Goal: Task Accomplishment & Management: Manage account settings

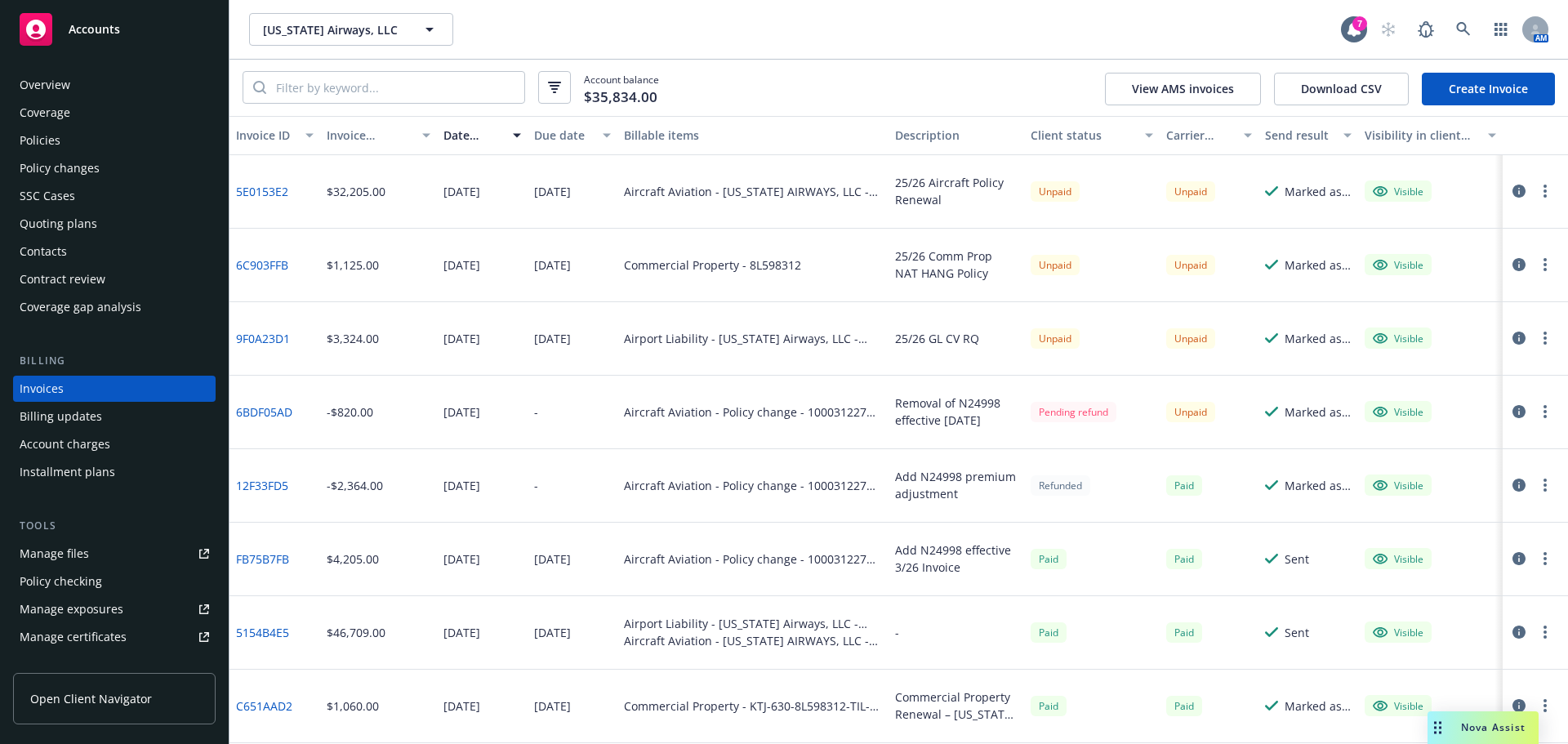
click at [1443, 99] on link "Create Invoice" at bounding box center [1488, 88] width 133 height 33
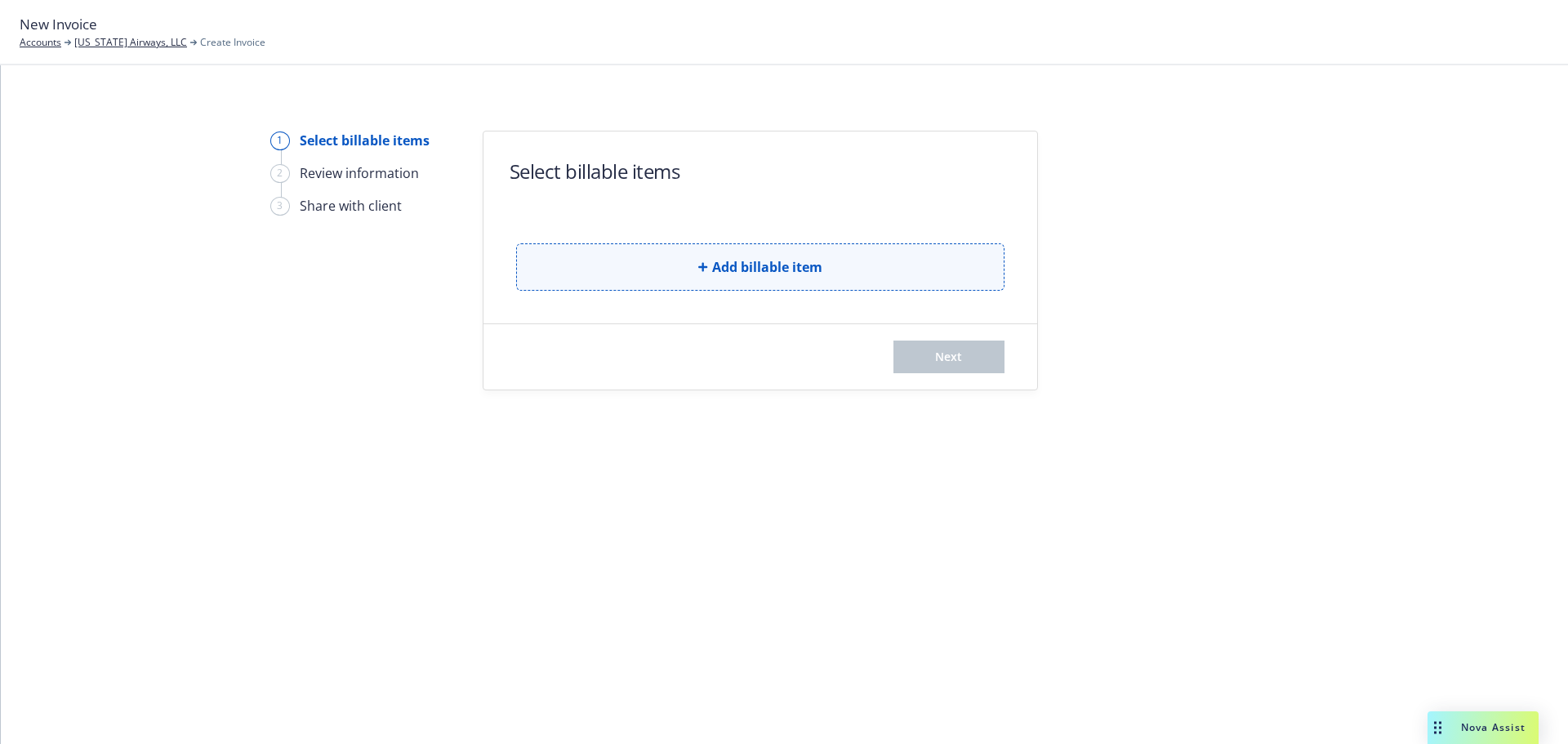
click at [685, 273] on button "Add billable item" at bounding box center [760, 267] width 488 height 47
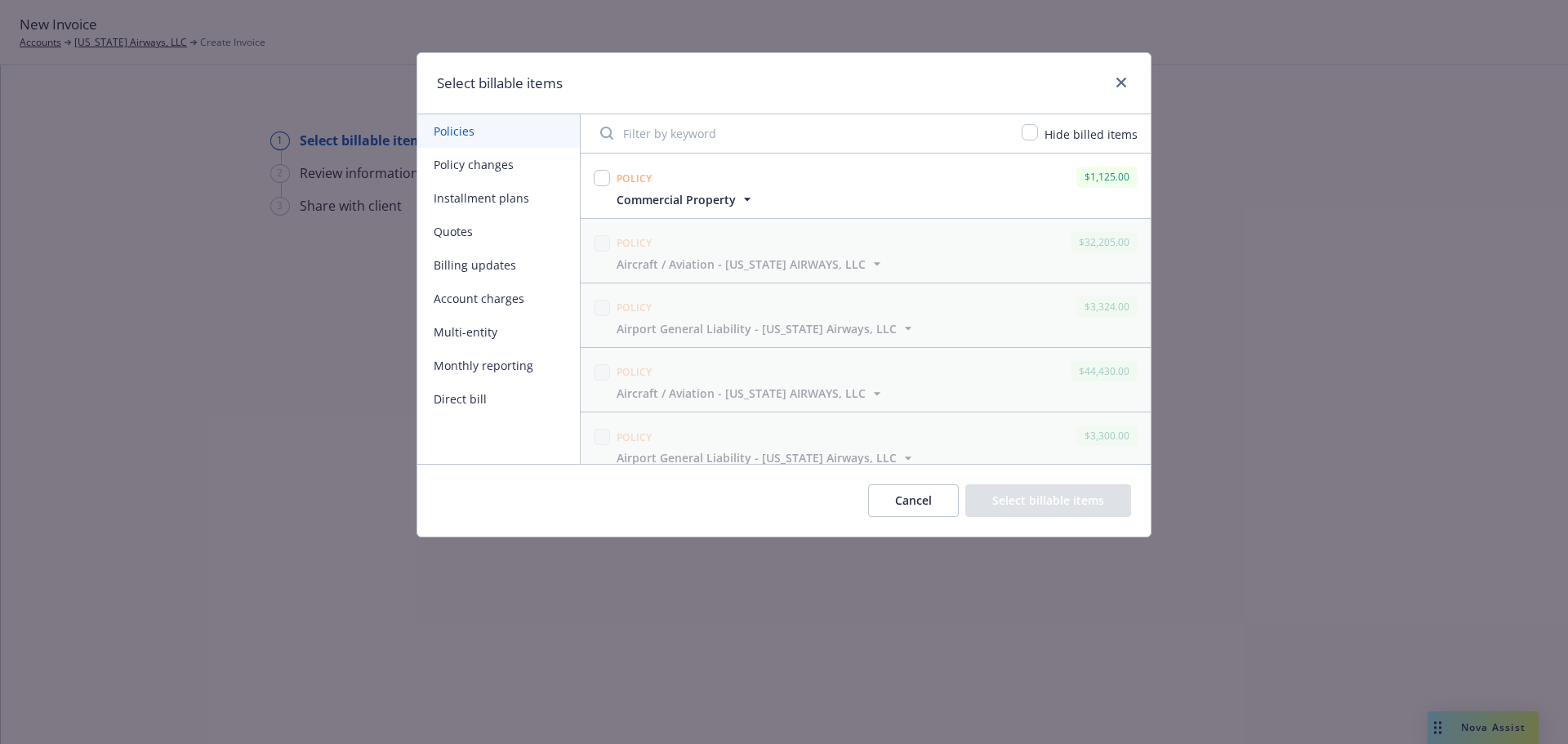
click at [714, 196] on span "Commercial Property" at bounding box center [676, 200] width 119 height 17
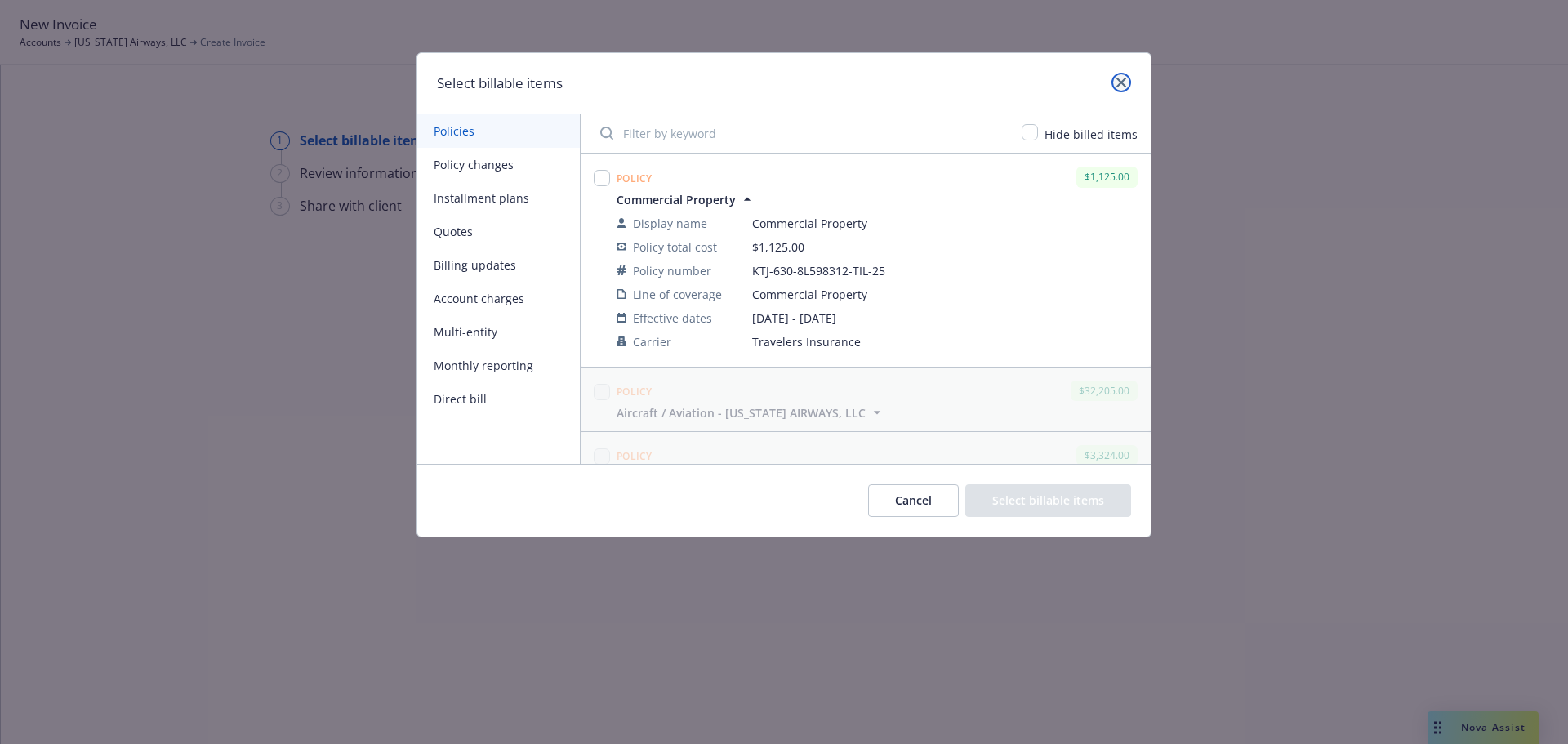
click at [1117, 86] on icon "close" at bounding box center [1122, 82] width 10 height 10
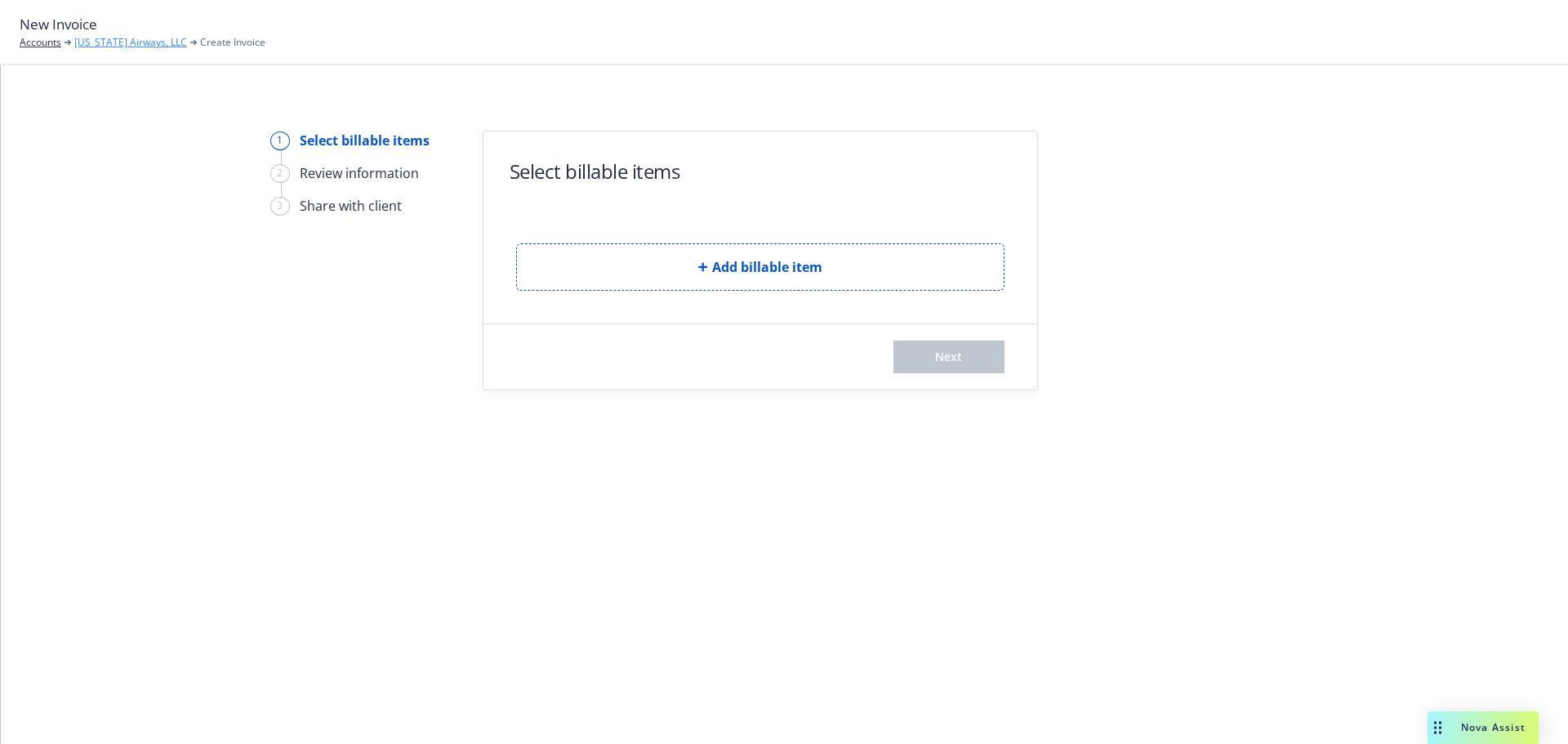
click at [84, 44] on link "California Airways, LLC" at bounding box center [130, 43] width 113 height 15
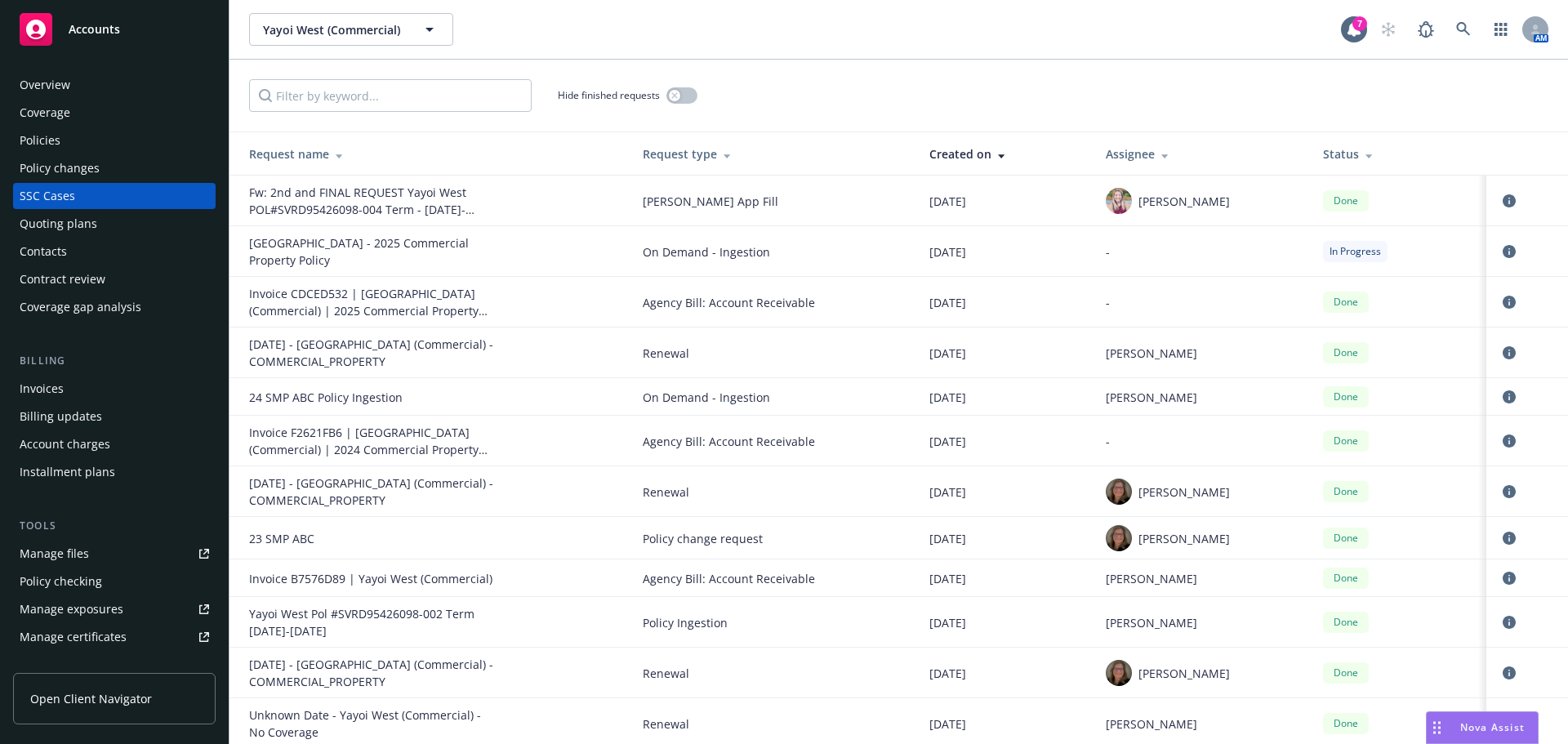
click at [56, 394] on div "Invoices" at bounding box center [41, 389] width 44 height 26
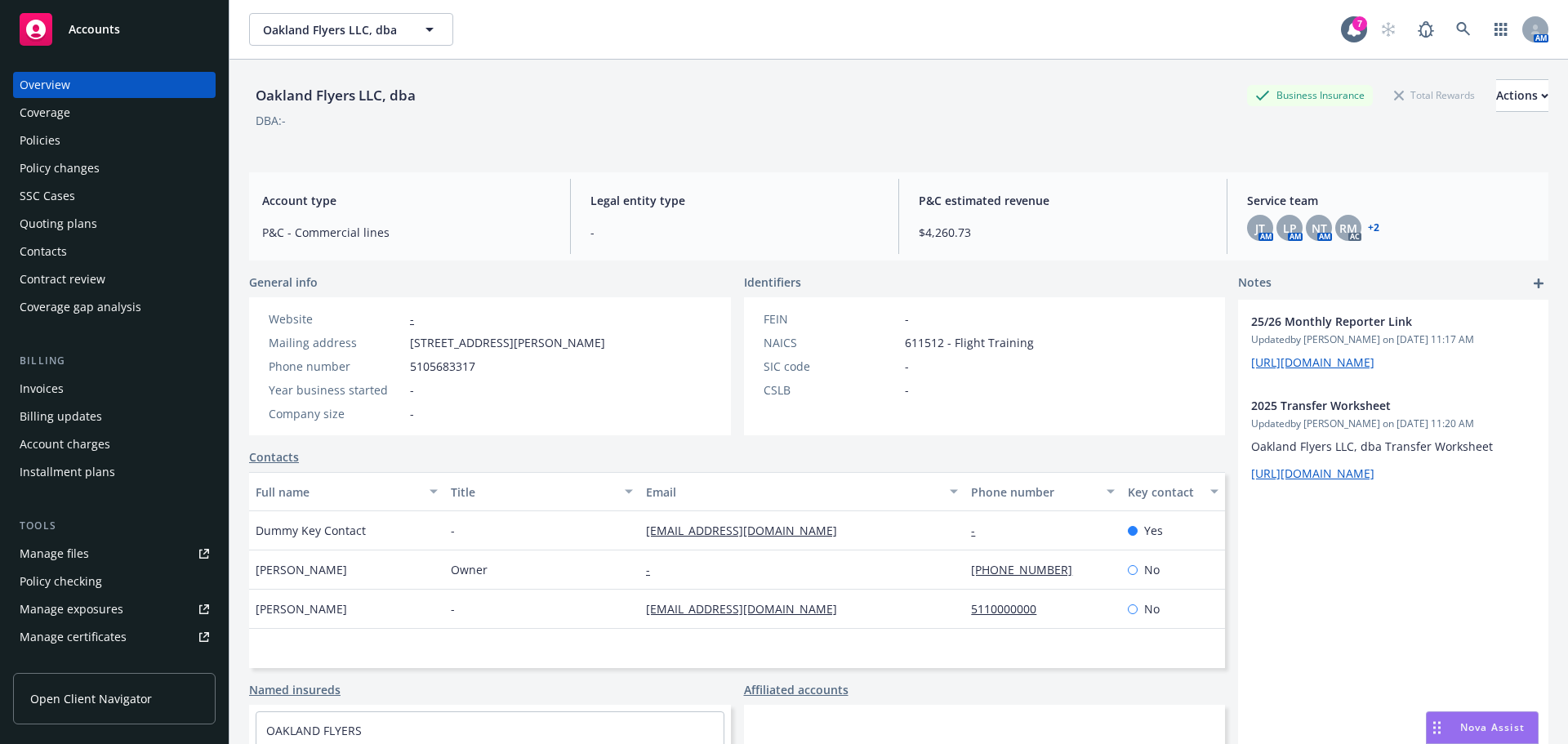
scroll to position [326, 0]
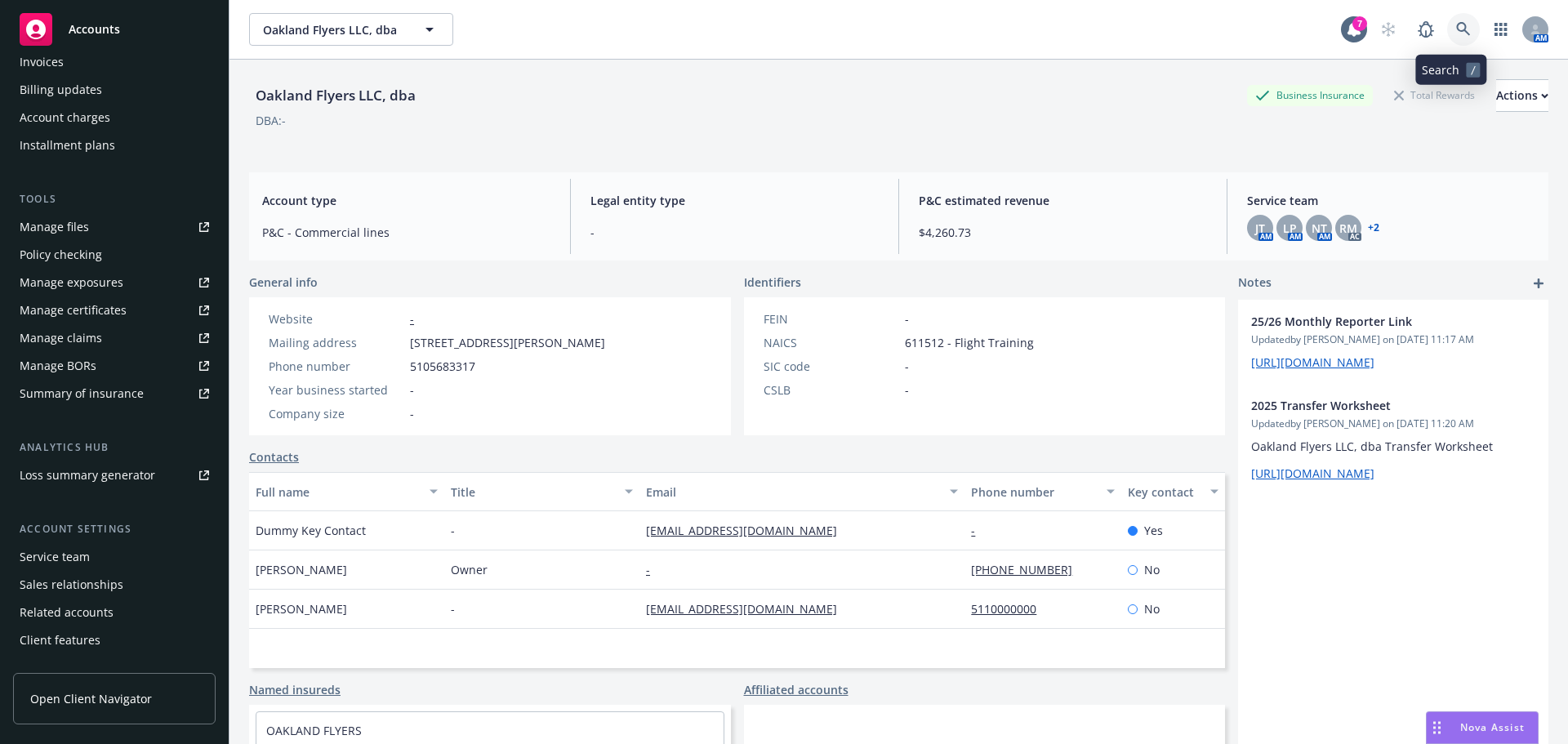
click at [1447, 19] on link at bounding box center [1463, 29] width 33 height 33
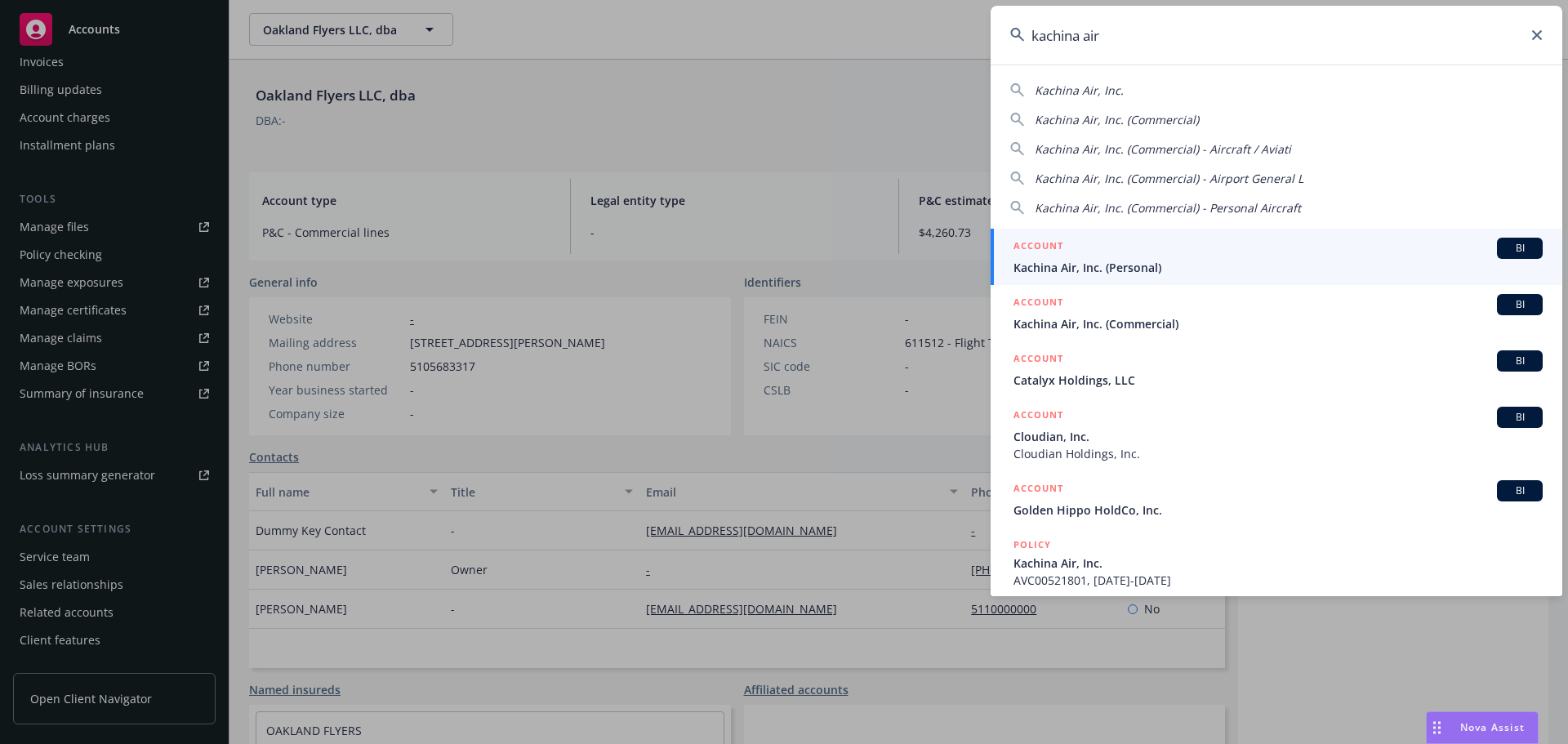
type input "kachina air"
click at [1104, 328] on span "Kachina Air, Inc. (Commercial)" at bounding box center [1278, 324] width 529 height 17
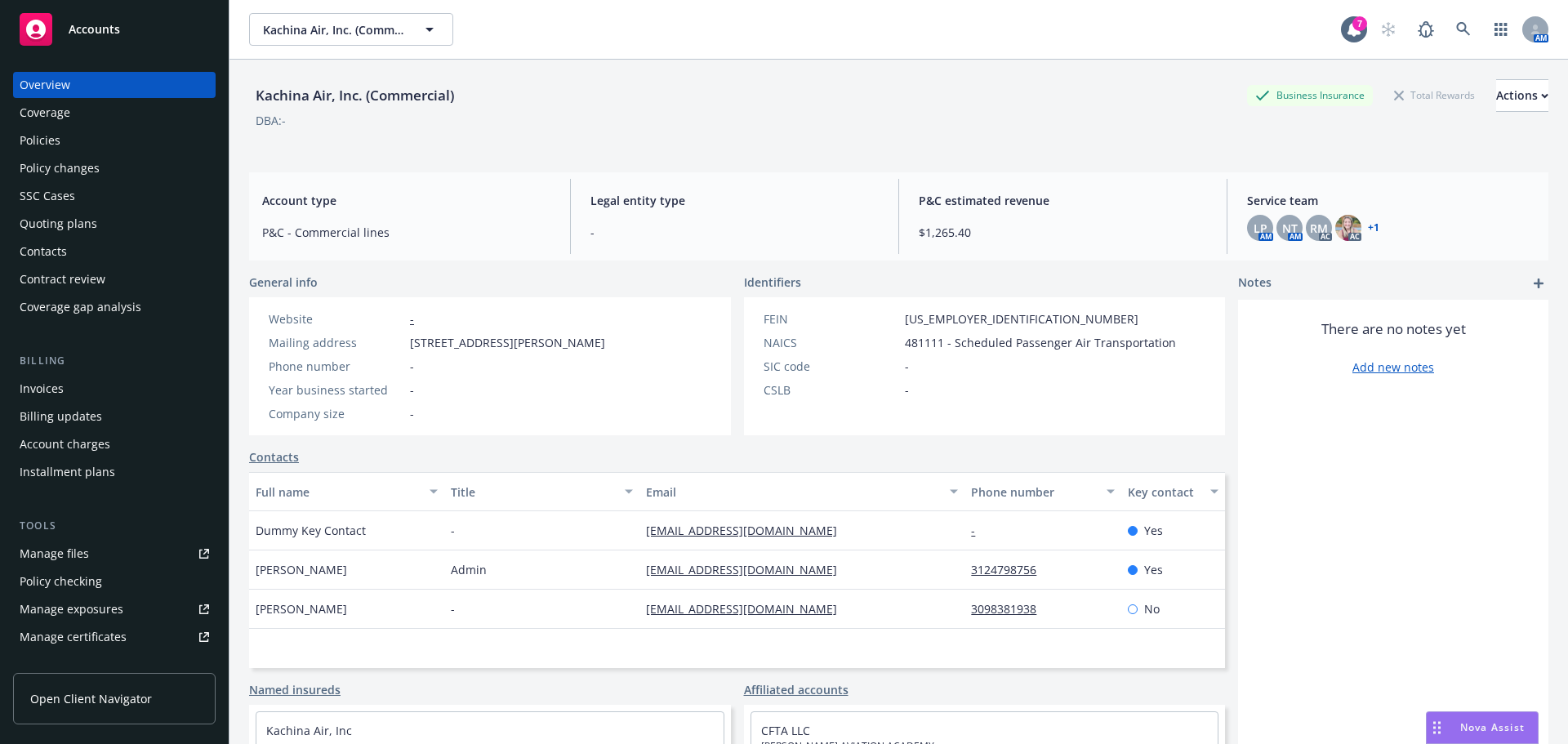
click at [106, 138] on div "Policies" at bounding box center [114, 140] width 190 height 26
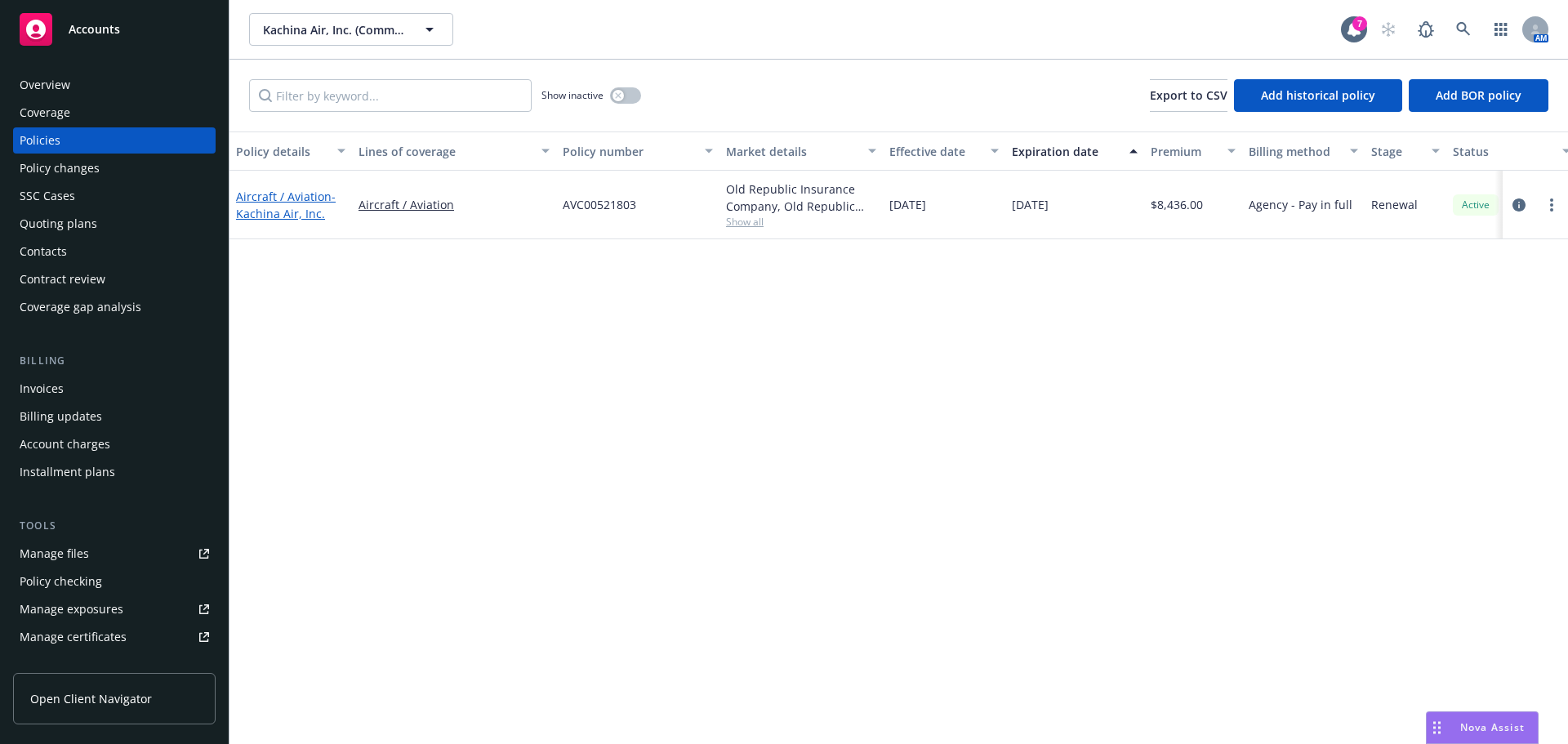
click at [303, 218] on span "- Kachina Air, Inc." at bounding box center [286, 205] width 100 height 33
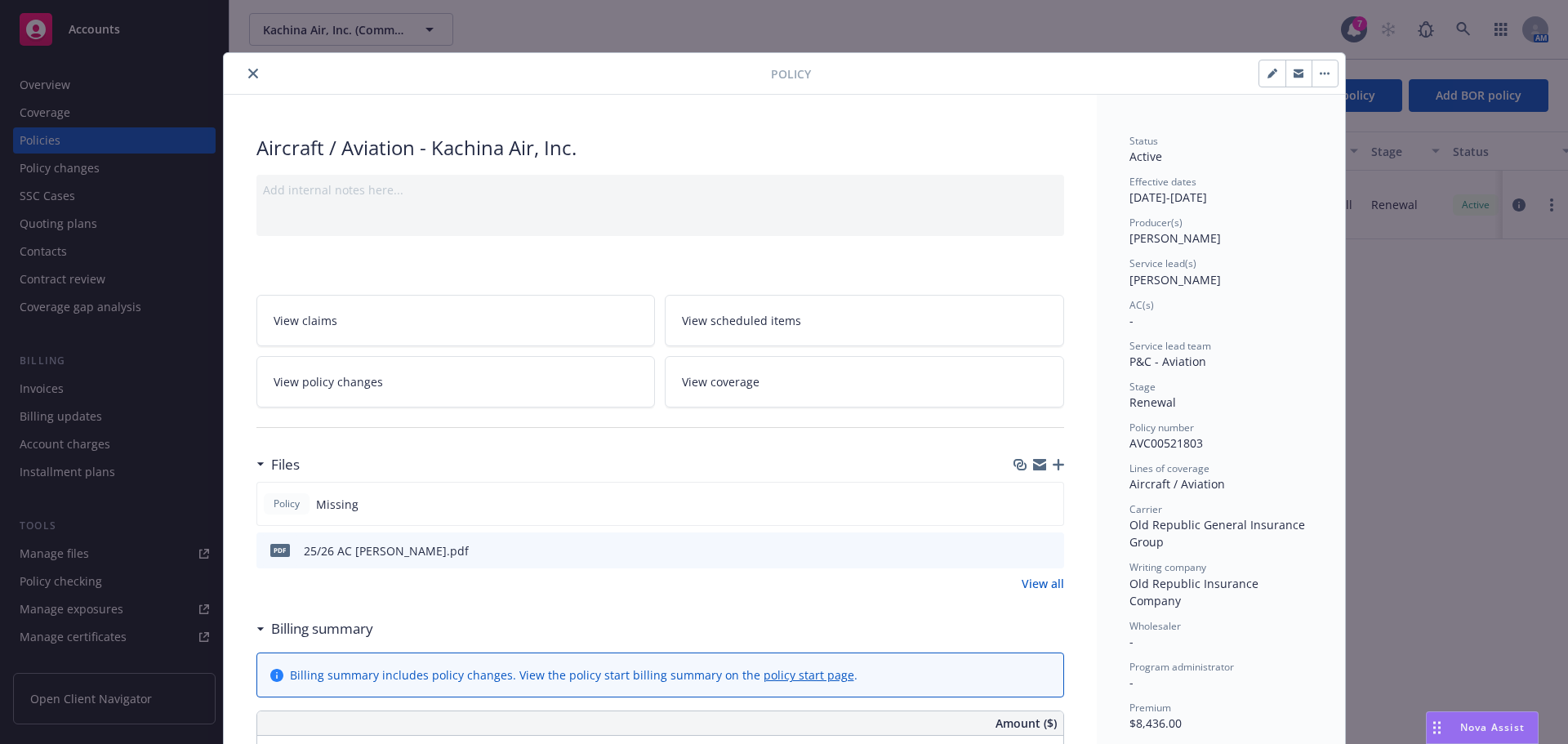
click at [1056, 458] on div at bounding box center [1039, 465] width 50 height 13
click at [1053, 465] on icon "button" at bounding box center [1058, 465] width 11 height 11
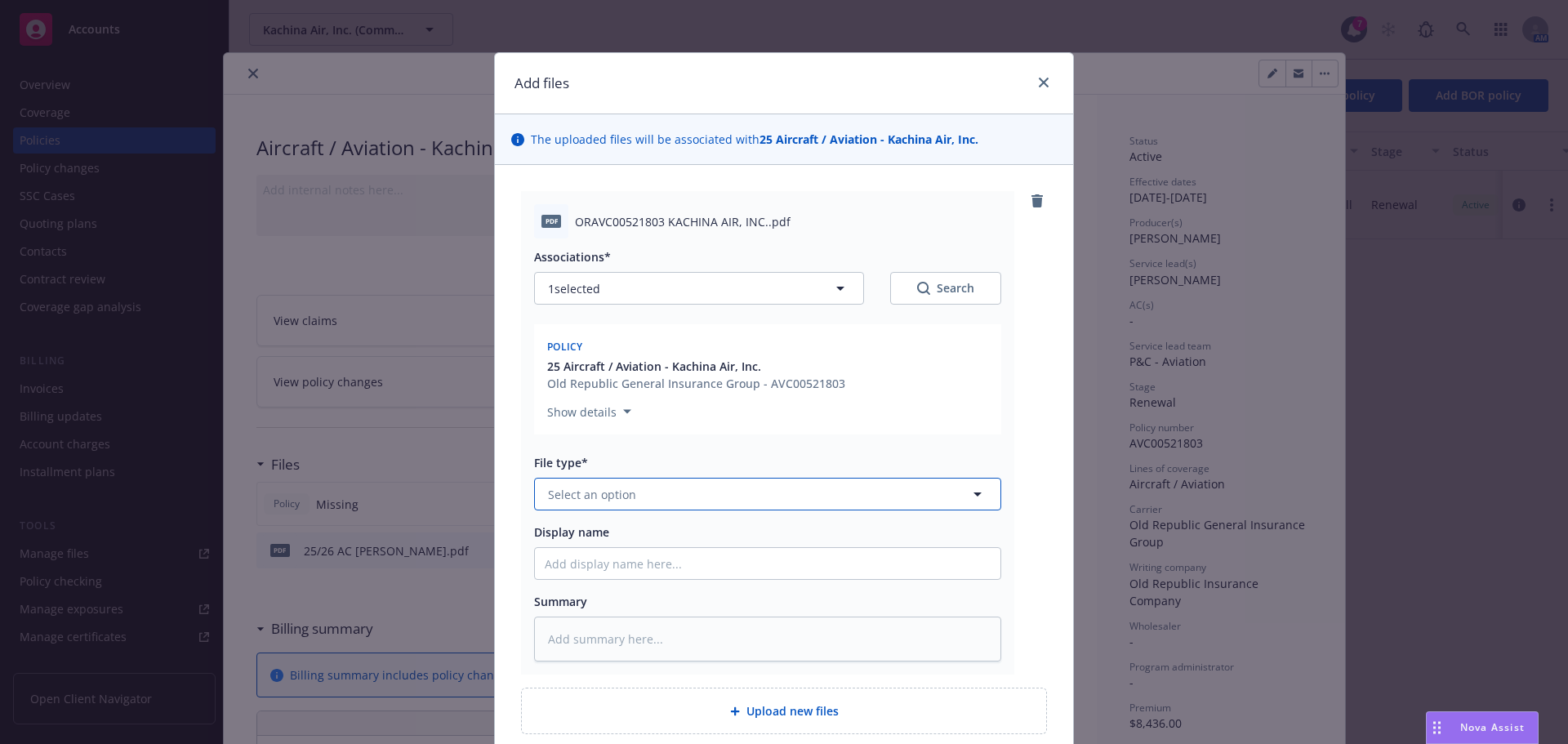
click at [644, 487] on button "Select an option" at bounding box center [767, 494] width 467 height 33
type input "pol"
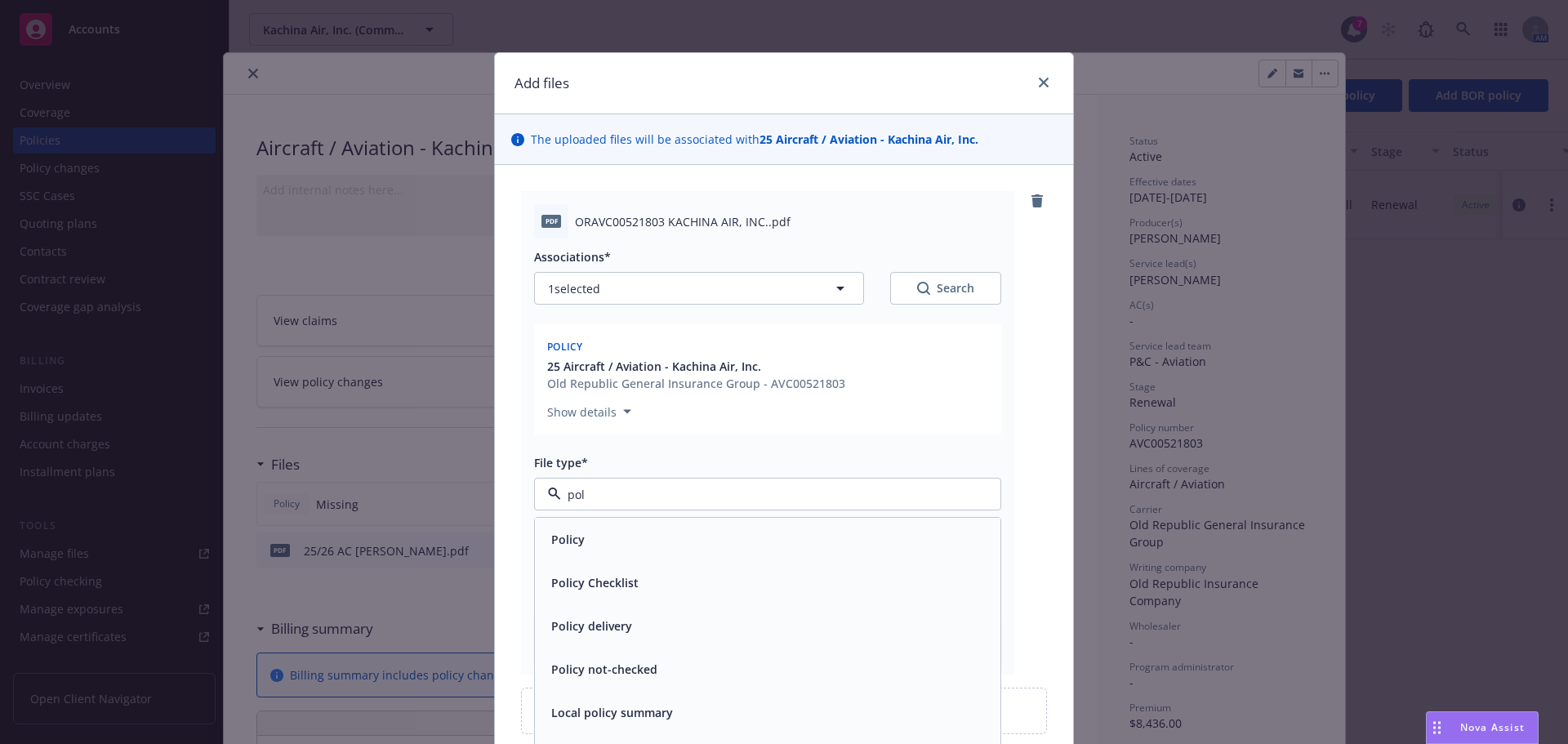
click at [610, 547] on div "Policy" at bounding box center [768, 538] width 446 height 23
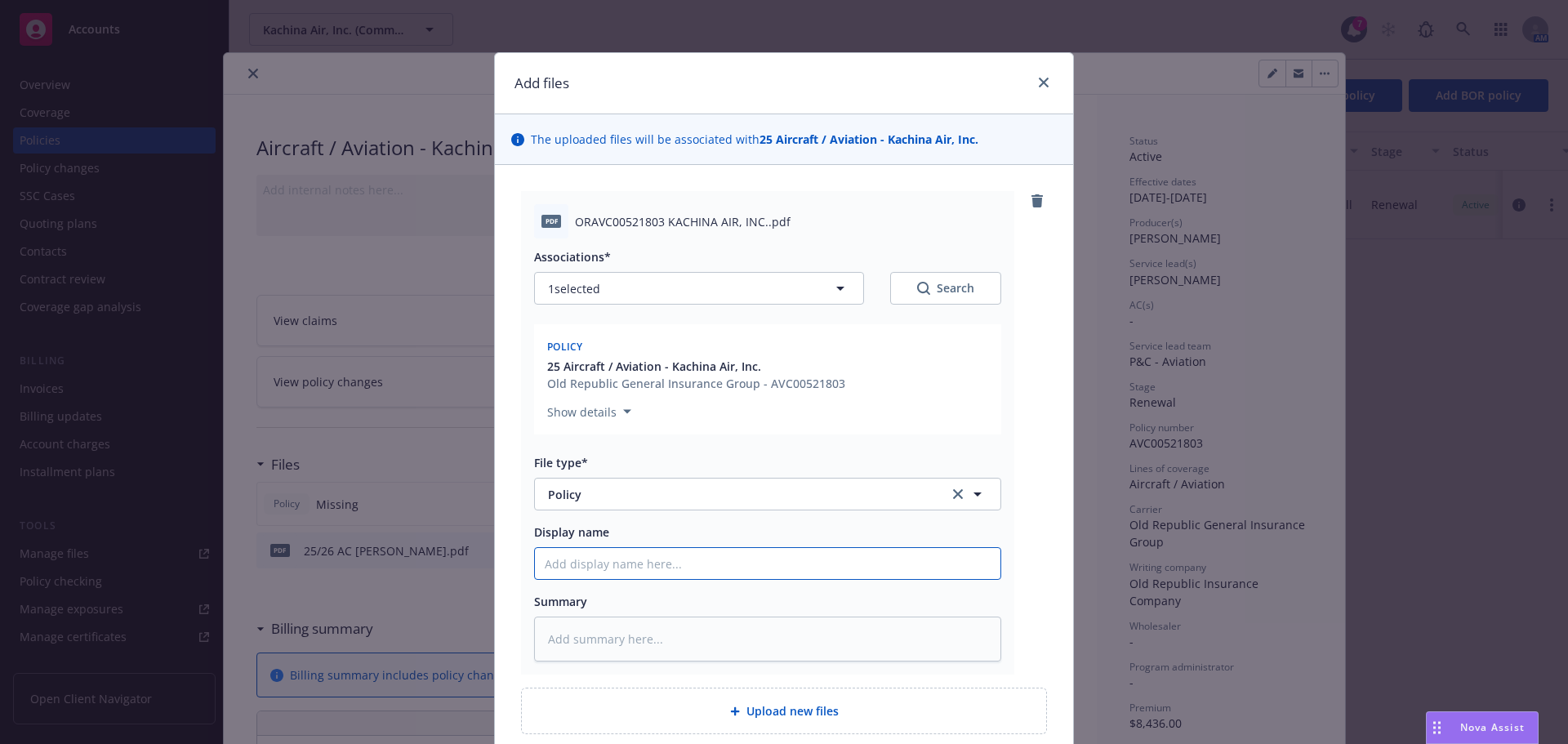
click at [593, 570] on input "Display name" at bounding box center [767, 563] width 466 height 31
type textarea "x"
type input "/"
type textarea "x"
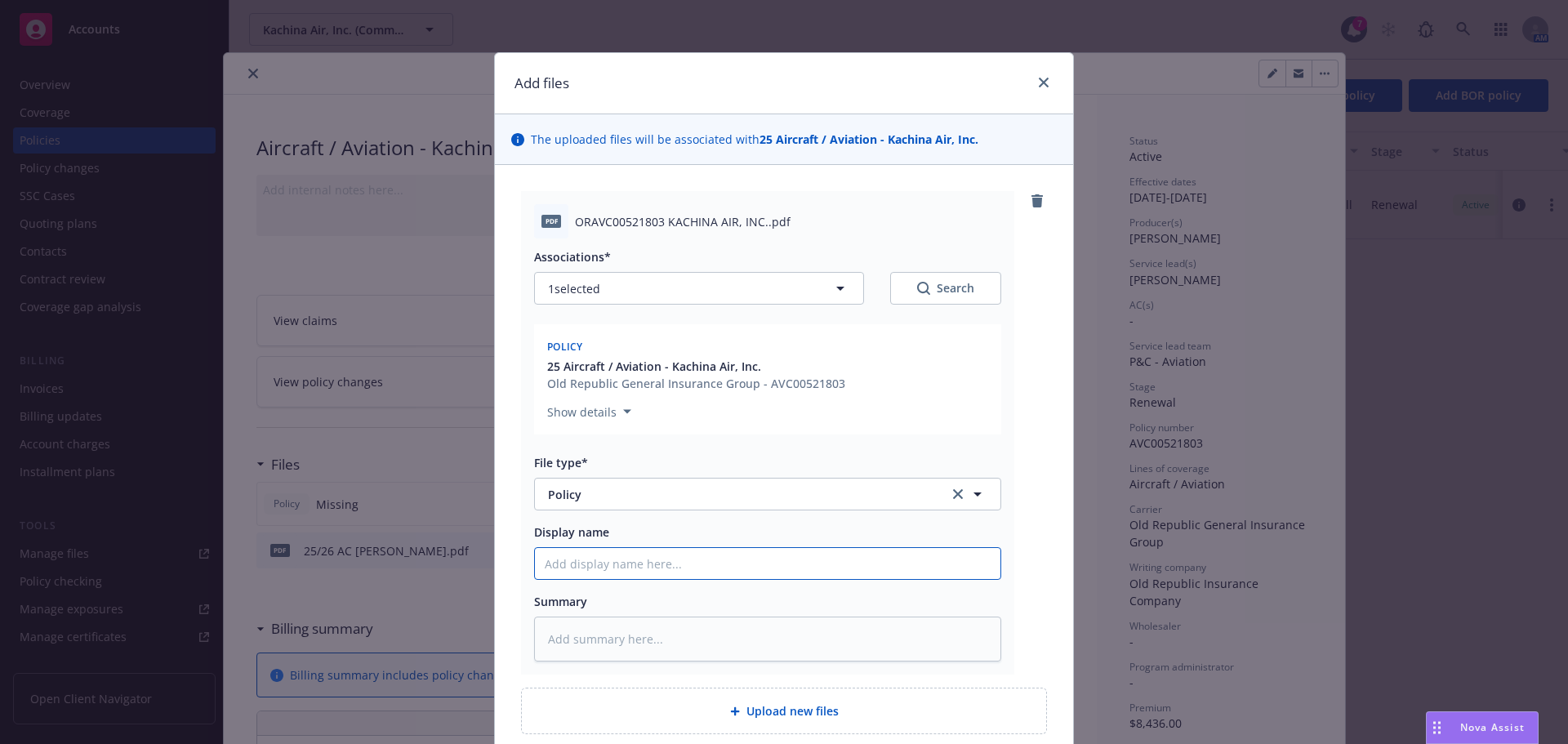
type input "2"
type textarea "x"
type input "25"
type textarea "x"
type input "25/"
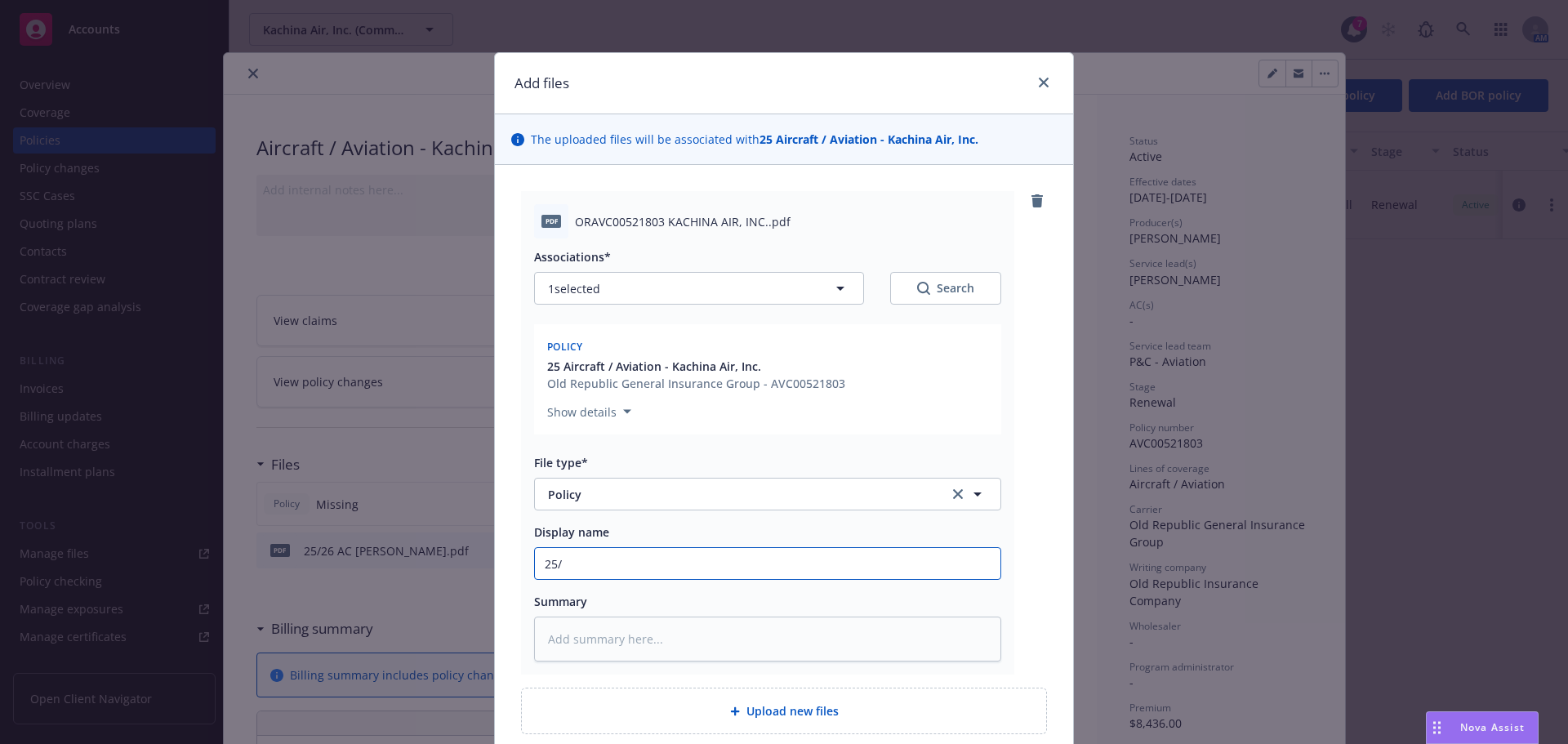
type textarea "x"
type input "25/2"
type textarea "x"
type input "25/26"
type textarea "x"
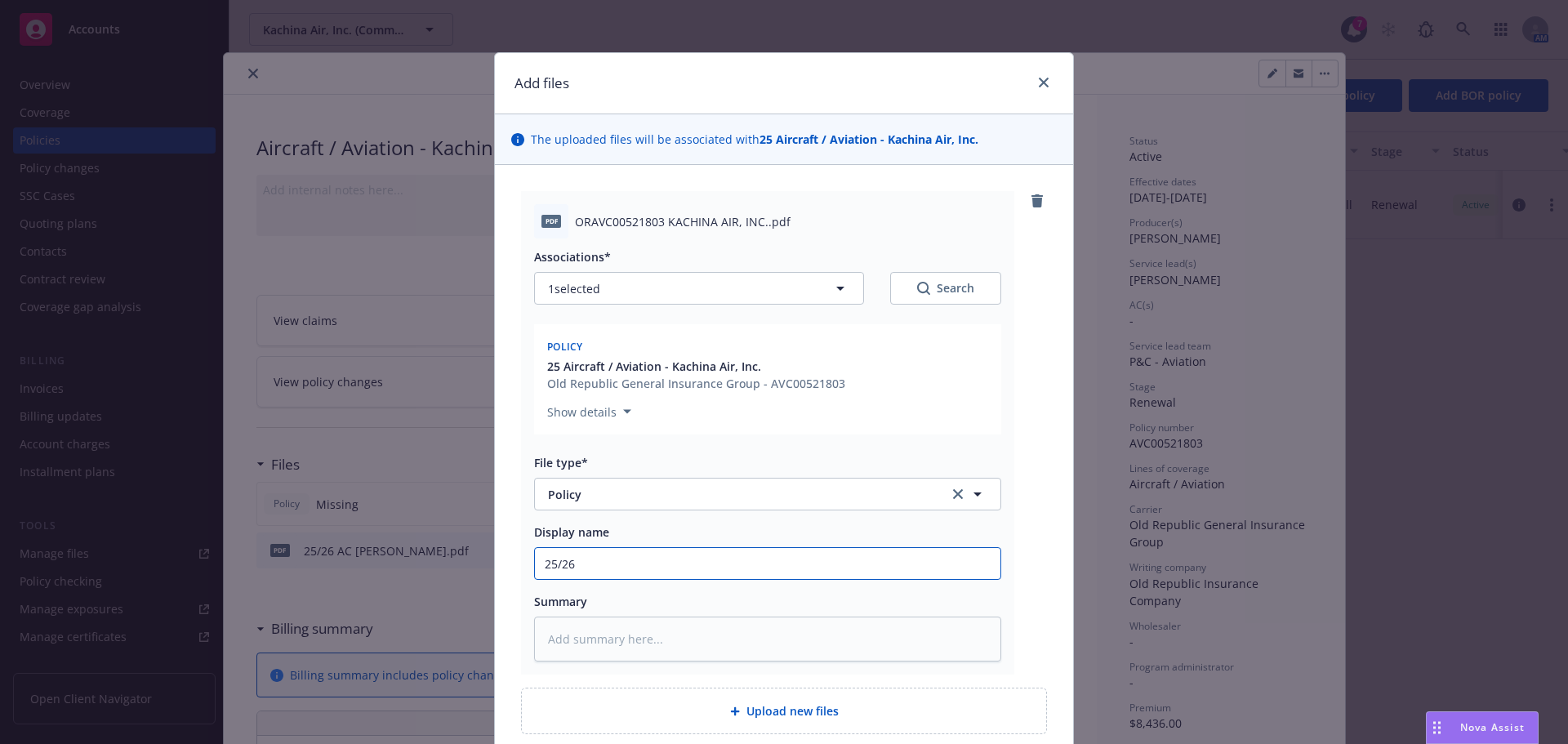
type input "25/26"
type textarea "x"
type input "25/26 A"
type textarea "x"
type input "25/26 AC"
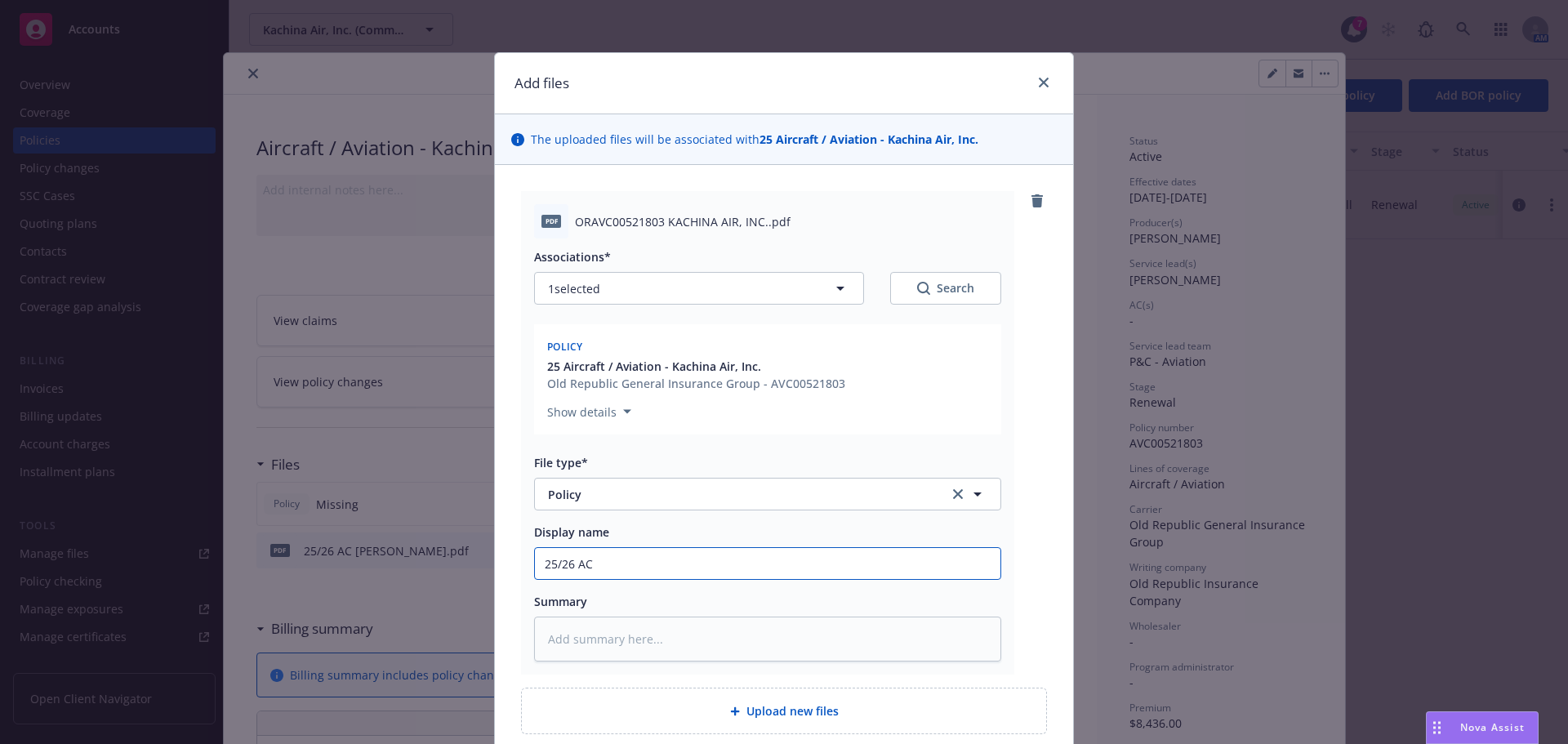
type textarea "x"
type input "25/26 AC"
type textarea "x"
type input "25/26 AC O"
type textarea "x"
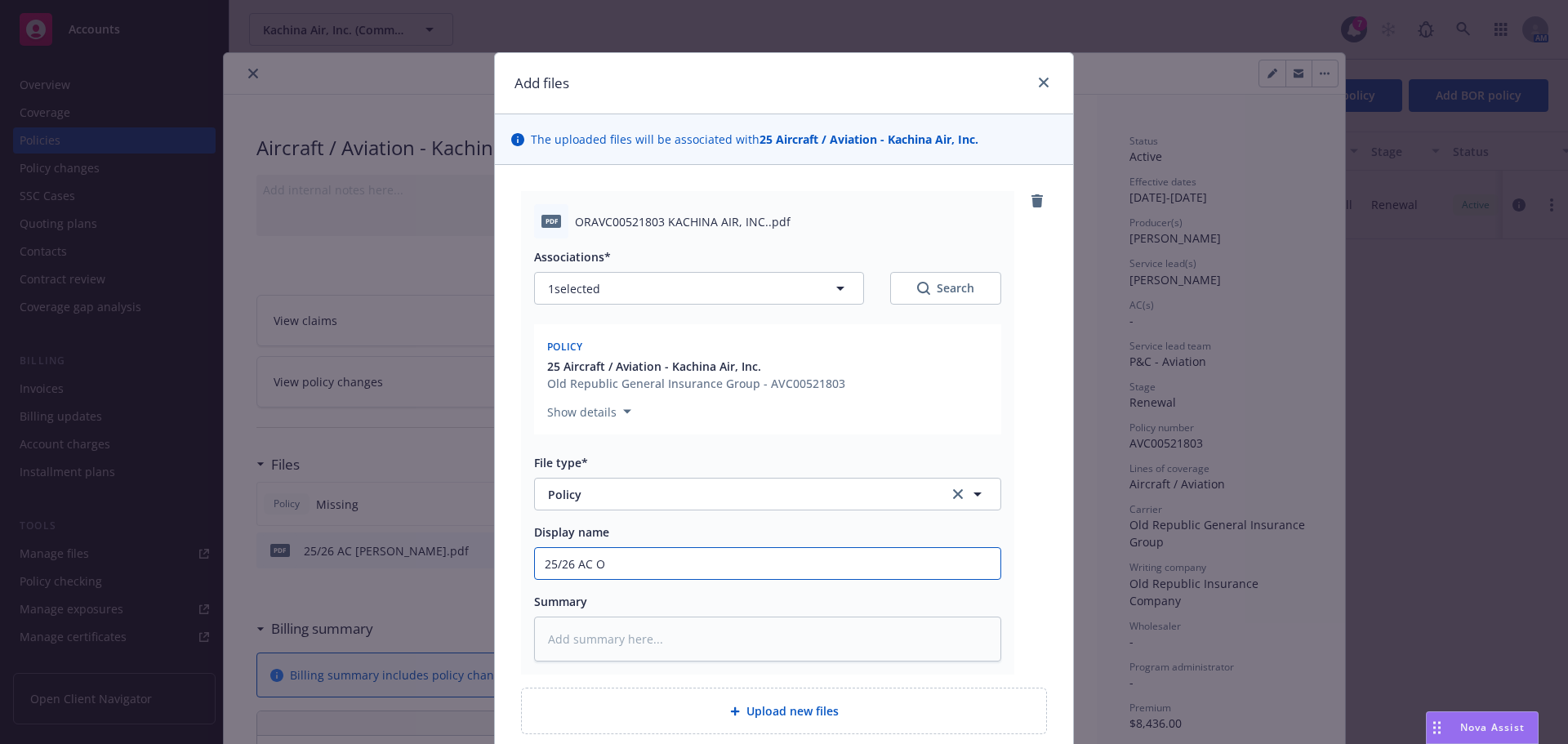
type input "25/26 AC OR"
type textarea "x"
type input "25/26 AC ORA"
type textarea "x"
type input "25/26 AC ORA"
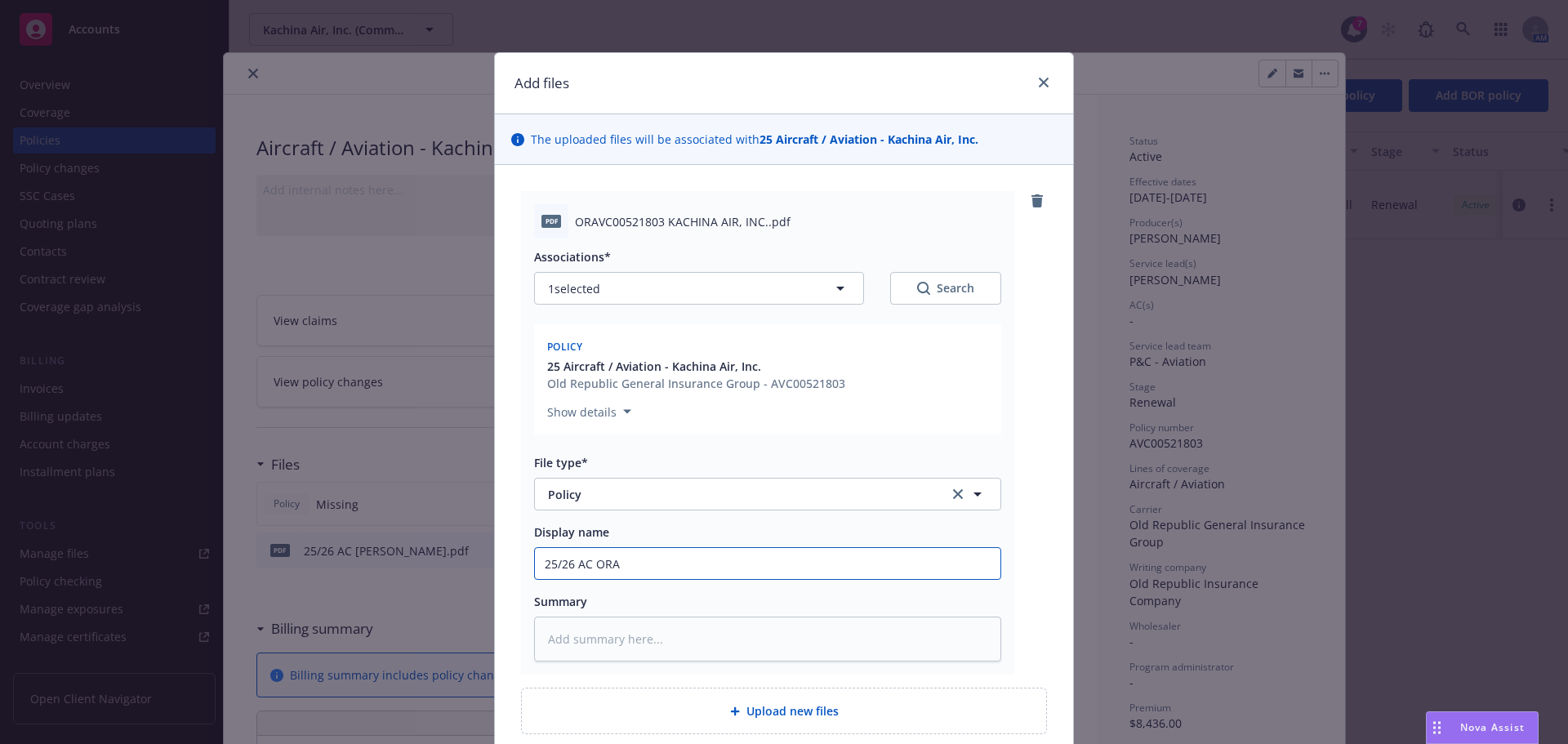
type textarea "x"
type input "25/26 AC ORA P"
type textarea "x"
type input "25/26 AC ORA Po"
type textarea "x"
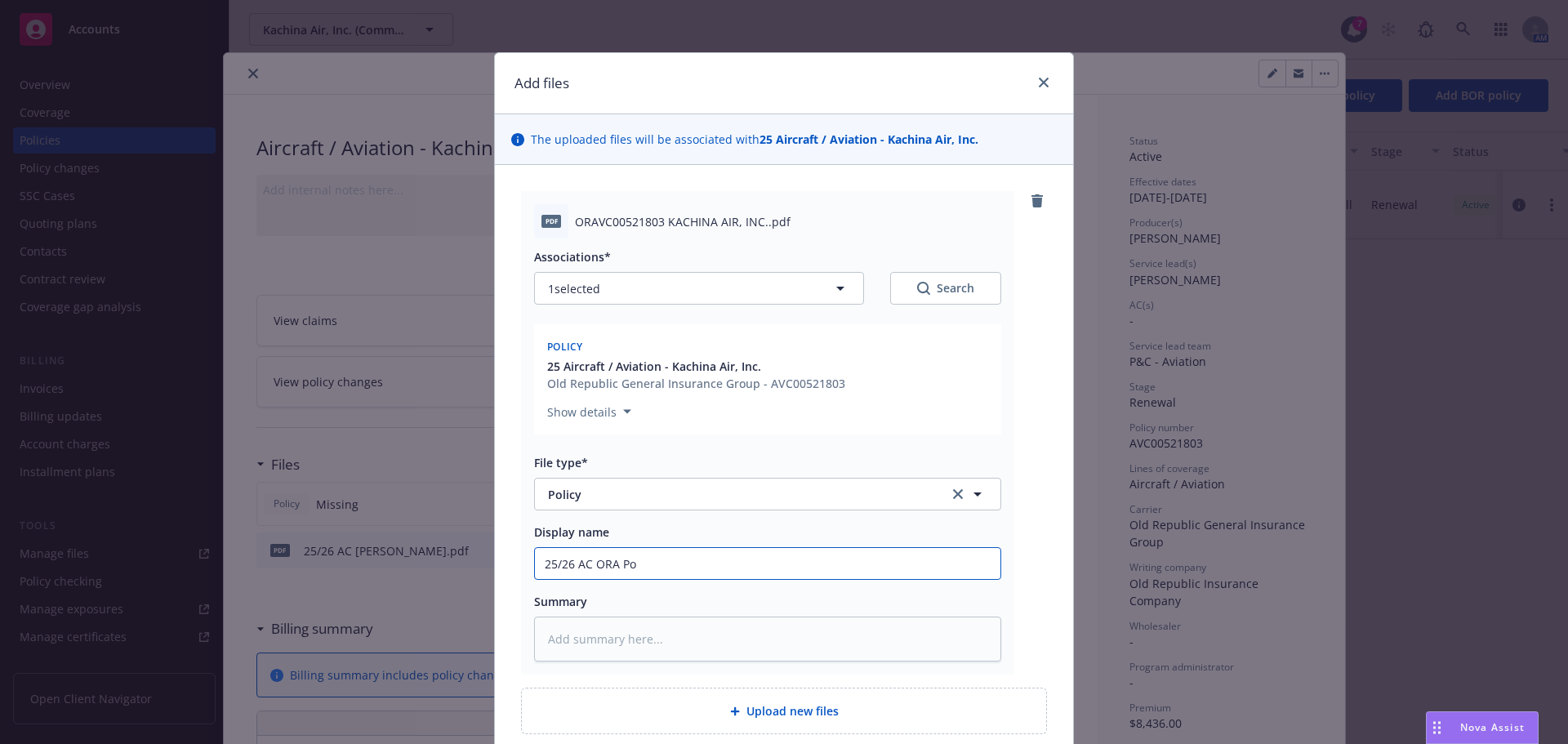
type input "25/26 AC ORA Pol"
type textarea "x"
type input "25/26 AC ORA Poli"
type textarea "x"
type input "25/26 AC ORA Polic"
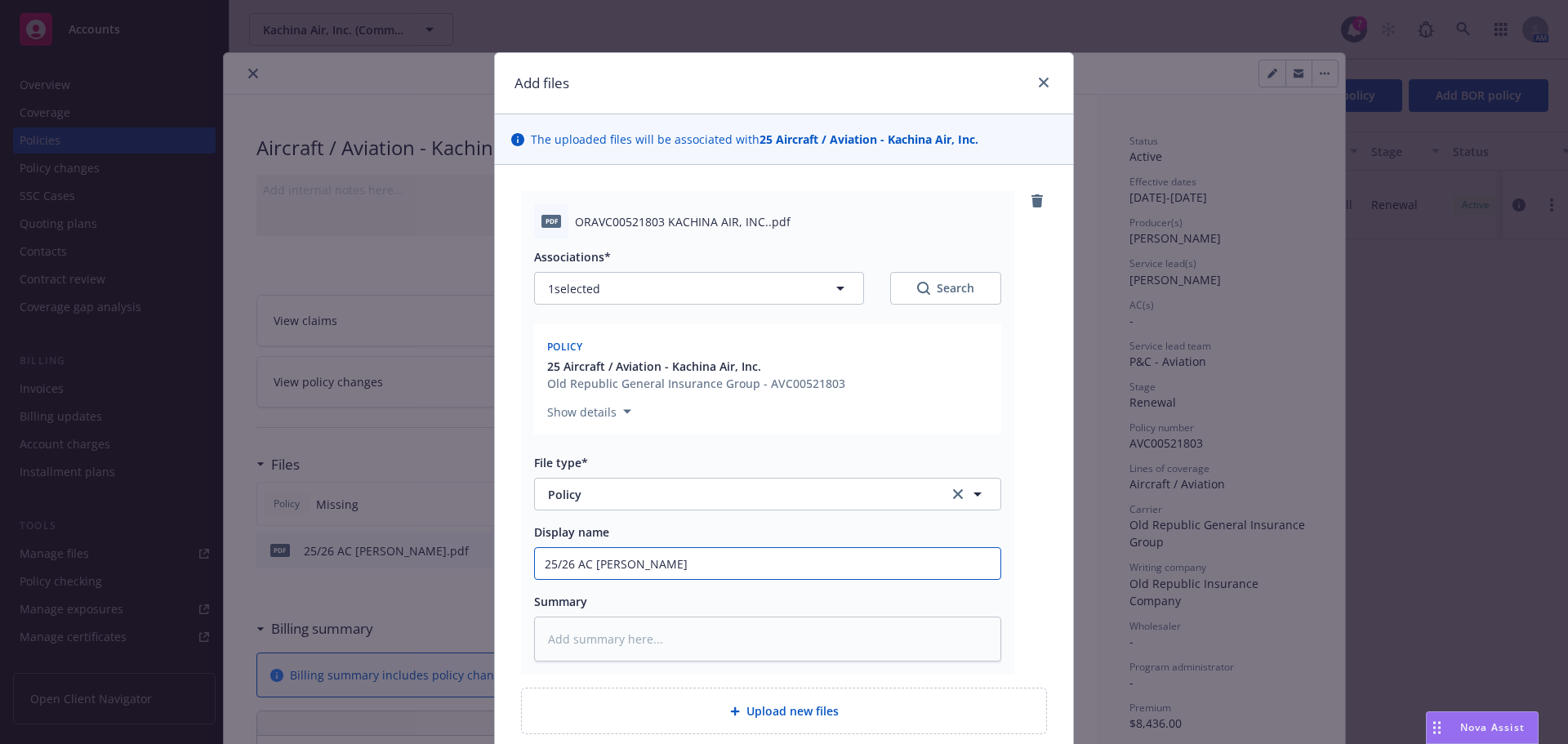
type textarea "x"
type input "25/26 AC ORA Policy"
type textarea "x"
click at [593, 569] on input "25/26 AC ORA Policy" at bounding box center [767, 563] width 466 height 31
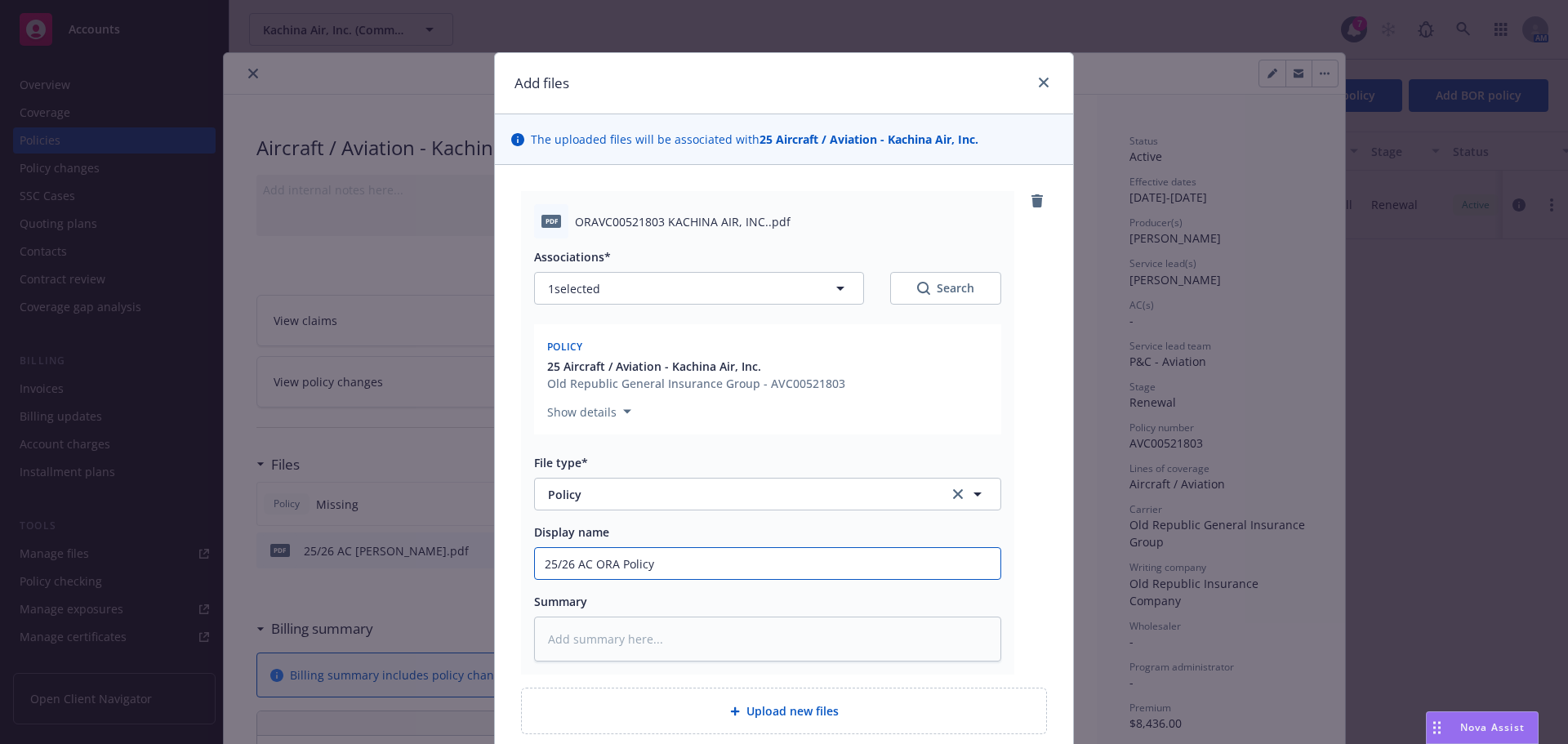
click at [593, 569] on input "25/26 AC ORA Policy" at bounding box center [767, 563] width 466 height 31
type input "25/26 AC ORA Policy"
click at [589, 641] on textarea at bounding box center [767, 639] width 467 height 45
paste textarea "25/26 AC ORA Policy"
type textarea "x"
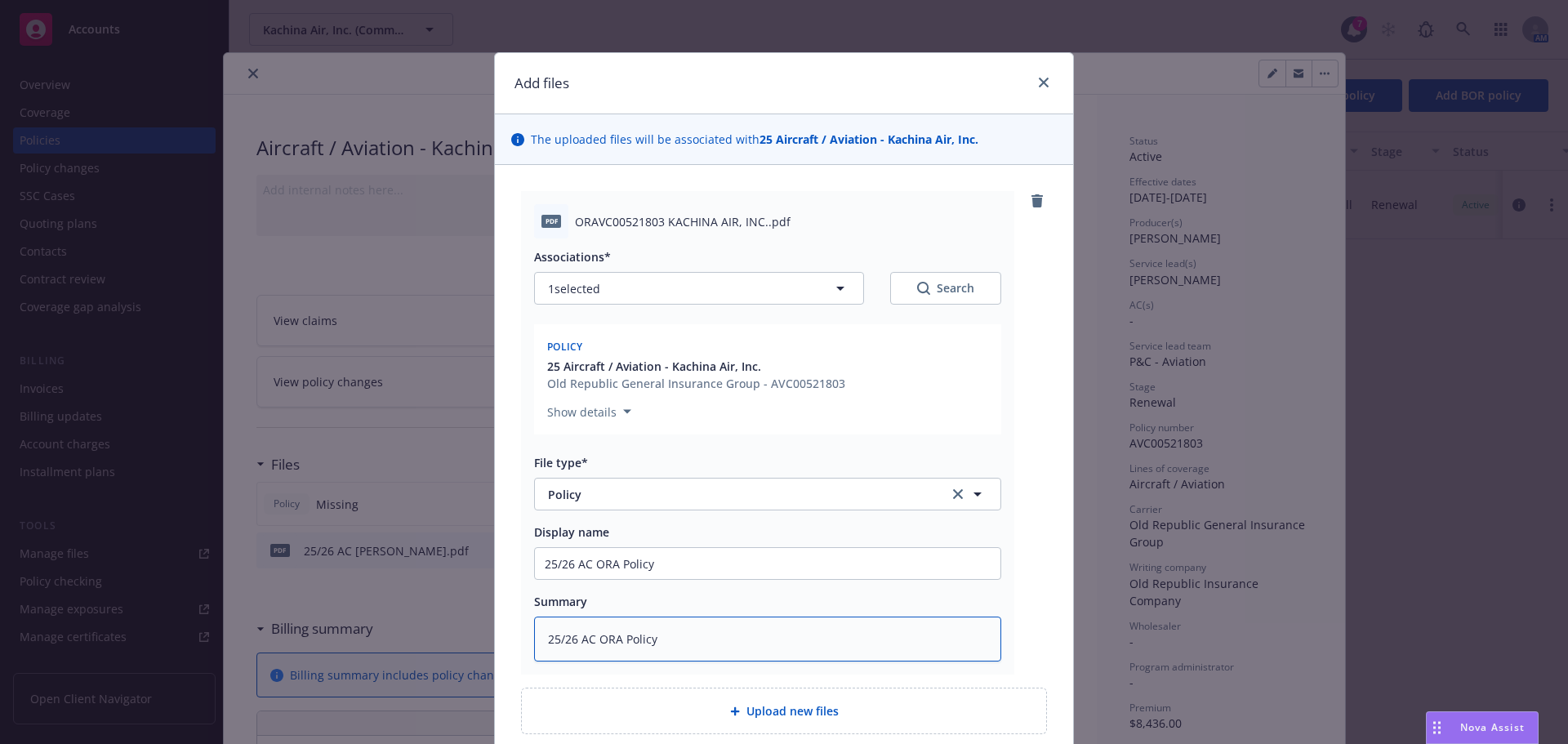
type textarea "25/26 AC ORA Policy"
type textarea "x"
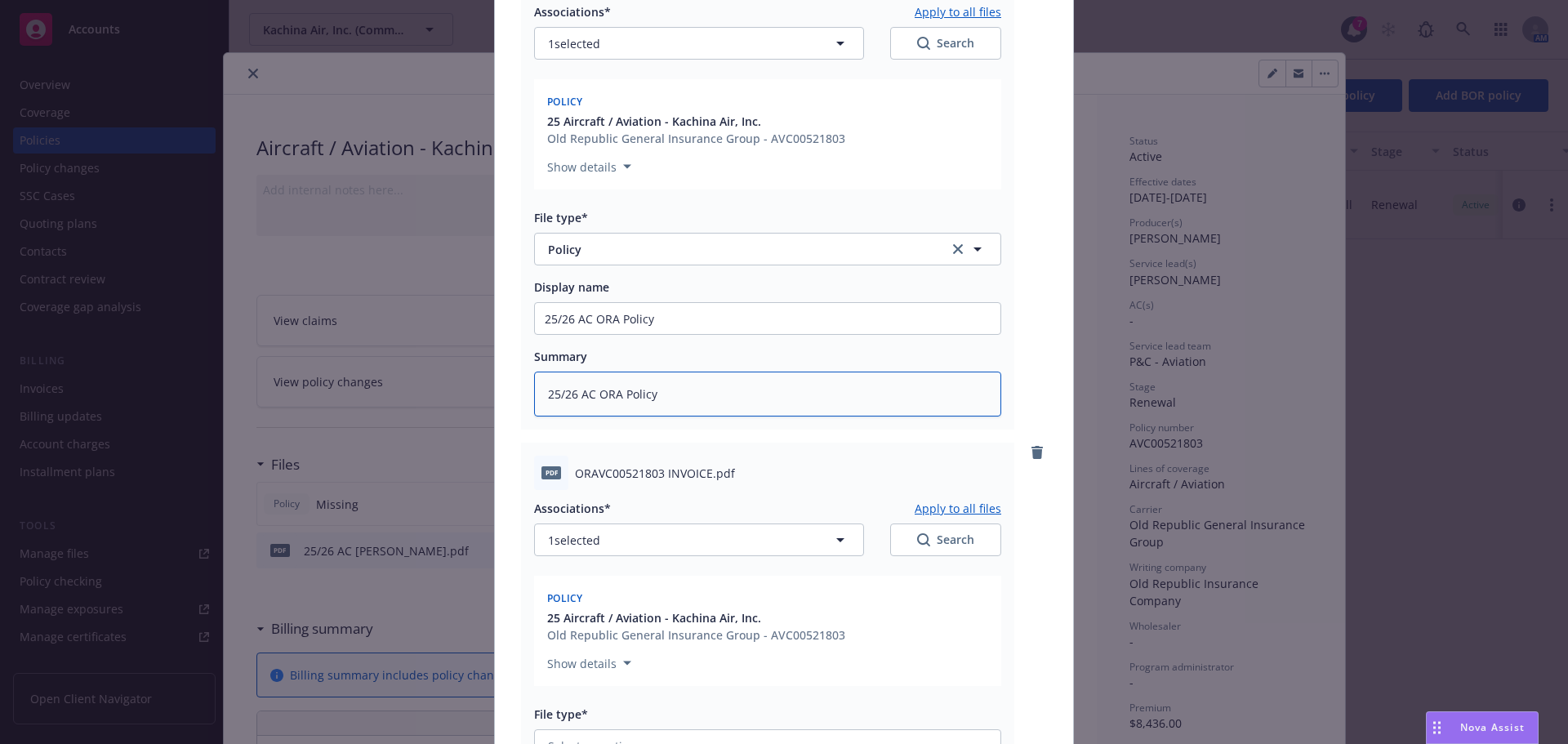
scroll to position [408, 0]
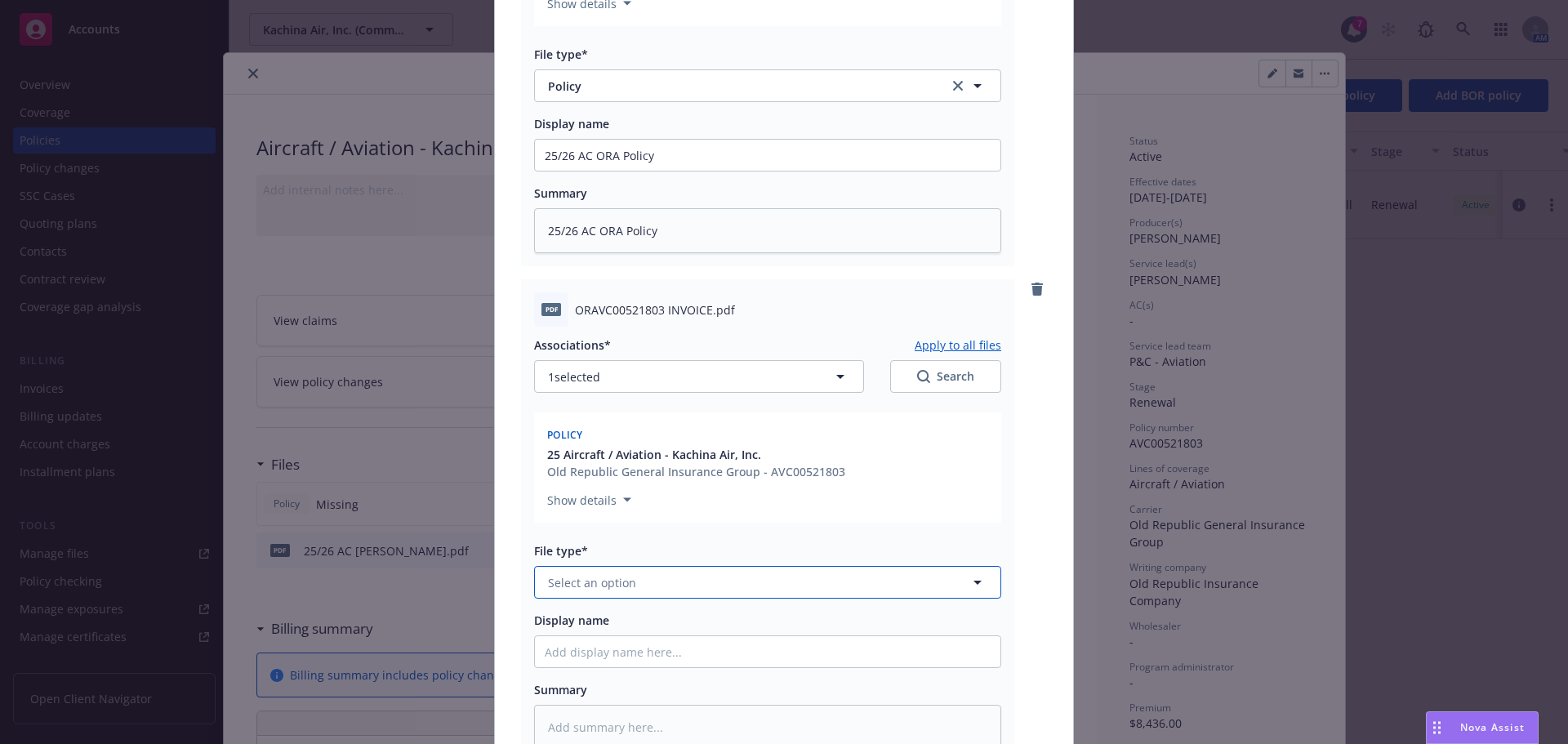
click at [579, 583] on span "Select an option" at bounding box center [591, 582] width 88 height 17
type input "inv"
click at [597, 666] on span "Invoice - Third Party" at bounding box center [607, 671] width 113 height 17
click at [594, 634] on div "Display name" at bounding box center [767, 640] width 467 height 57
click at [584, 647] on input "Display name" at bounding box center [767, 651] width 466 height 31
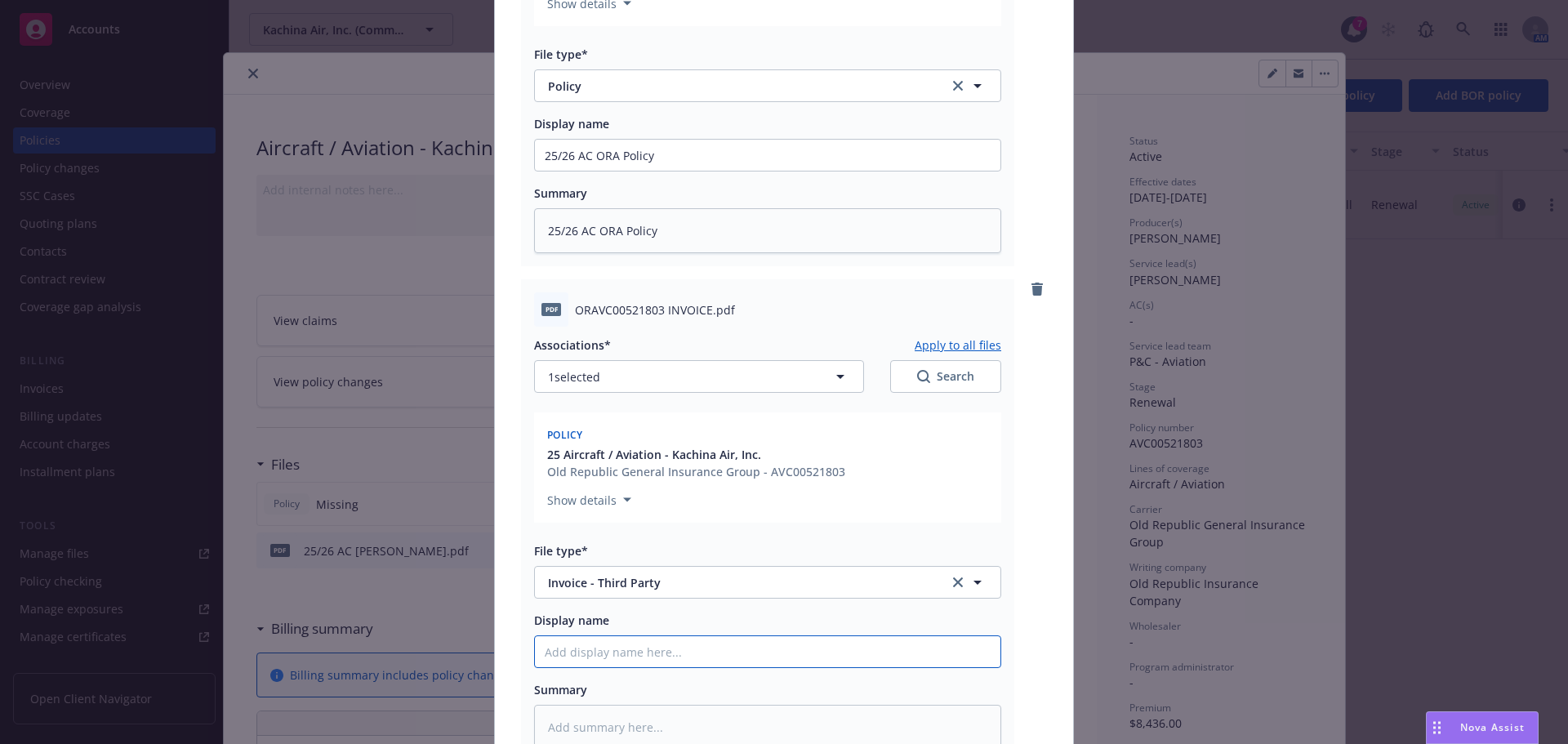
paste input "25/26 AC ORA Policy"
type textarea "x"
type input "25/26 AC ORA Policy"
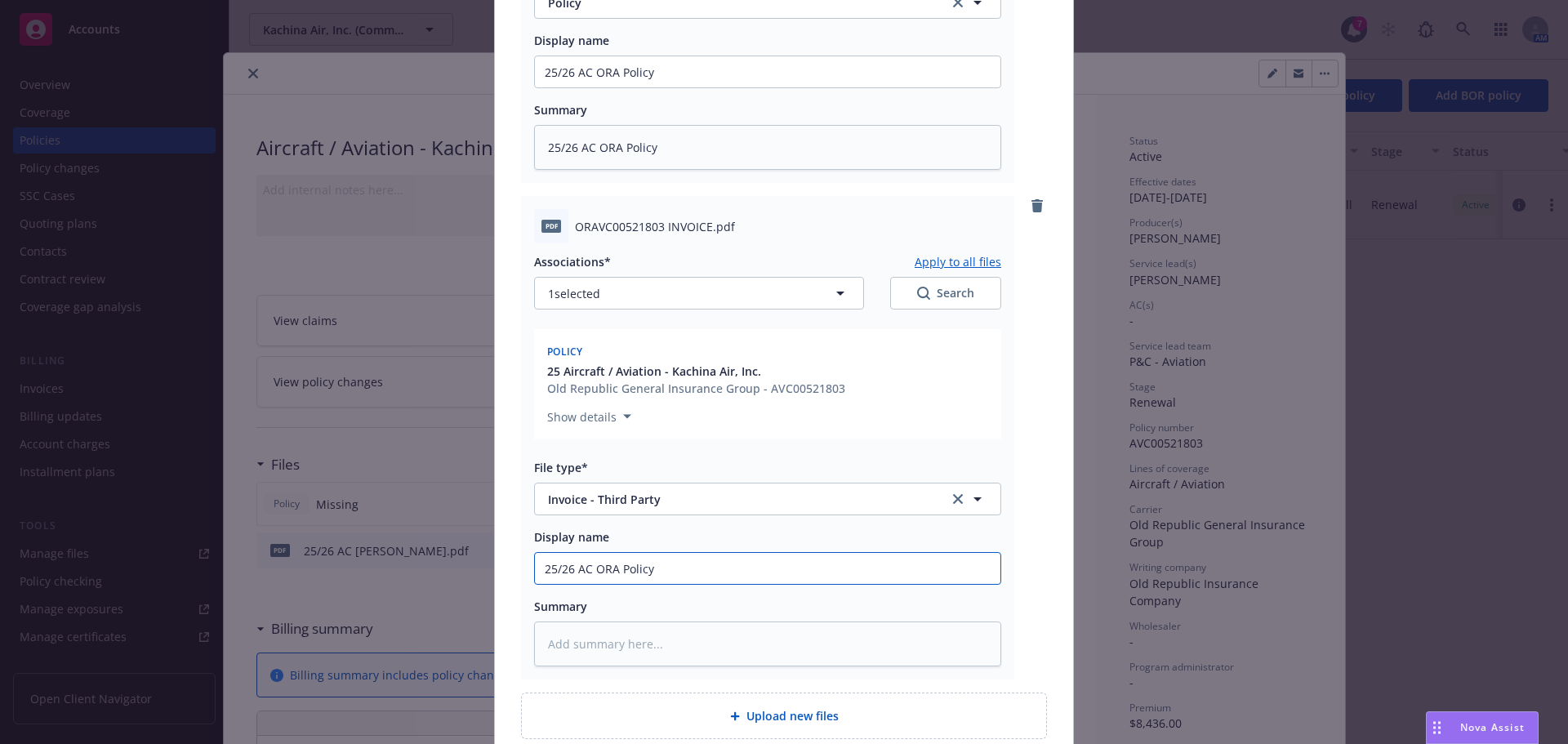
scroll to position [572, 0]
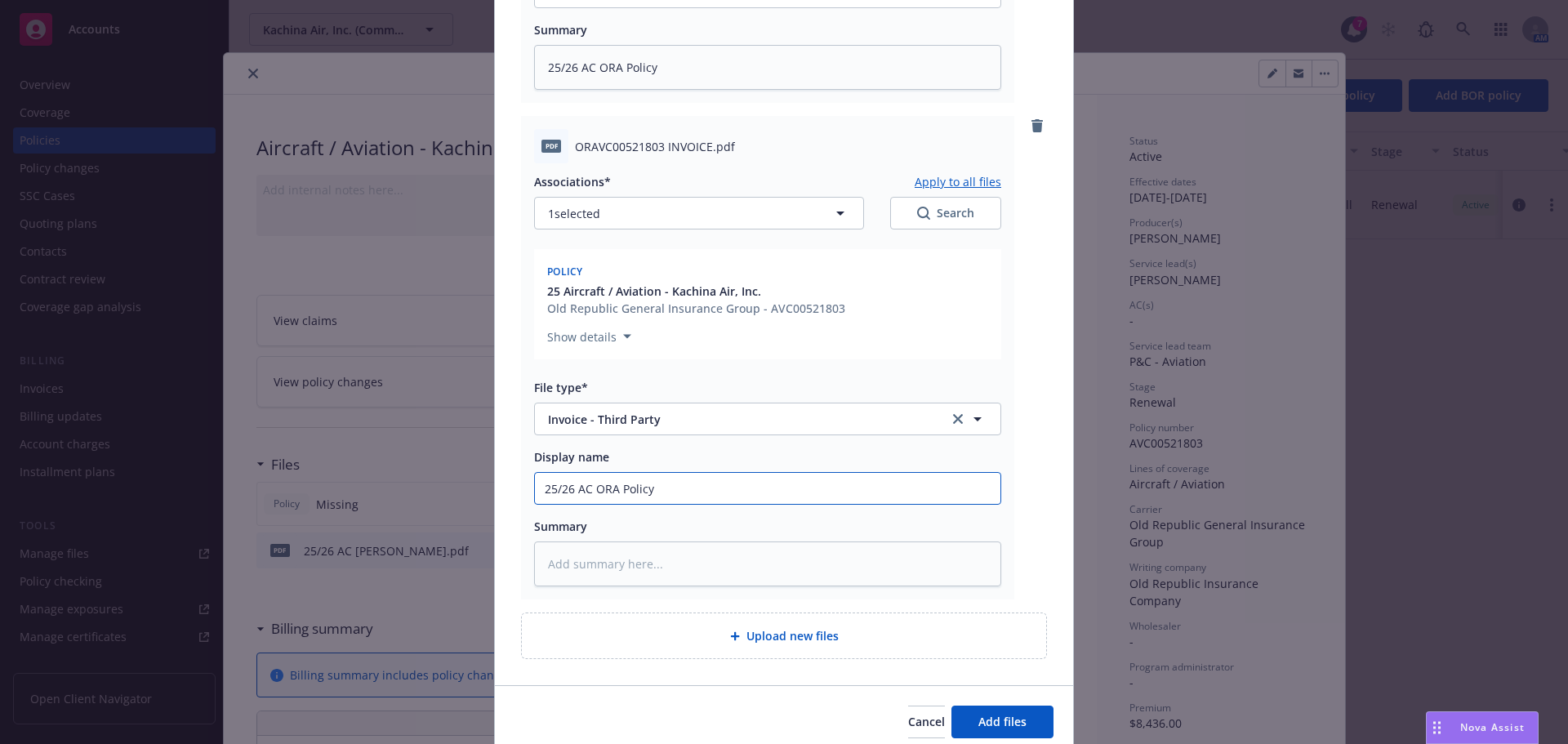
type textarea "x"
type input "25/26 AC ORA Policy"
type textarea "x"
type input "25/26 AC ORA Polic"
type textarea "x"
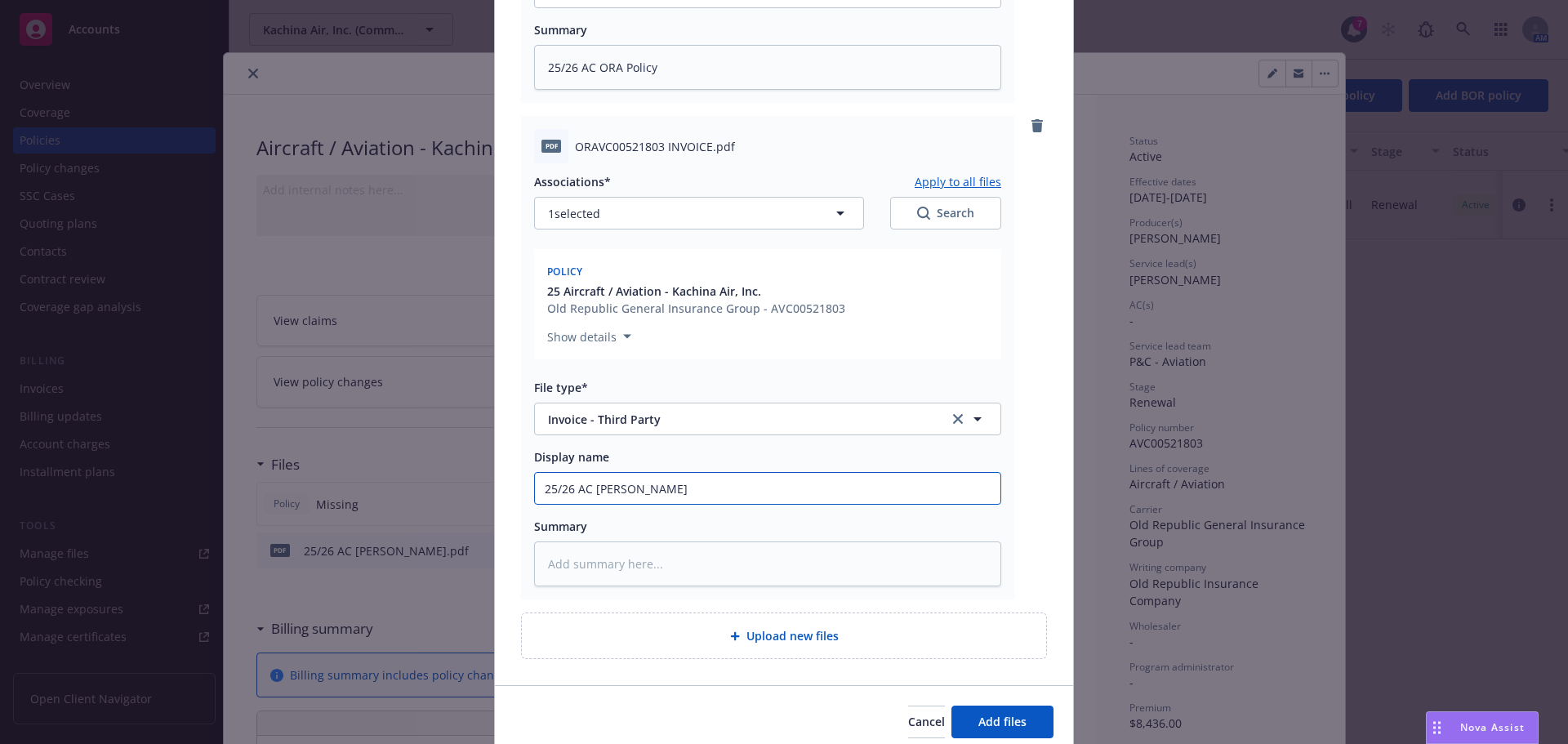
type input "25/26 AC ORA Poli"
type textarea "x"
type input "25/26 AC ORA Pol"
type textarea "x"
type input "25/26 AC ORA Po"
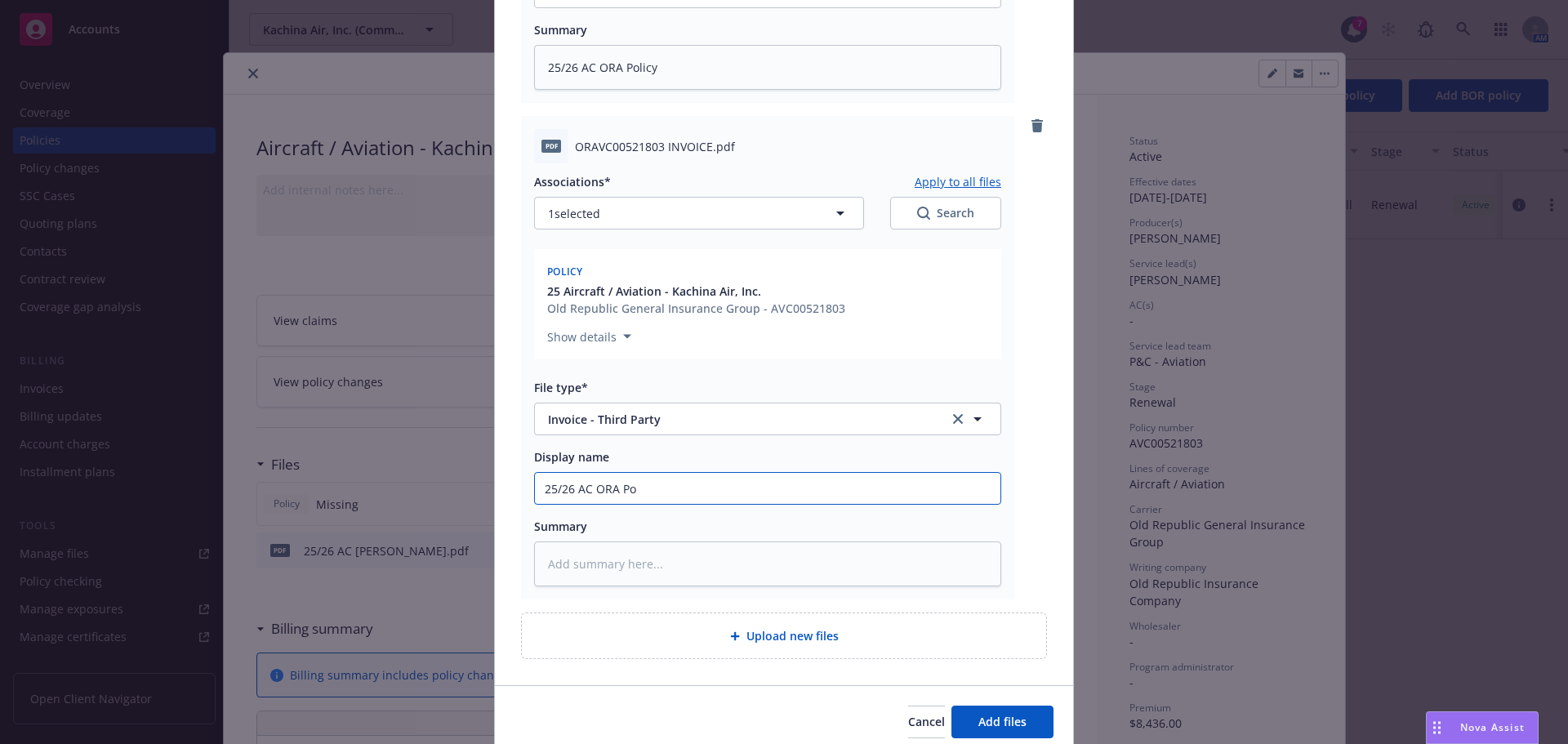
type textarea "x"
type input "25/26 AC ORA P"
type textarea "x"
type input "25/26 AC ORA"
type textarea "x"
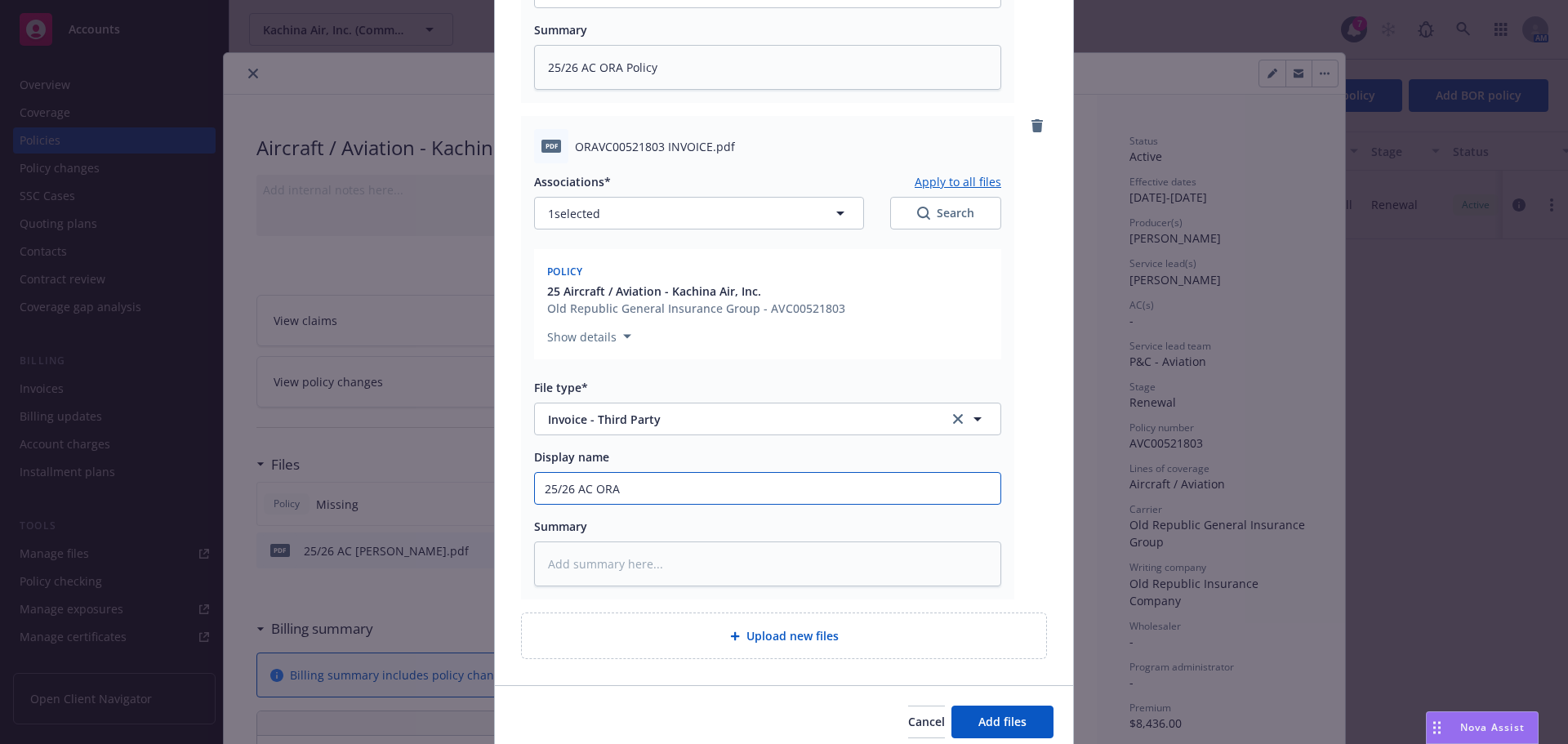
type input "25/26 AC ORA I"
type textarea "x"
type input "25/26 AC ORA In"
type textarea "x"
type input "25/26 AC ORA Inv"
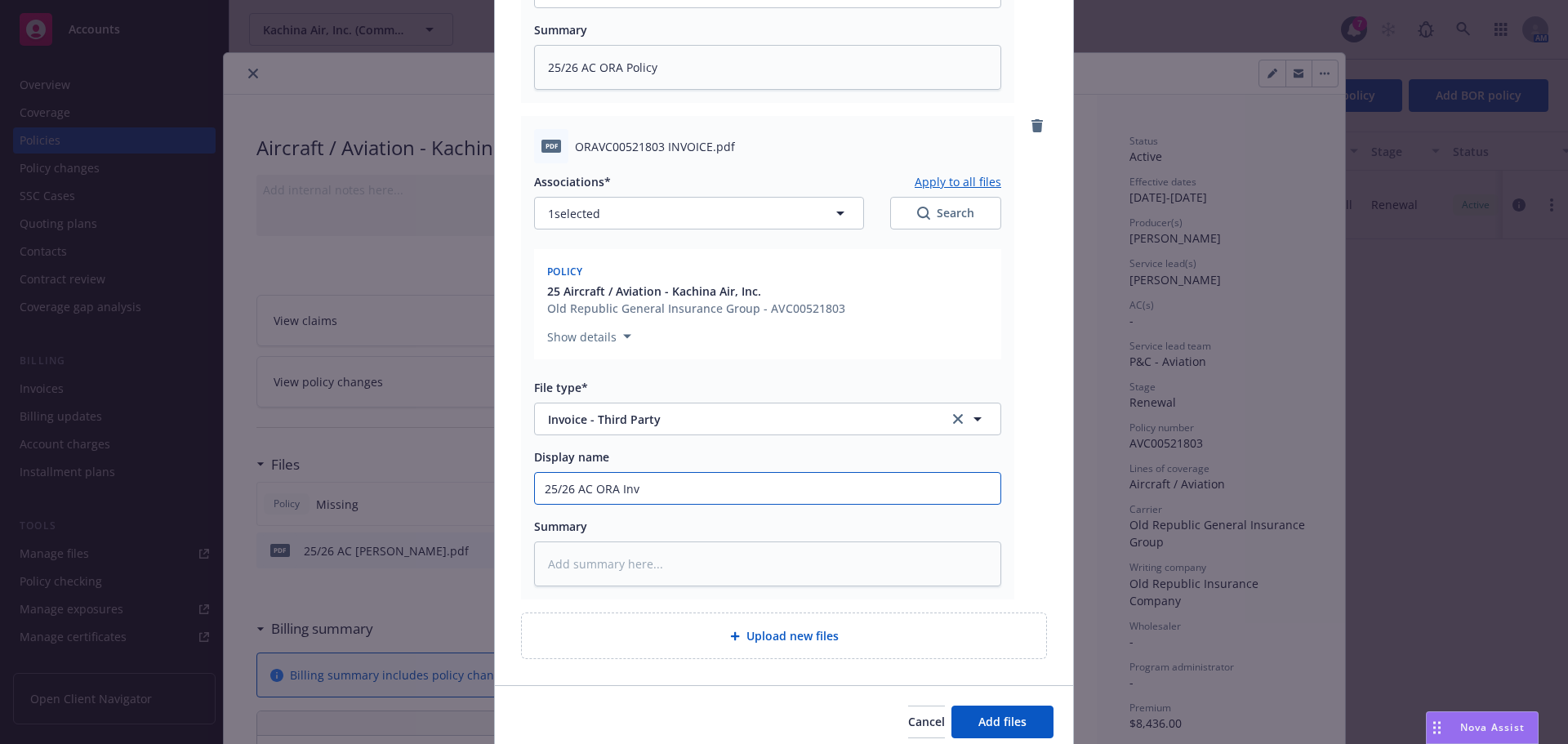
type textarea "x"
type input "25/26 AC ORA Invo"
type textarea "x"
type input "25/26 AC ORA Invoic"
type textarea "x"
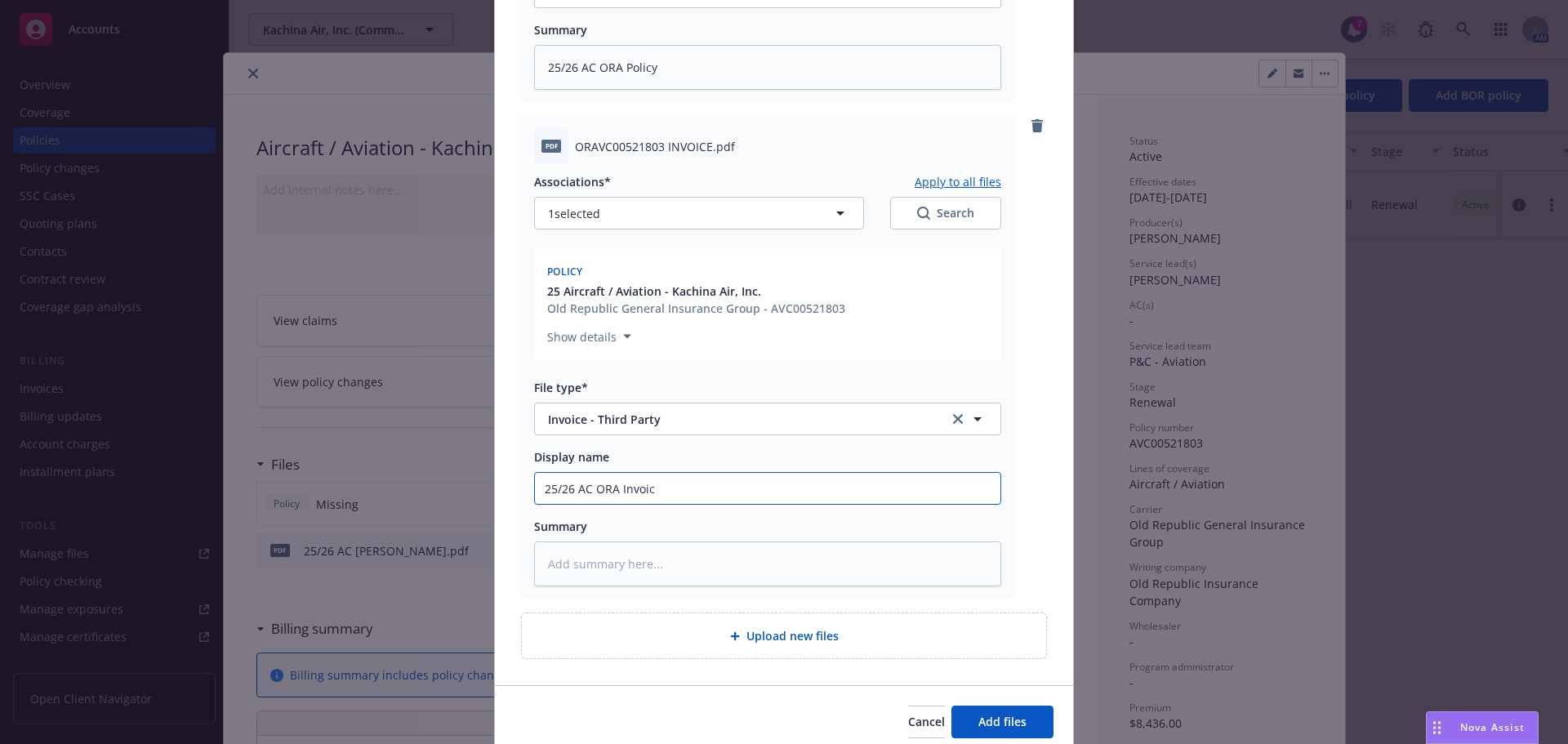
type input "25/26 AC ORA Invoice"
type textarea "x"
click at [596, 499] on input "25/26 AC ORA Invoice" at bounding box center [767, 487] width 466 height 31
click at [596, 498] on input "25/26 AC ORA Invoice" at bounding box center [767, 487] width 466 height 31
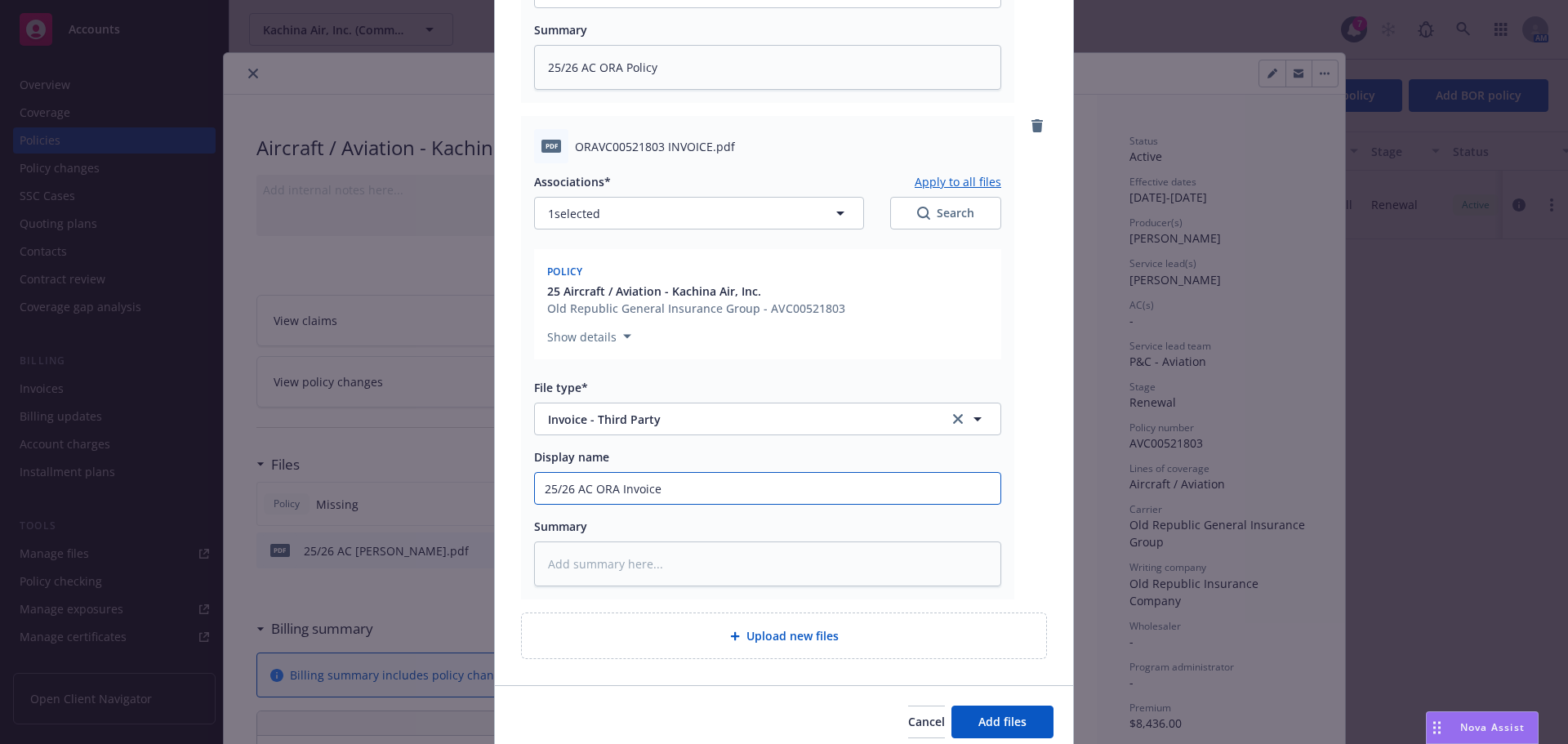
type input "25/26 AC ORA Invoice"
click at [624, 564] on textarea at bounding box center [767, 564] width 467 height 45
paste textarea "25/26 AC ORA Invoice"
type textarea "x"
type textarea "25/26 AC ORA Invoice"
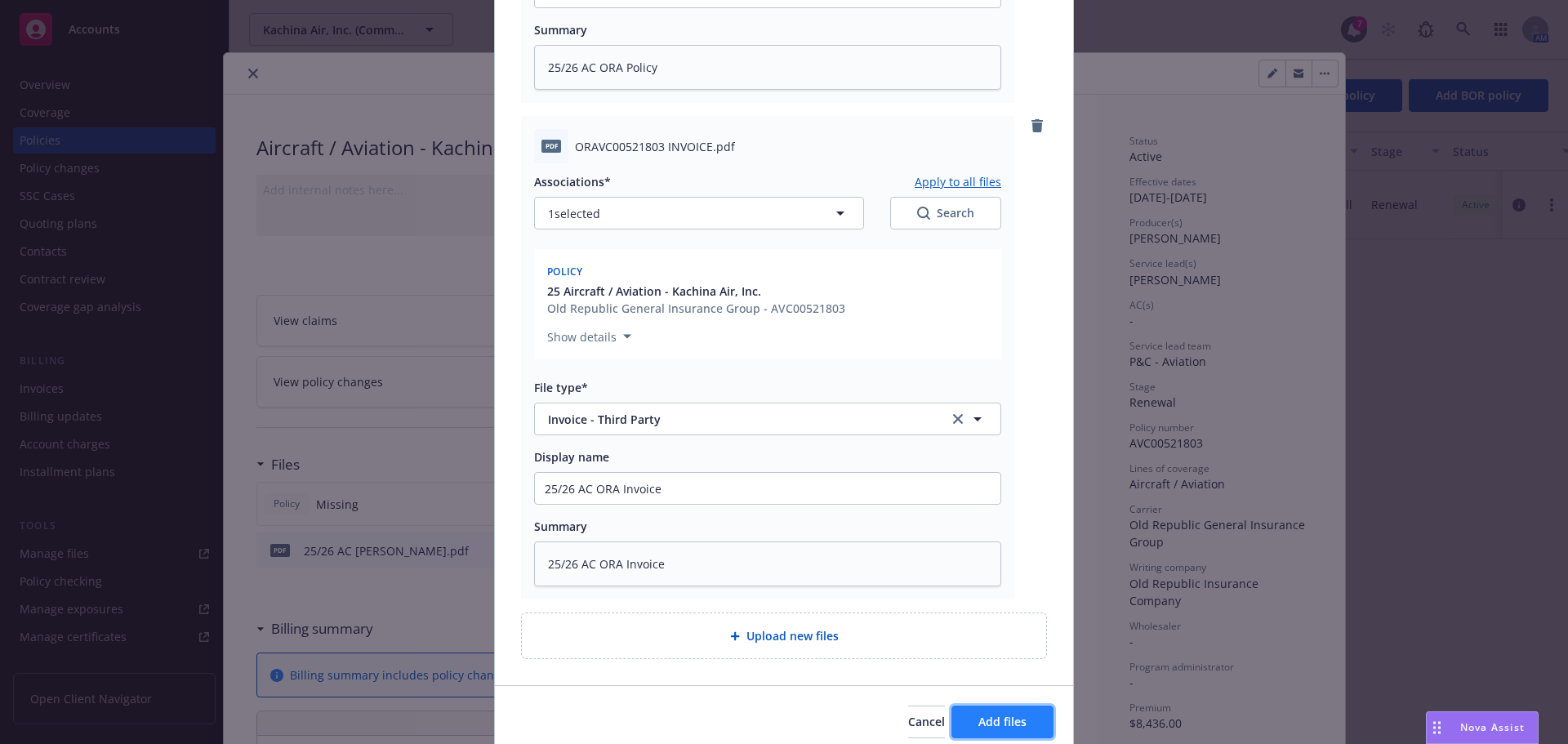
click at [996, 721] on span "Add files" at bounding box center [1003, 722] width 48 height 16
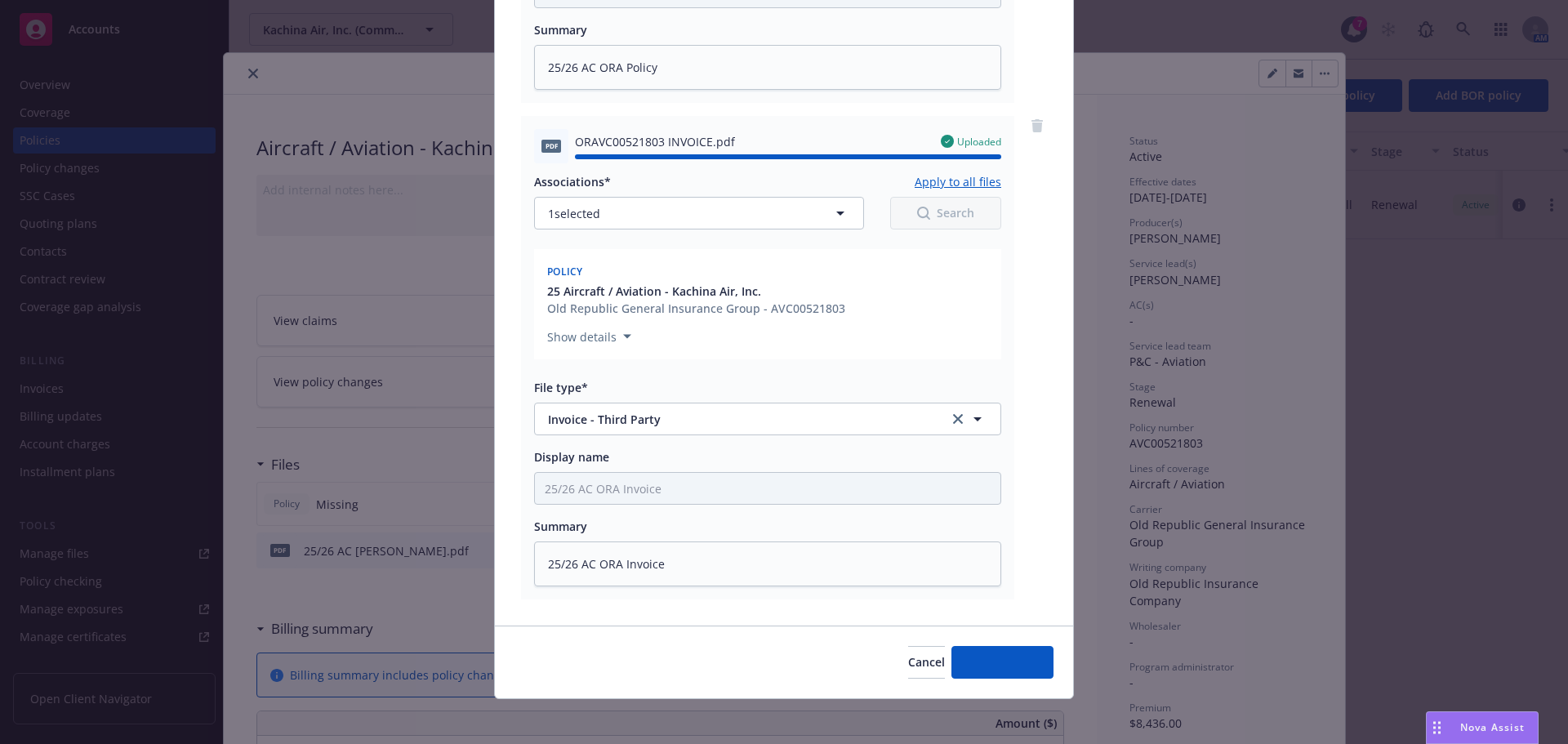
type textarea "x"
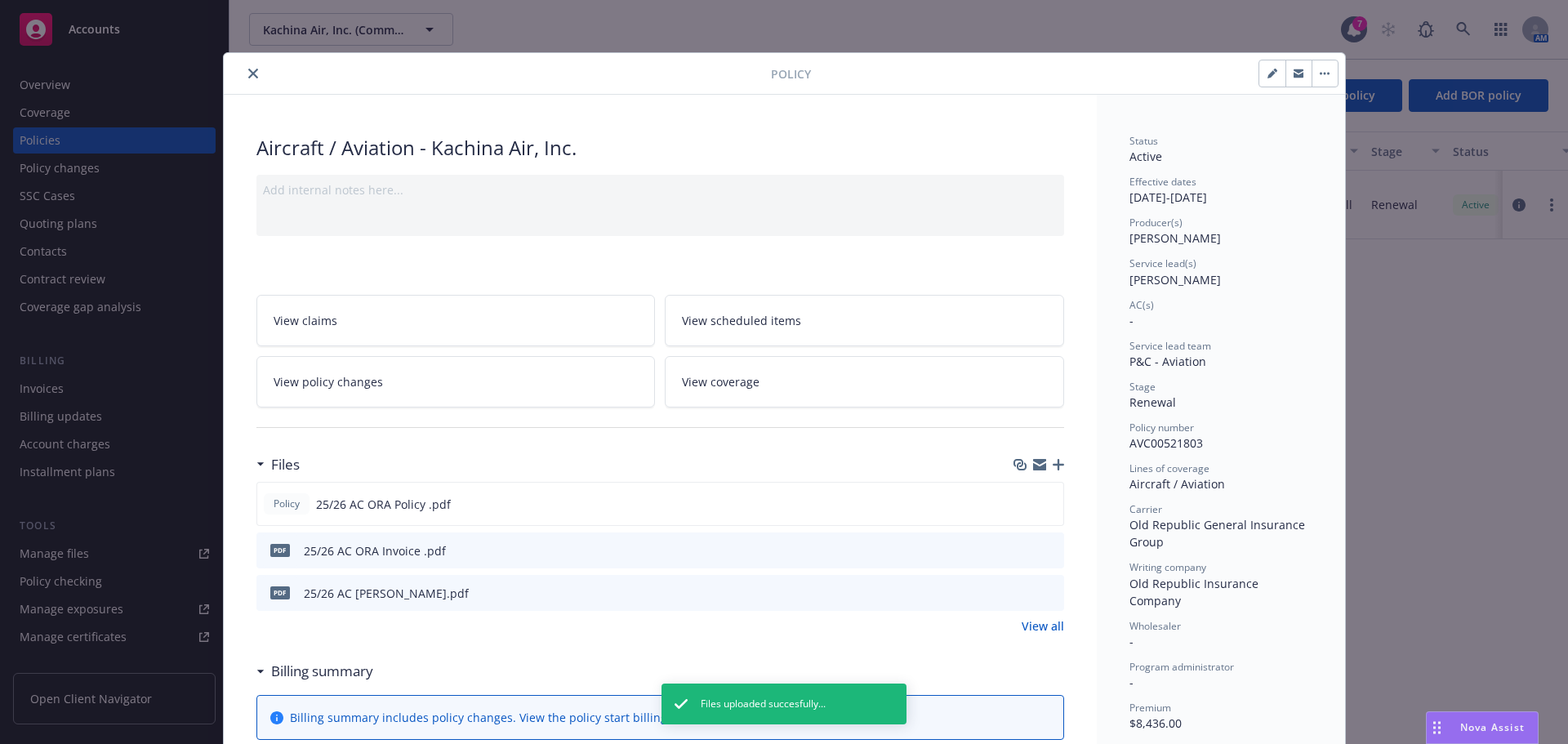
click at [251, 72] on button "close" at bounding box center [253, 73] width 20 height 20
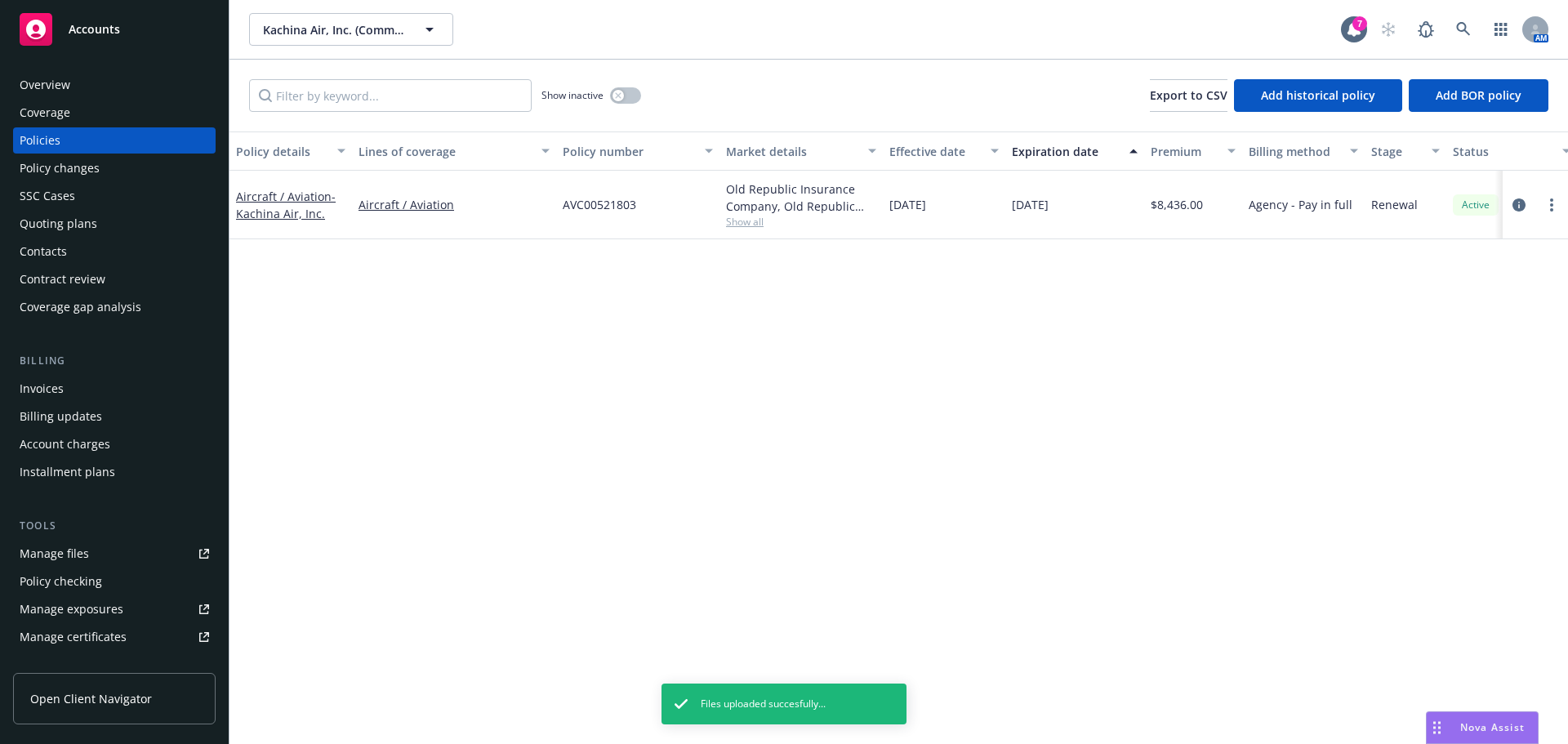
click at [36, 394] on div "Invoices" at bounding box center [41, 389] width 44 height 26
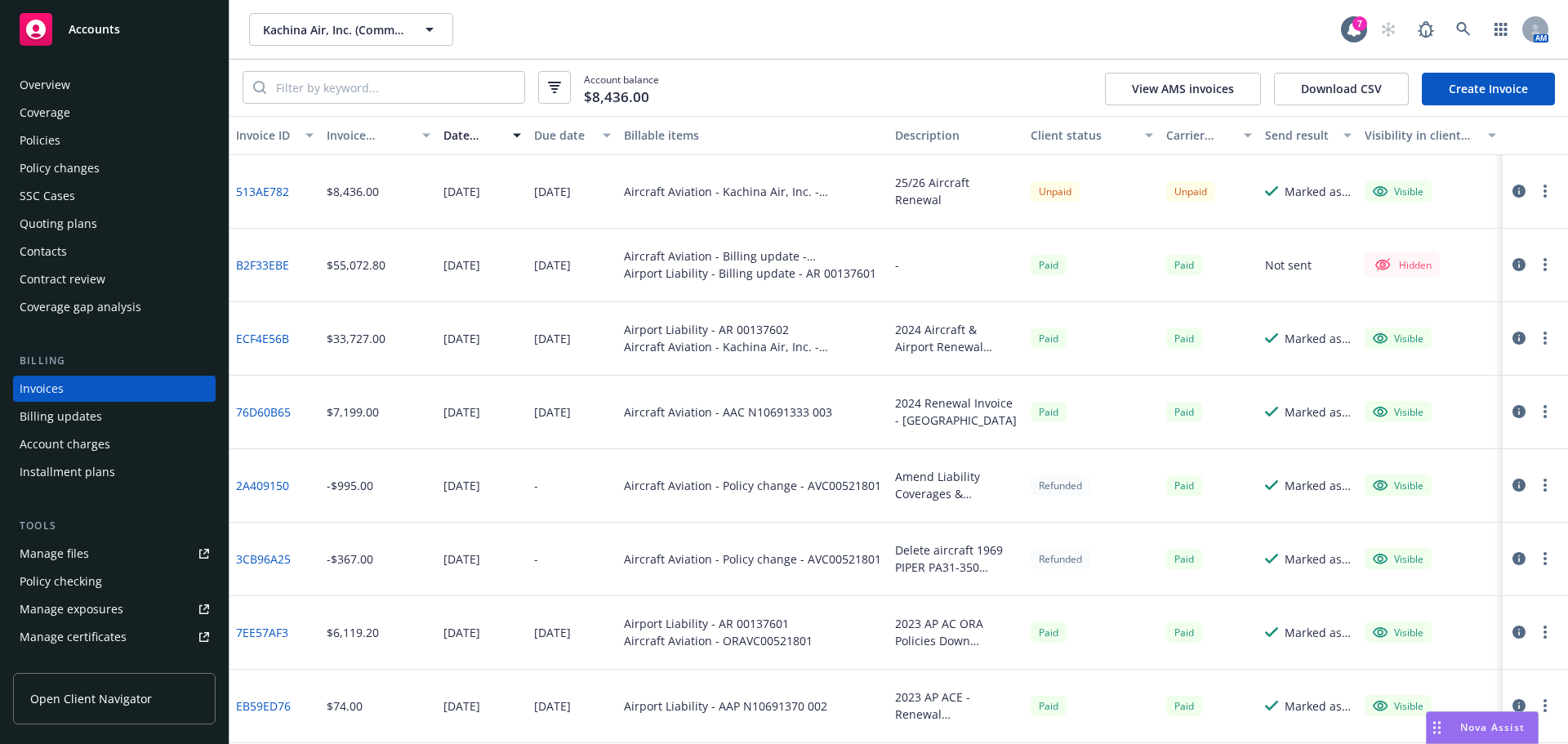
click at [67, 545] on div "Manage files" at bounding box center [54, 553] width 70 height 26
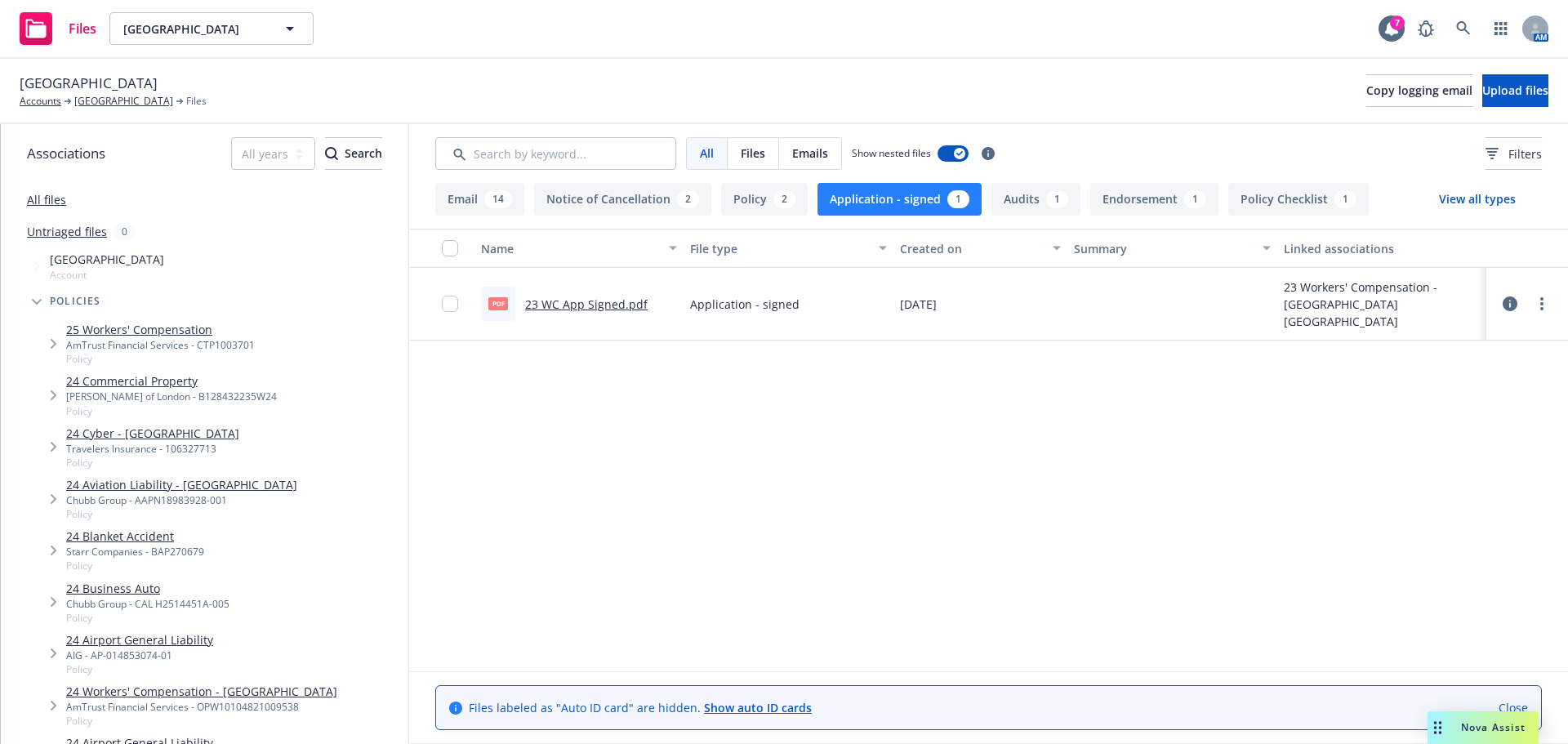
scroll to position [326, 0]
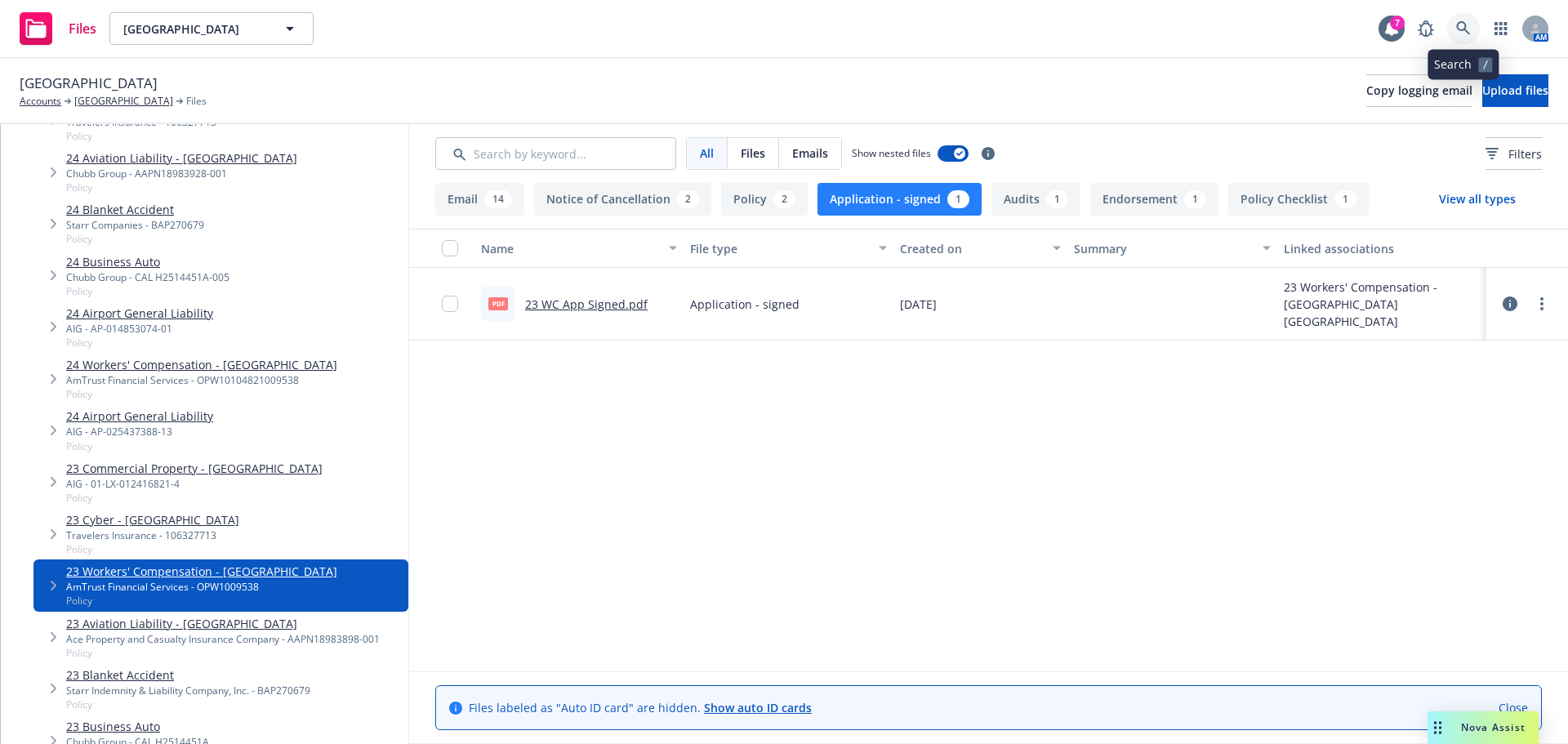
click at [1471, 23] on link at bounding box center [1463, 28] width 33 height 33
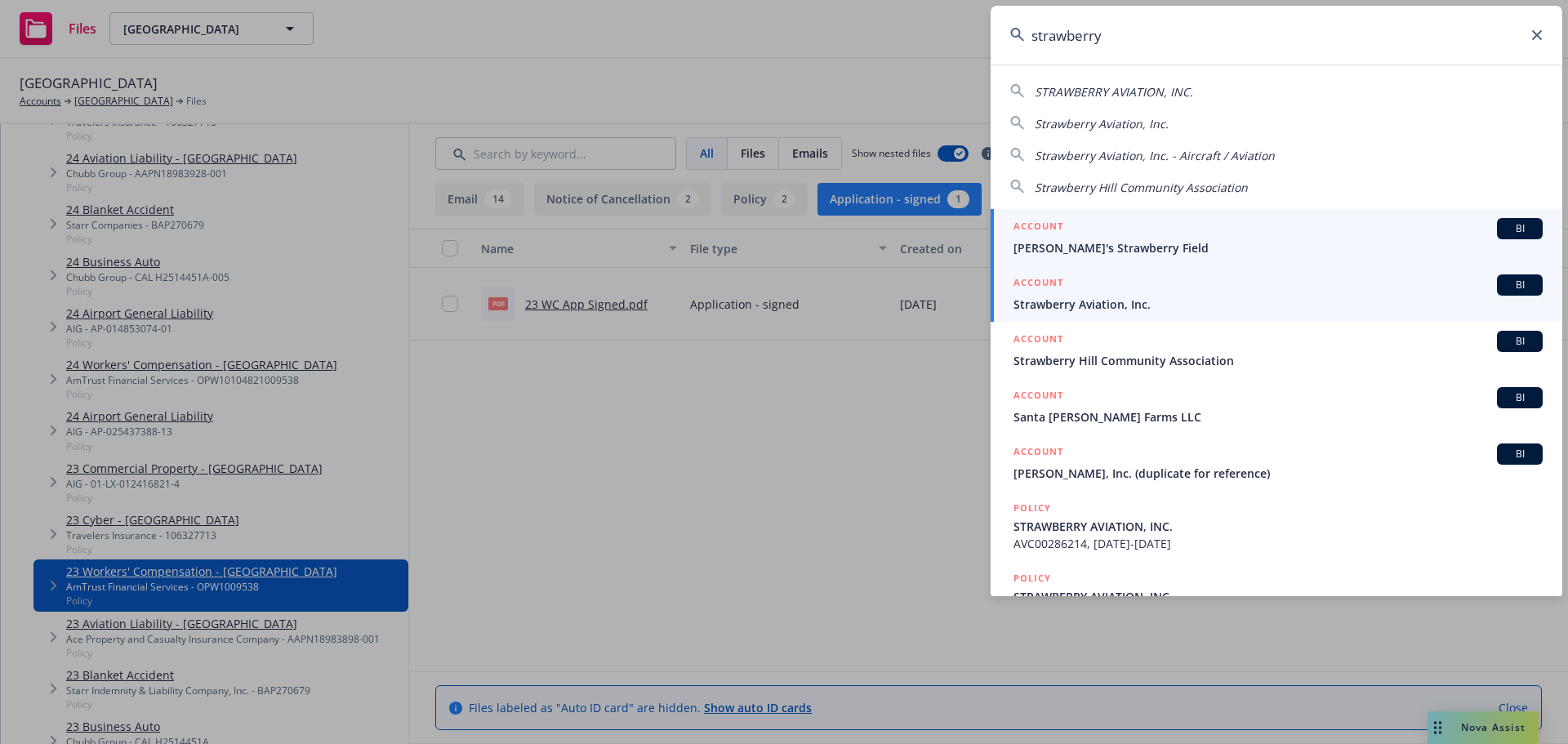
type input "strawberry"
click at [1189, 298] on span "Strawberry Aviation, Inc." at bounding box center [1278, 304] width 529 height 17
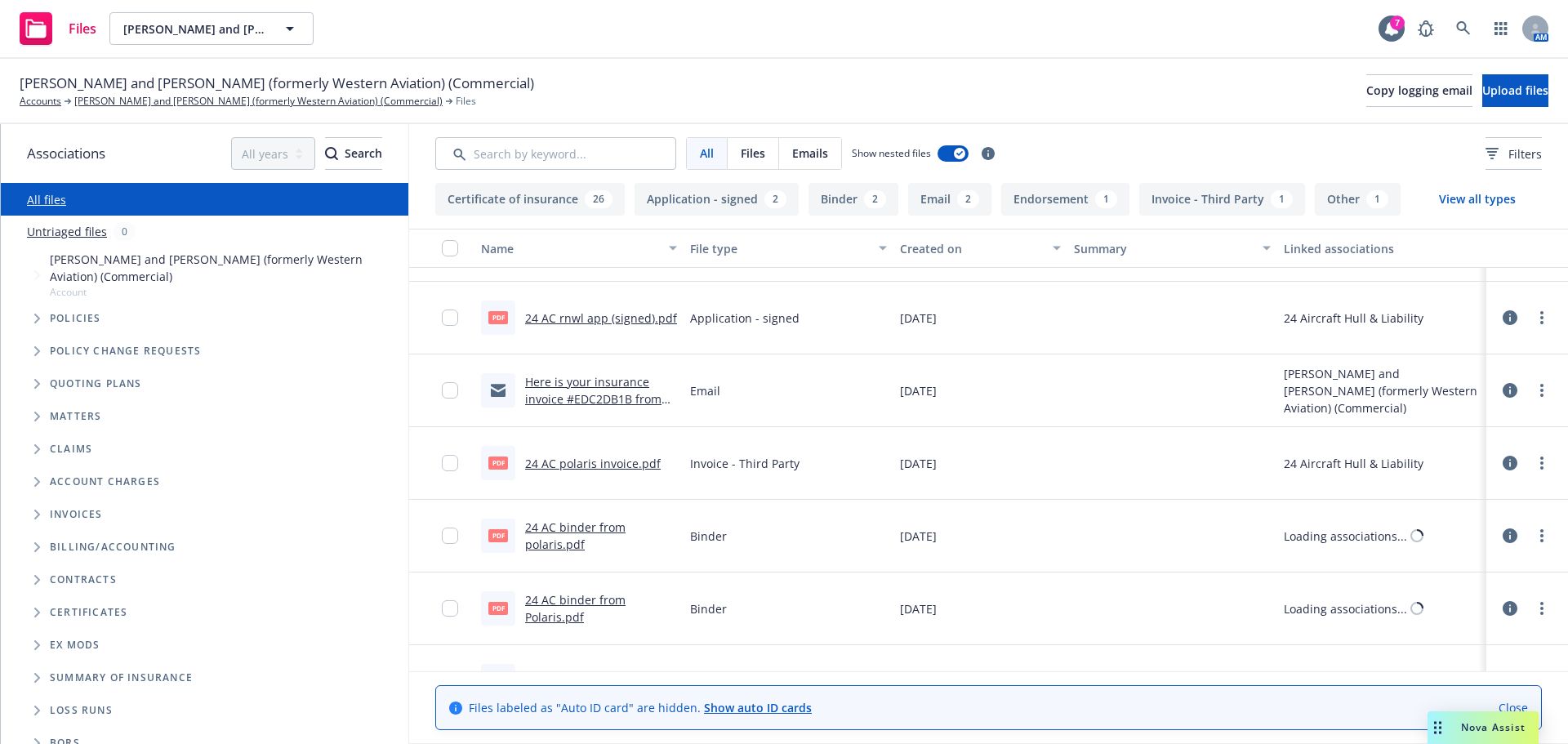
scroll to position [2333, 0]
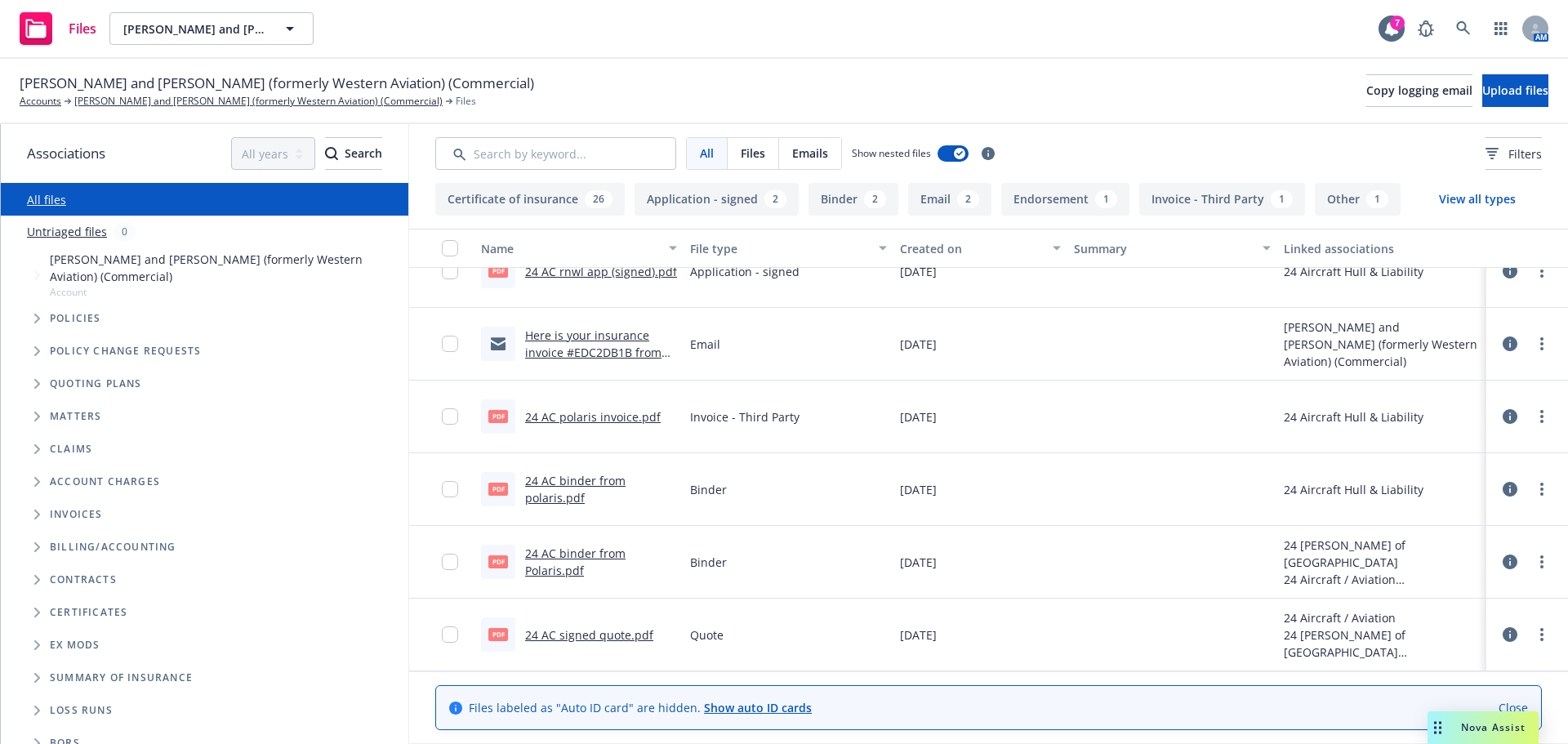
click at [579, 632] on link "24 AC signed quote.pdf" at bounding box center [590, 634] width 128 height 16
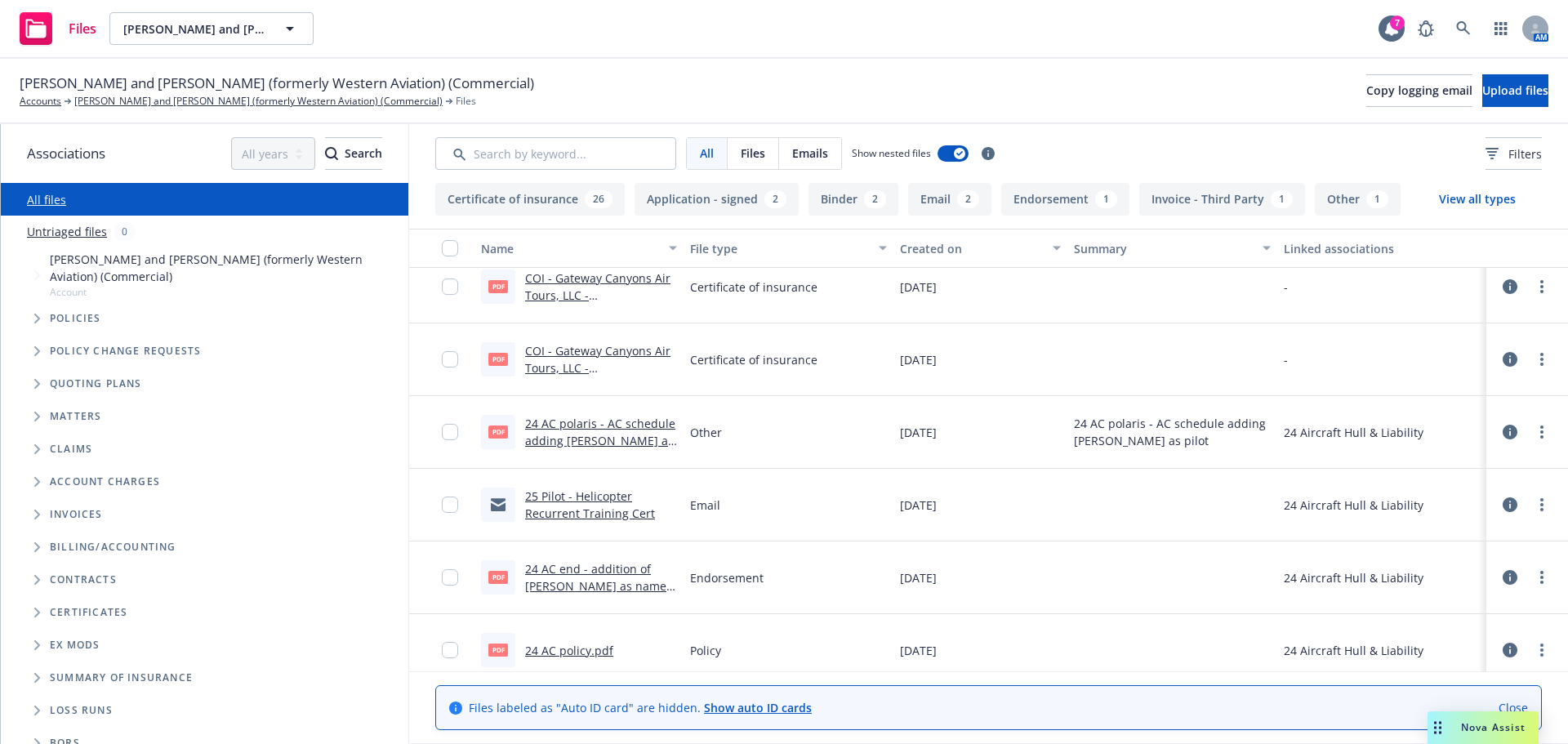
scroll to position [326, 0]
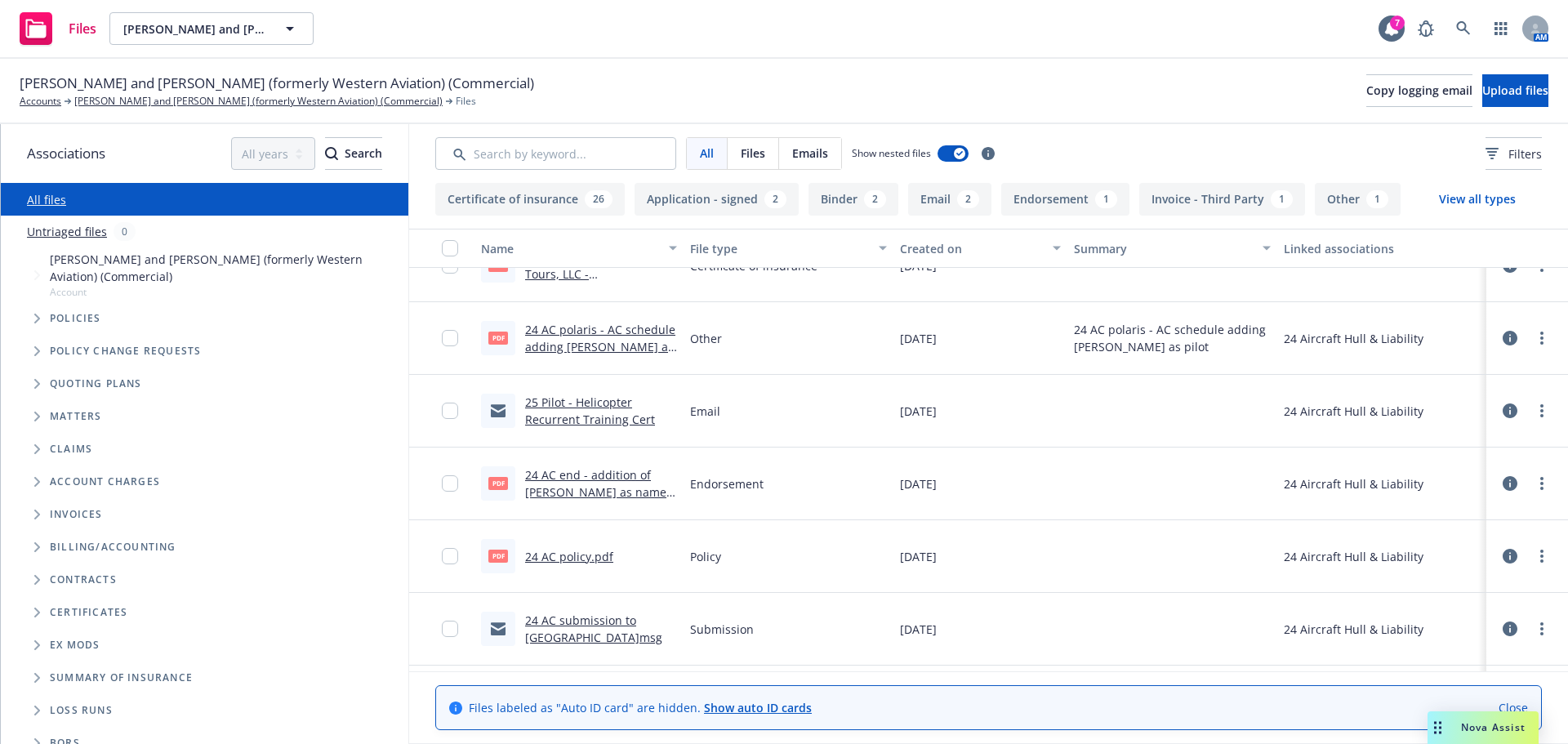
click at [560, 563] on link "24 AC policy.pdf" at bounding box center [569, 556] width 88 height 16
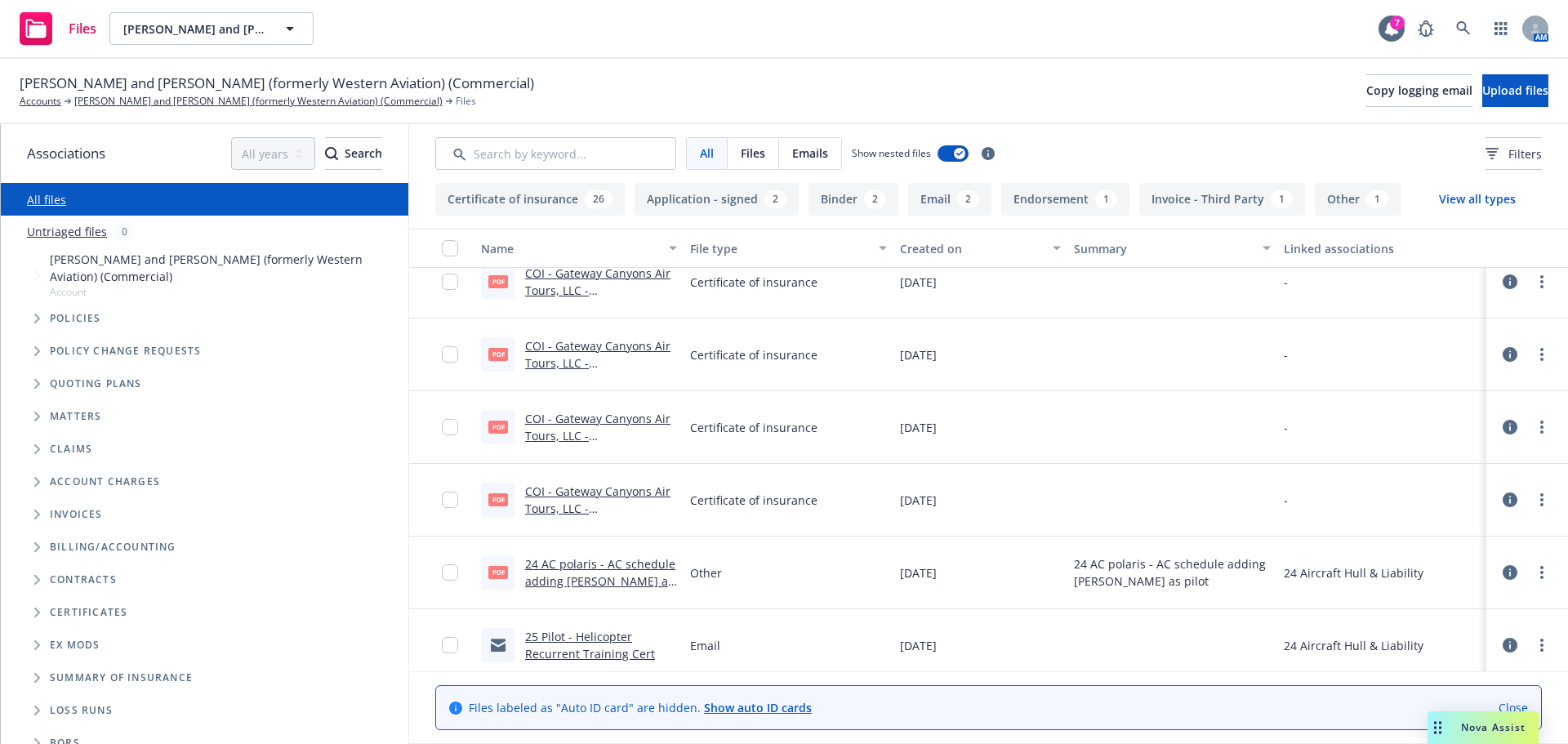
scroll to position [0, 0]
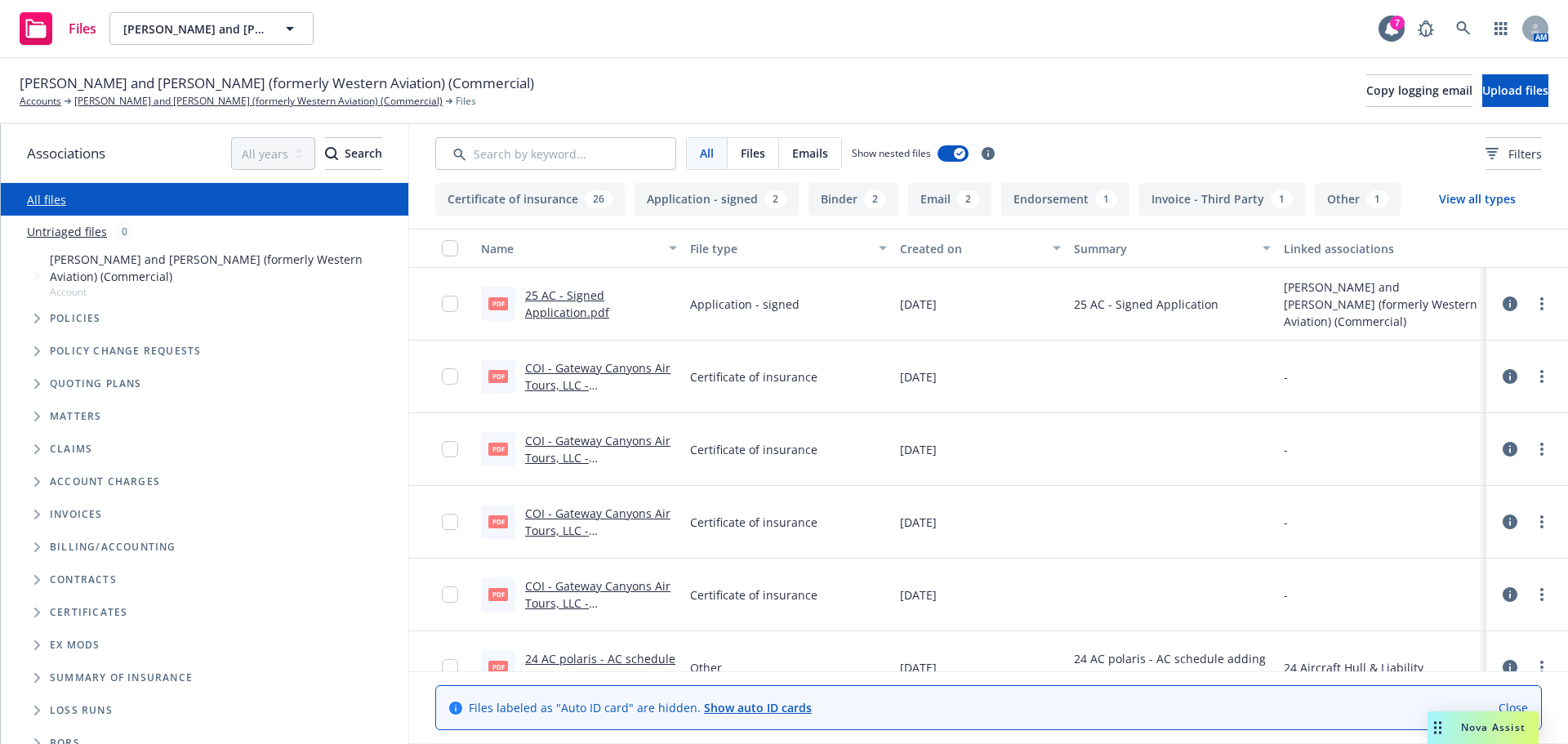
click at [565, 384] on link "COI - Gateway Canyons Air Tours, LLC - Joseph W. Fisher II and Barbara Ann Fish…" at bounding box center [598, 410] width 145 height 101
click at [47, 105] on link "Accounts" at bounding box center [40, 101] width 42 height 15
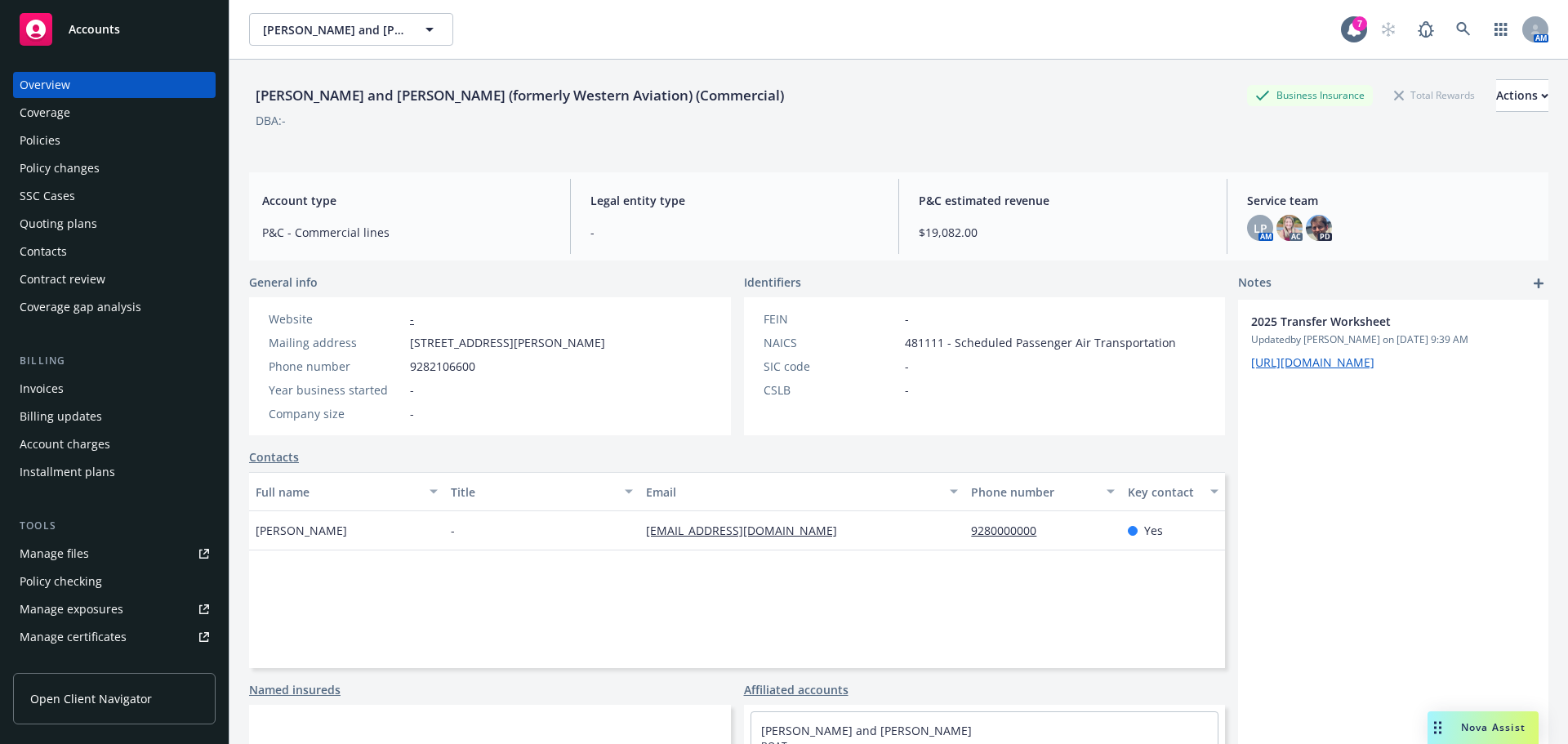
click at [71, 543] on div "Manage files" at bounding box center [54, 553] width 70 height 26
click at [50, 157] on div "Policy changes" at bounding box center [60, 168] width 80 height 26
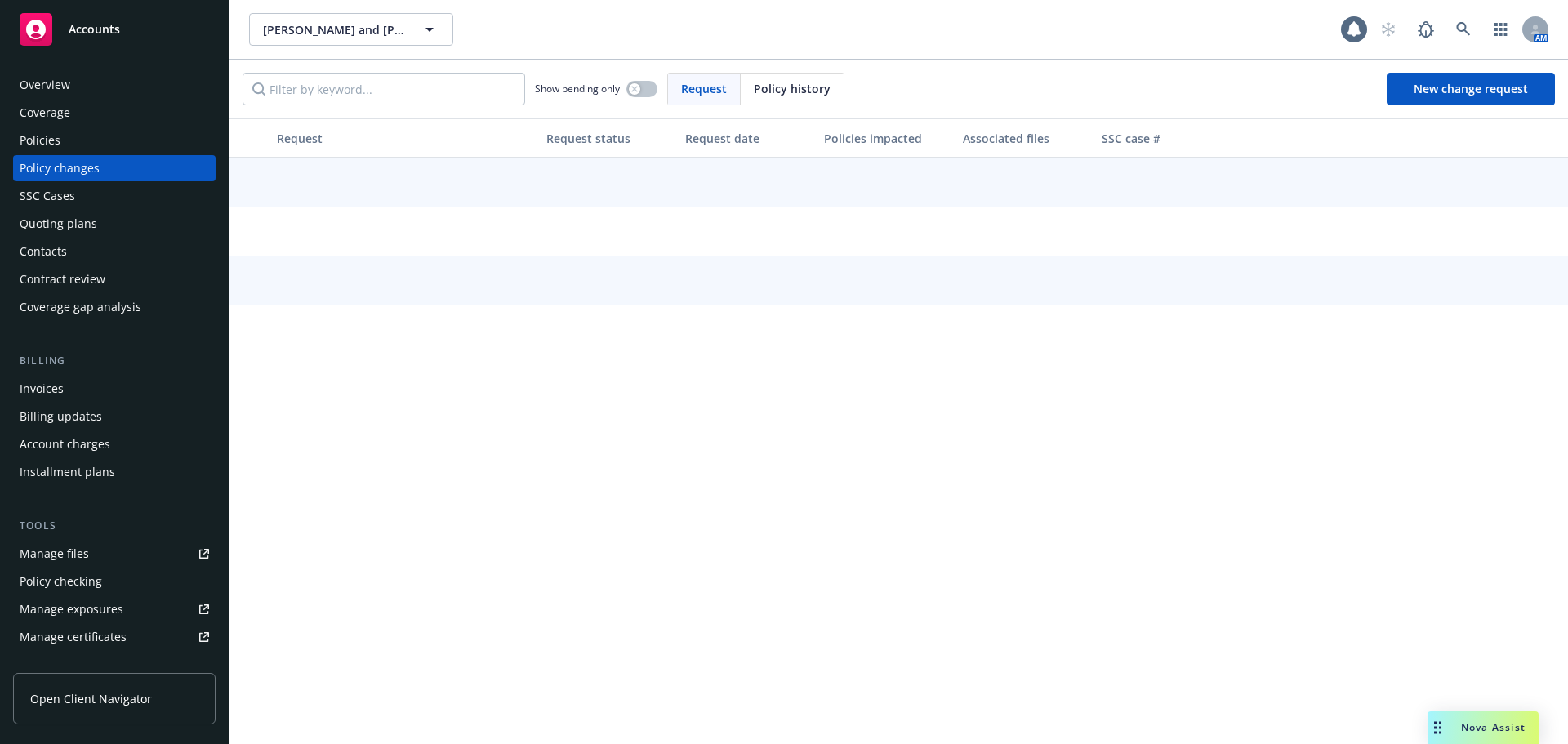
click at [54, 148] on div "Overview Coverage Policies Policy changes SSC Cases Quoting plans Contacts Cont…" at bounding box center [114, 195] width 203 height 248
click at [57, 138] on div "Policies" at bounding box center [40, 140] width 41 height 26
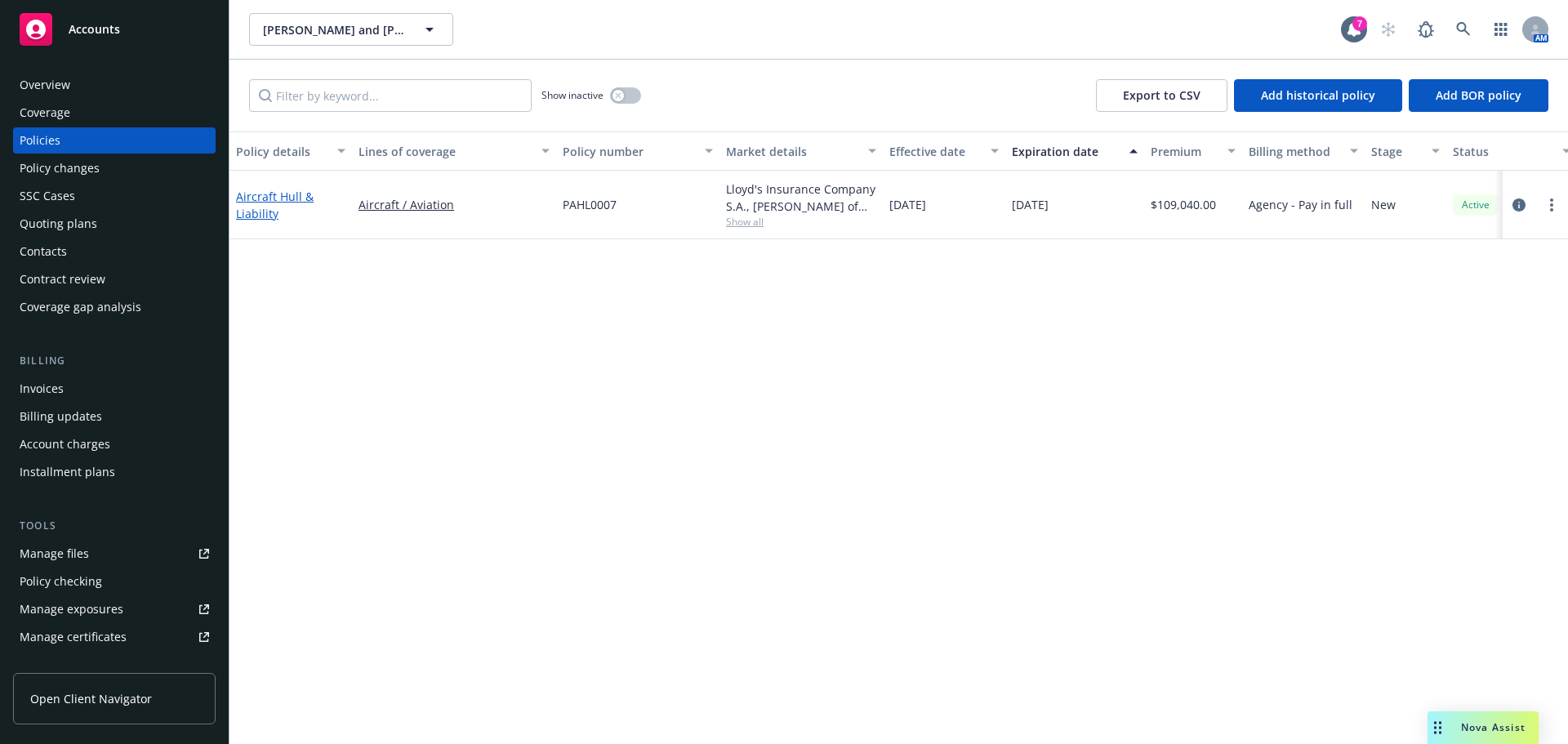
click at [258, 211] on link "Aircraft Hull & Liability" at bounding box center [274, 205] width 77 height 33
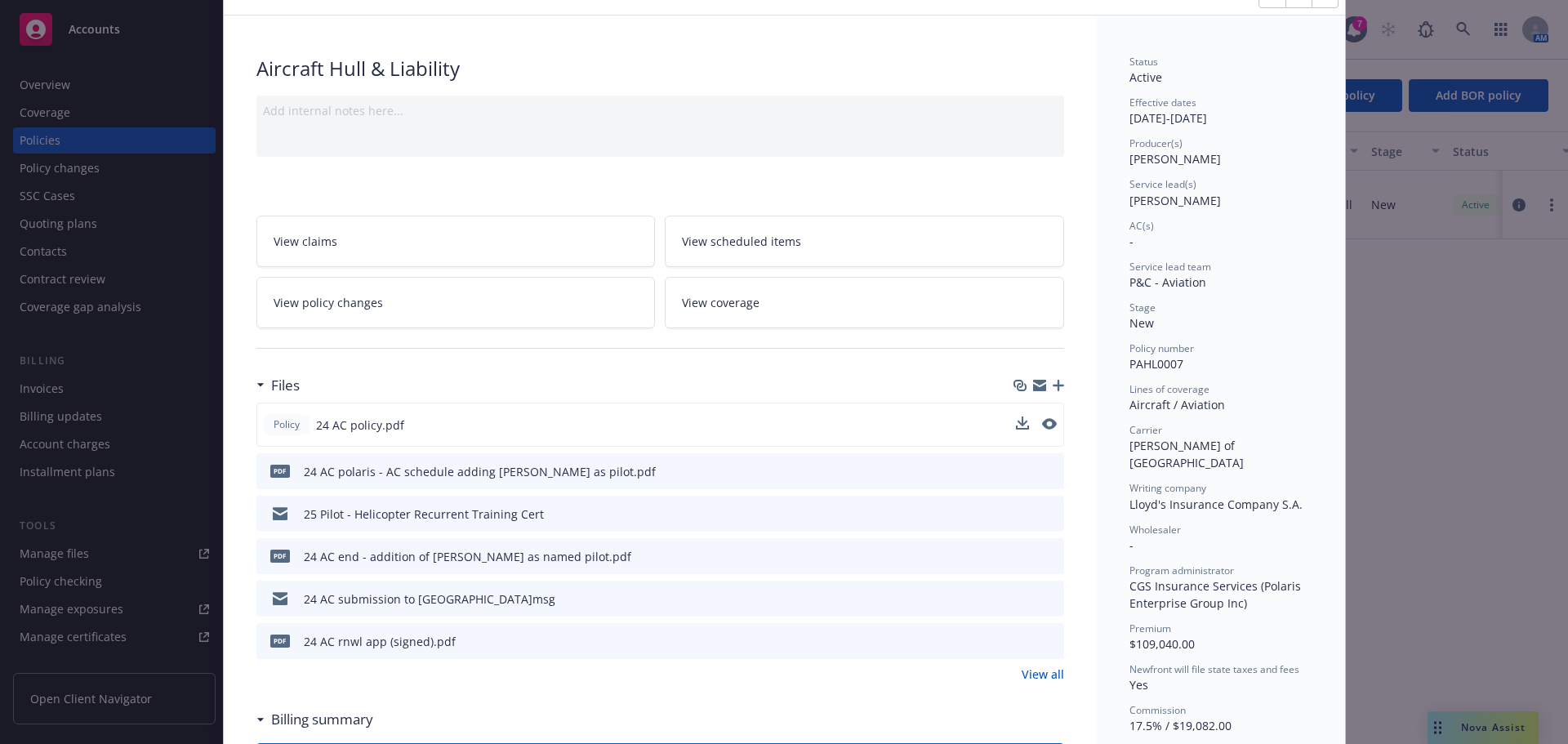
scroll to position [164, 0]
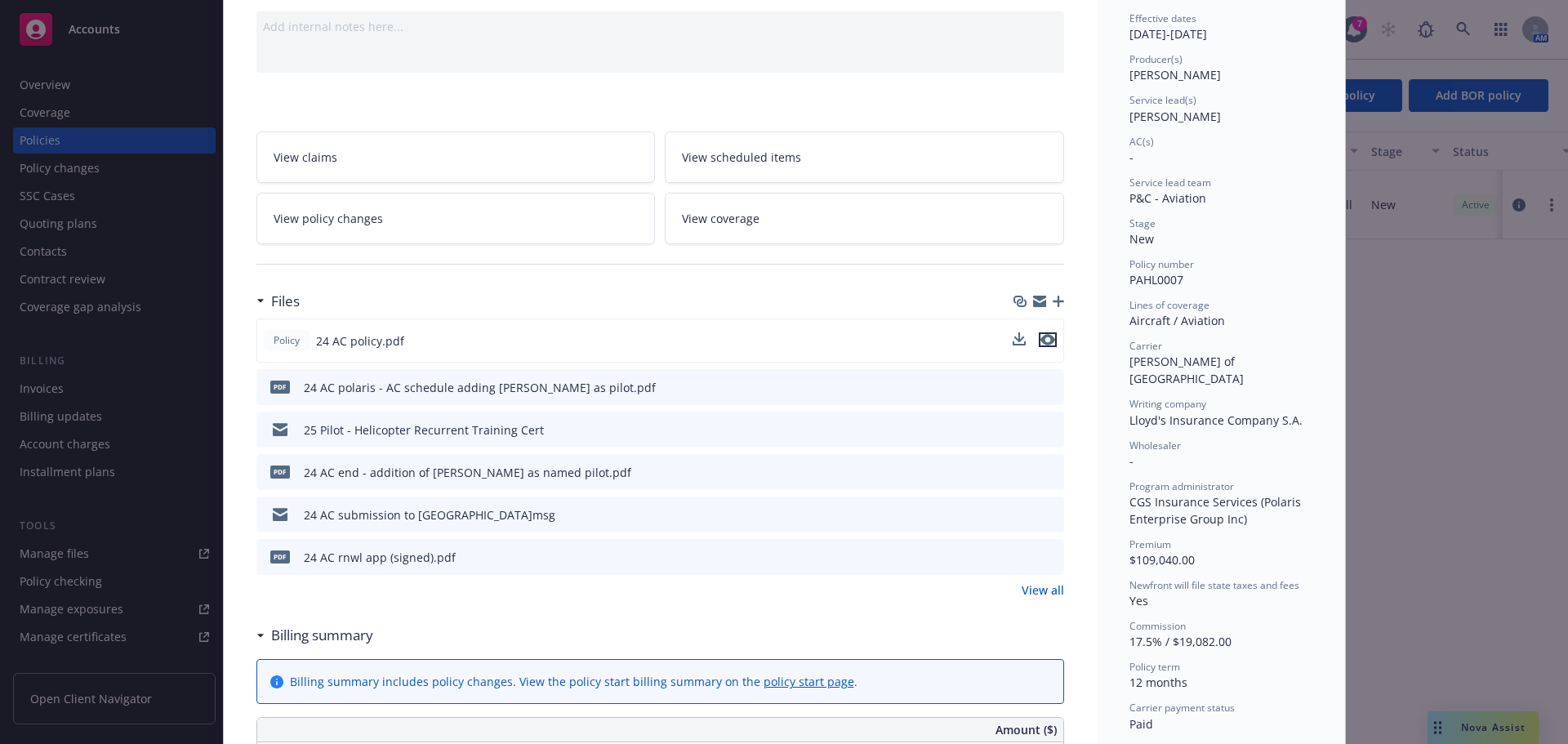
click at [1041, 345] on icon "preview file" at bounding box center [1048, 339] width 15 height 11
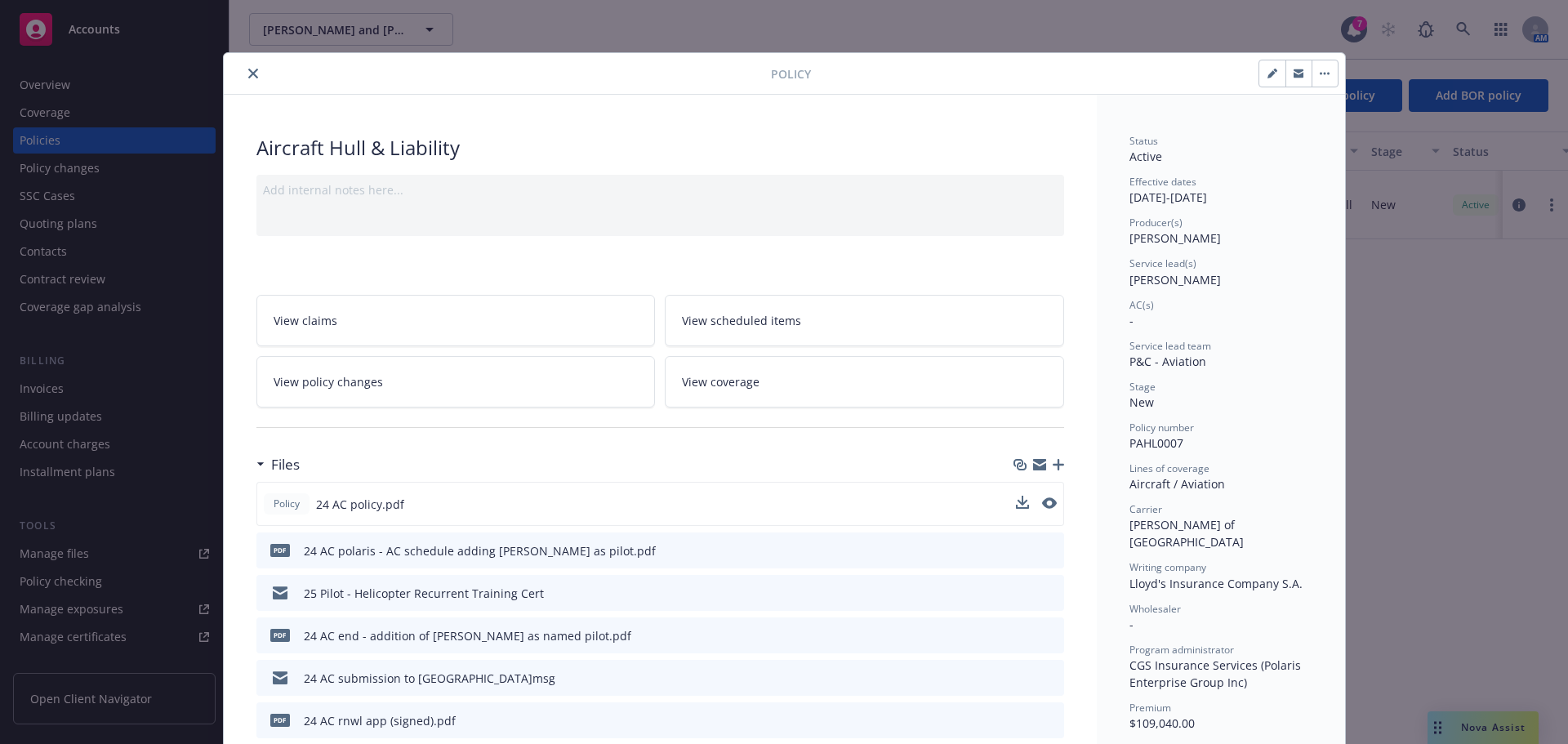
click at [255, 69] on button "close" at bounding box center [253, 73] width 20 height 20
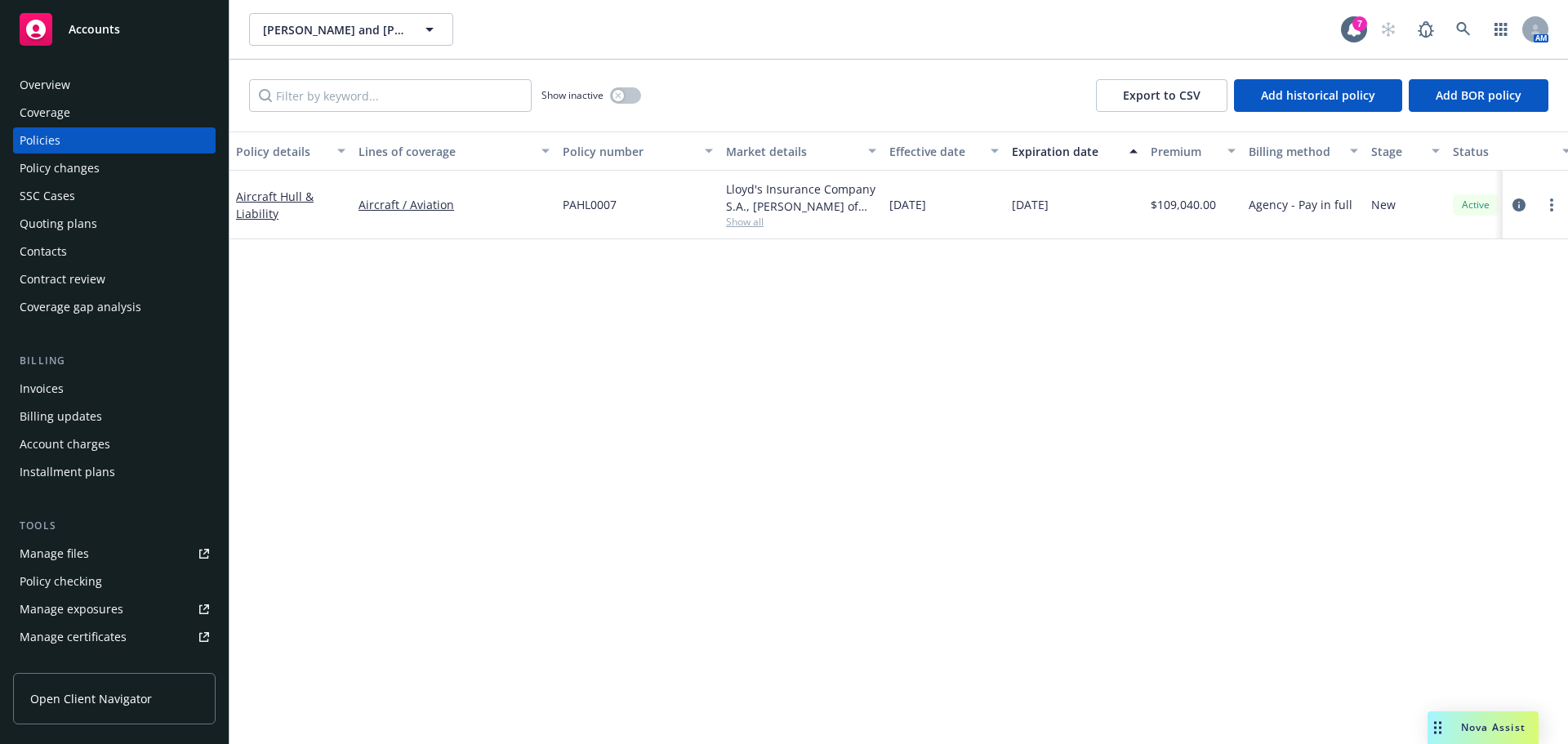
click at [4, 77] on div "Overview Coverage Policies Policy changes SSC Cases Quoting plans Contacts Cont…" at bounding box center [114, 398] width 229 height 692
click at [13, 77] on link "Overview" at bounding box center [114, 85] width 203 height 26
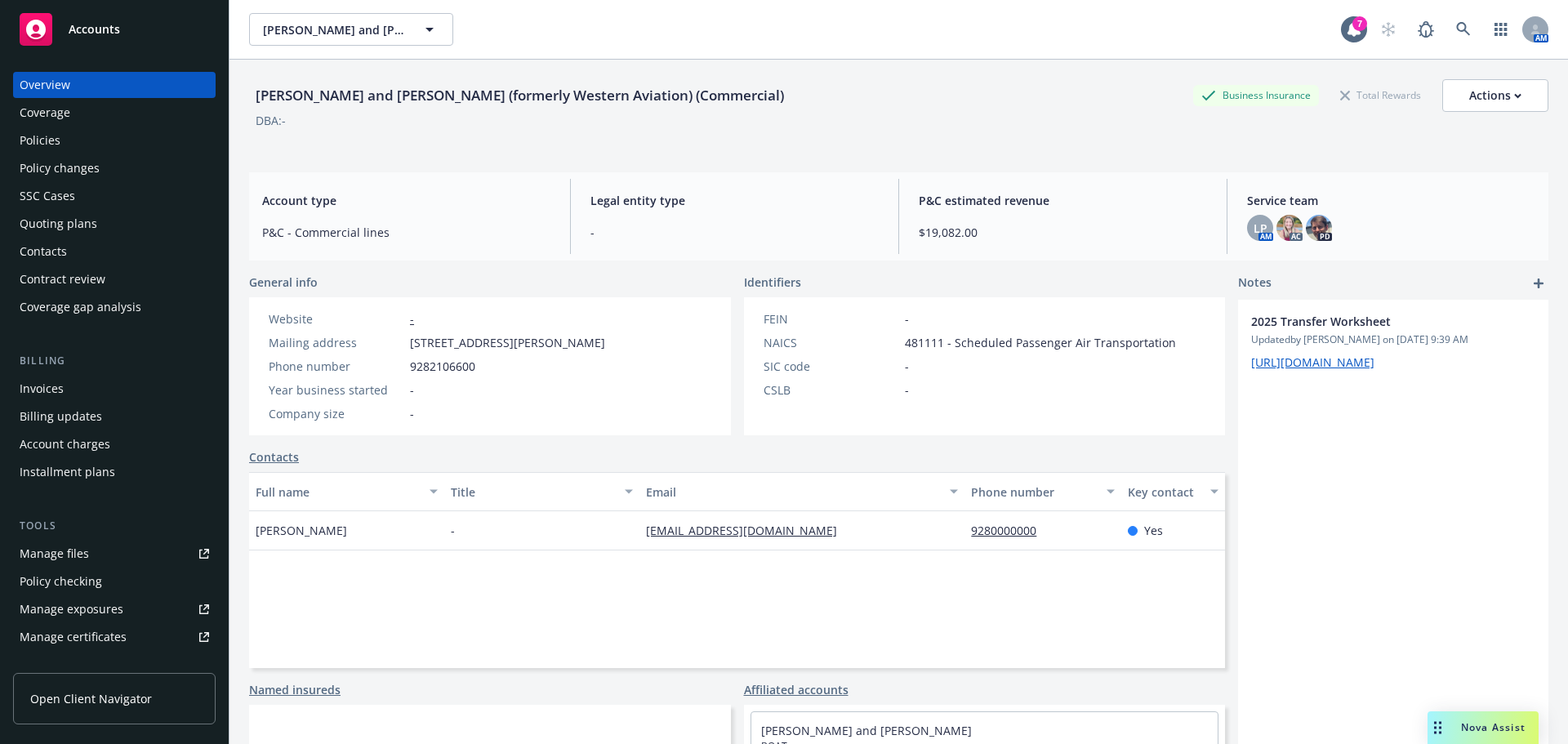
click at [78, 128] on div "Policies" at bounding box center [114, 140] width 190 height 26
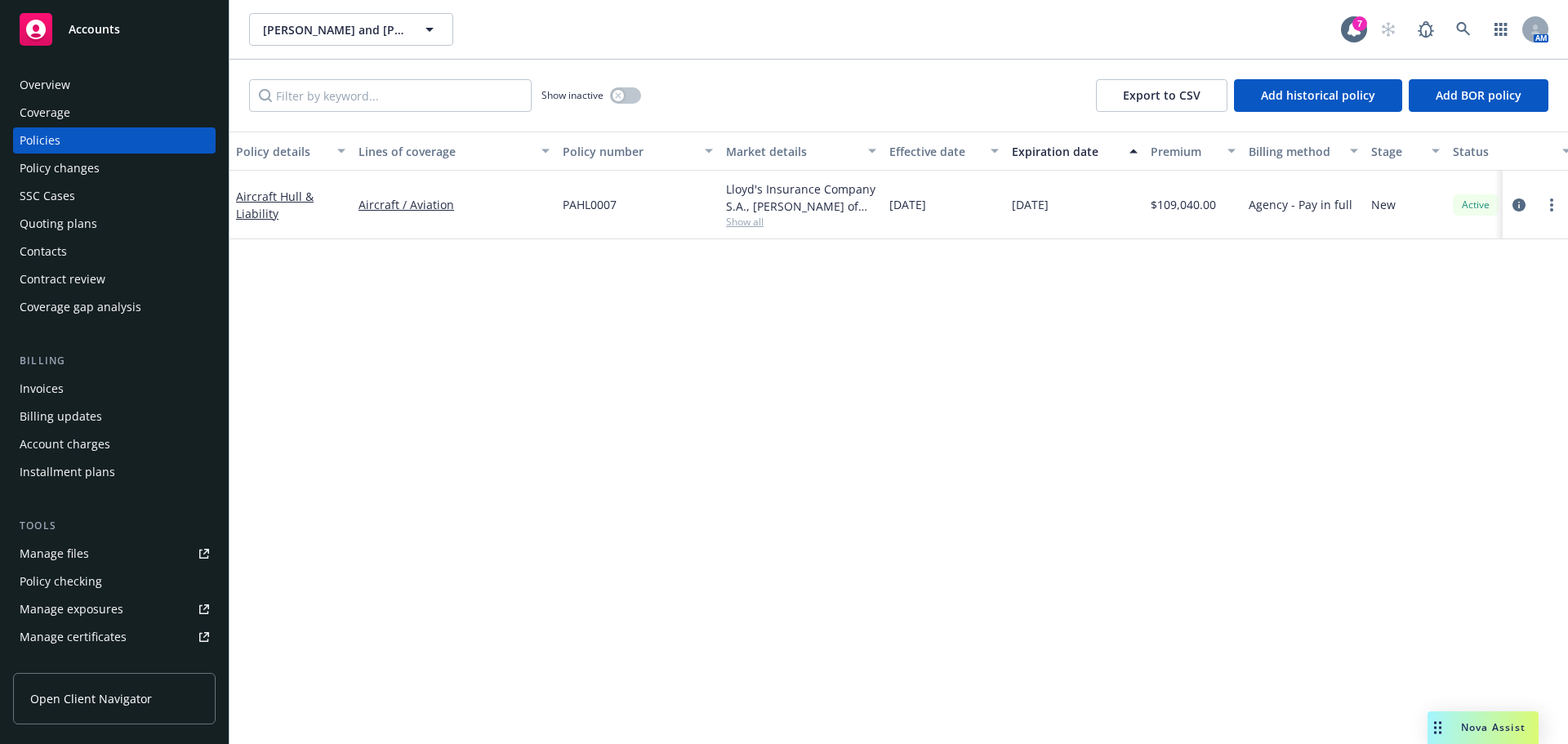
click at [748, 222] on span "Show all" at bounding box center [802, 221] width 151 height 14
click at [440, 372] on div "Policy details Lines of coverage Policy number Market details Effective date Ex…" at bounding box center [898, 437] width 1338 height 613
click at [270, 201] on link "Aircraft Hull & Liability" at bounding box center [274, 205] width 77 height 33
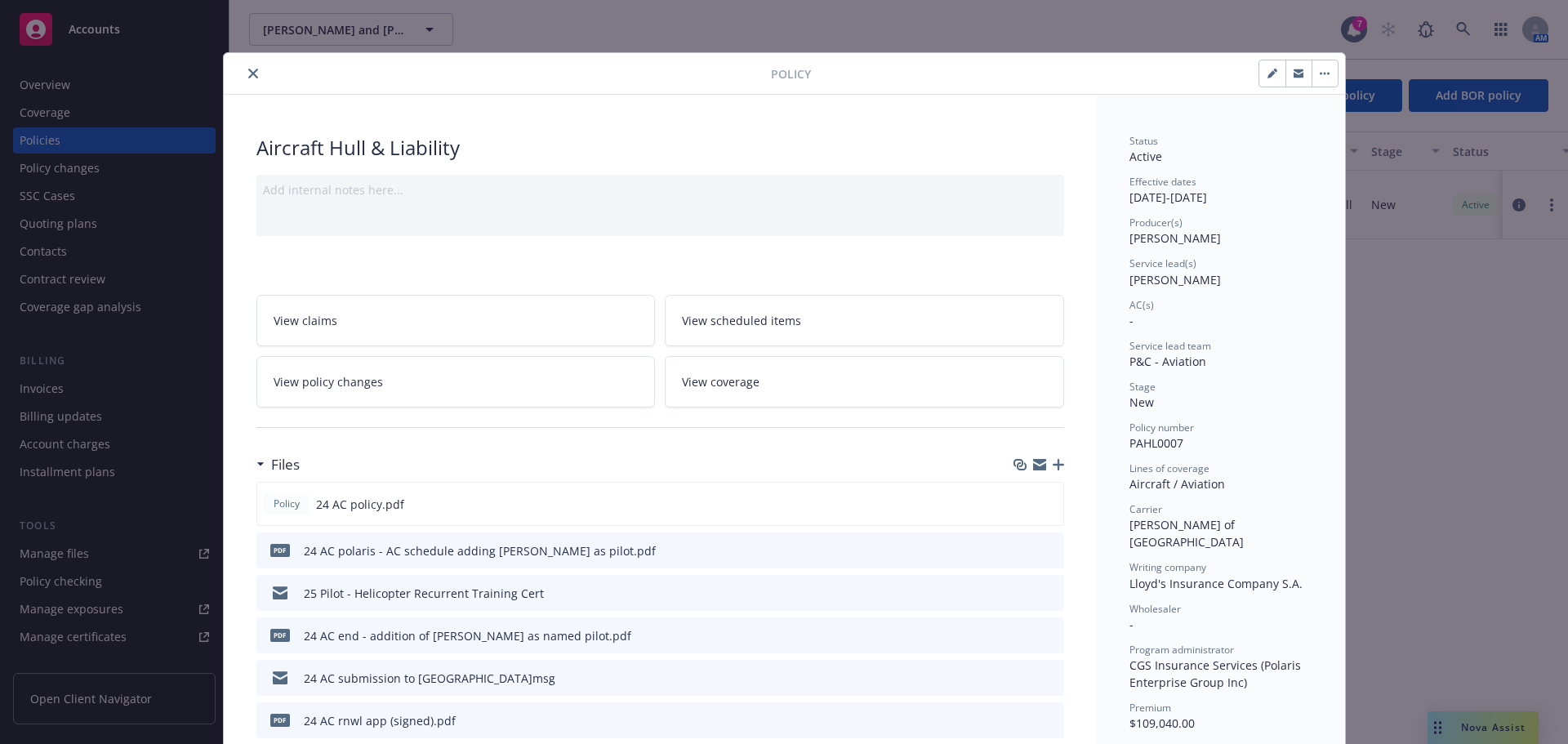
scroll to position [49, 0]
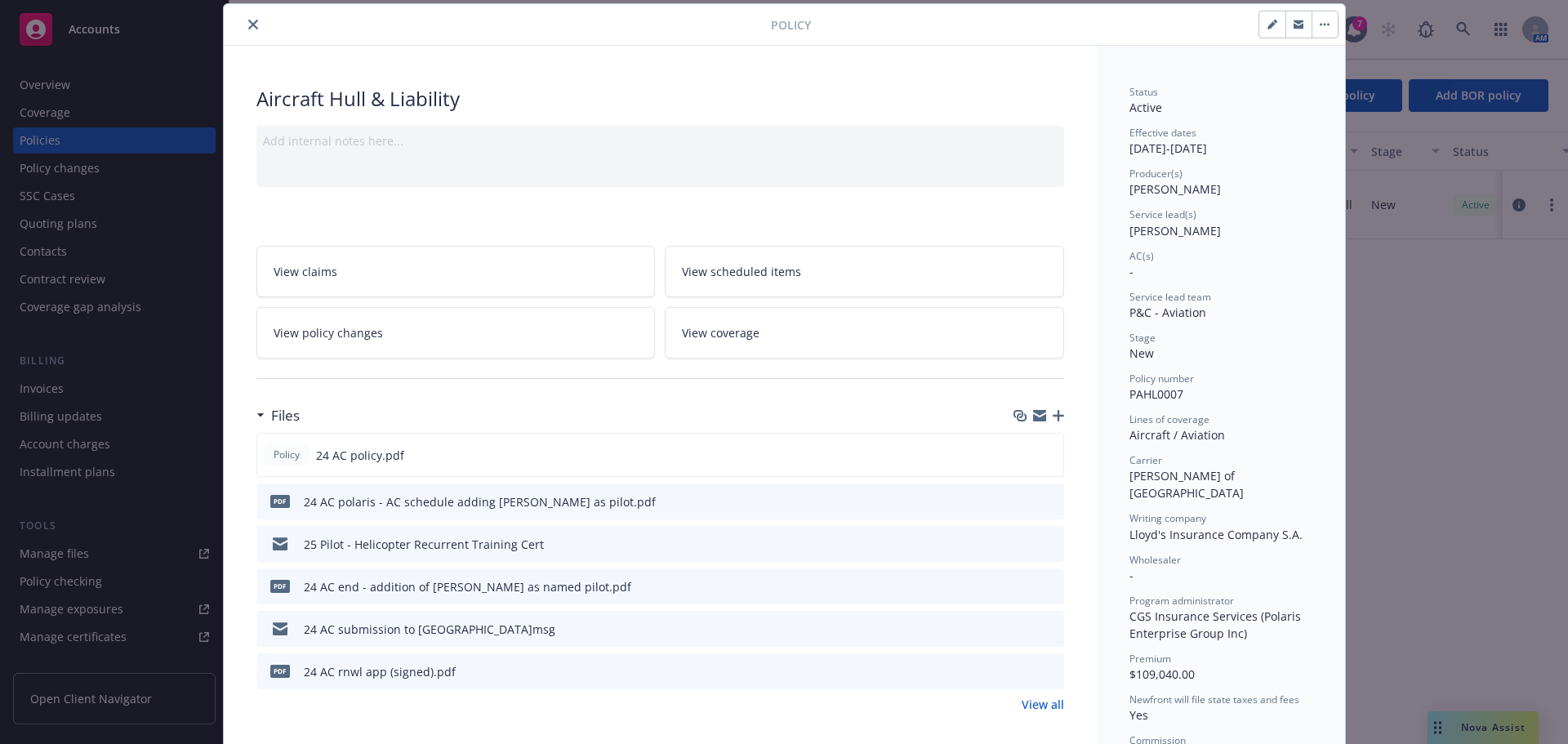
click at [250, 28] on icon "close" at bounding box center [253, 24] width 10 height 10
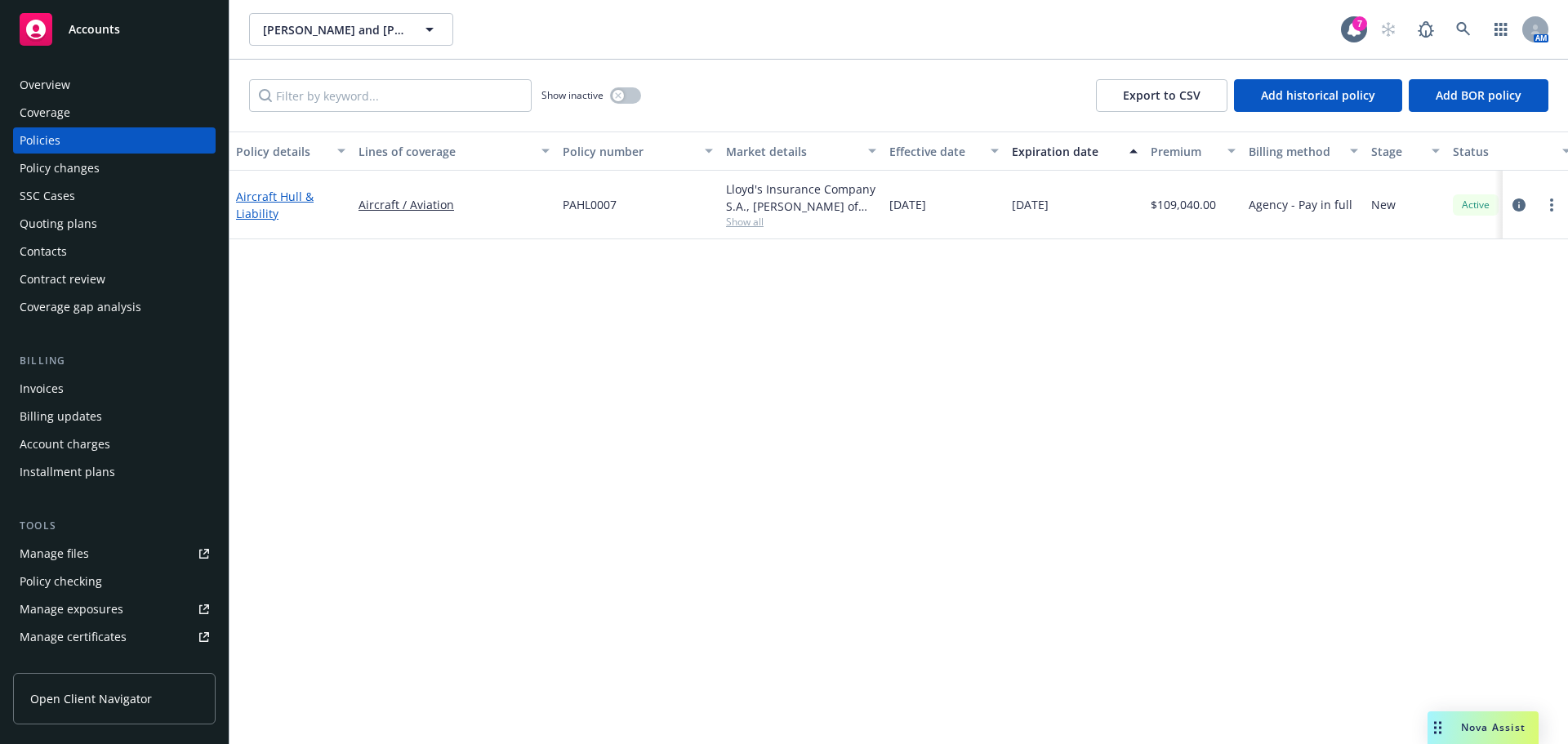
click at [254, 215] on link "Aircraft Hull & Liability" at bounding box center [274, 205] width 77 height 33
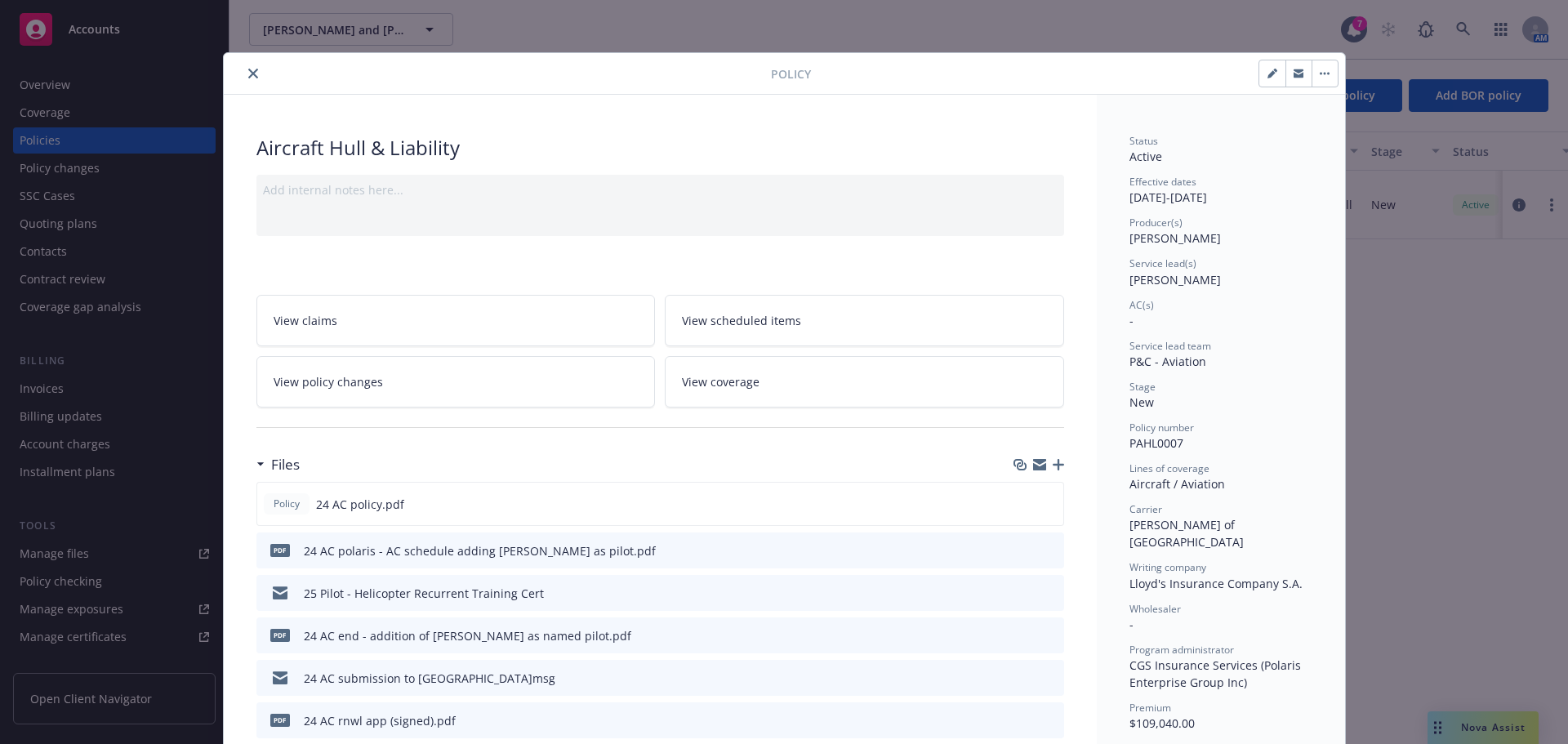
click at [254, 76] on button "close" at bounding box center [253, 73] width 20 height 20
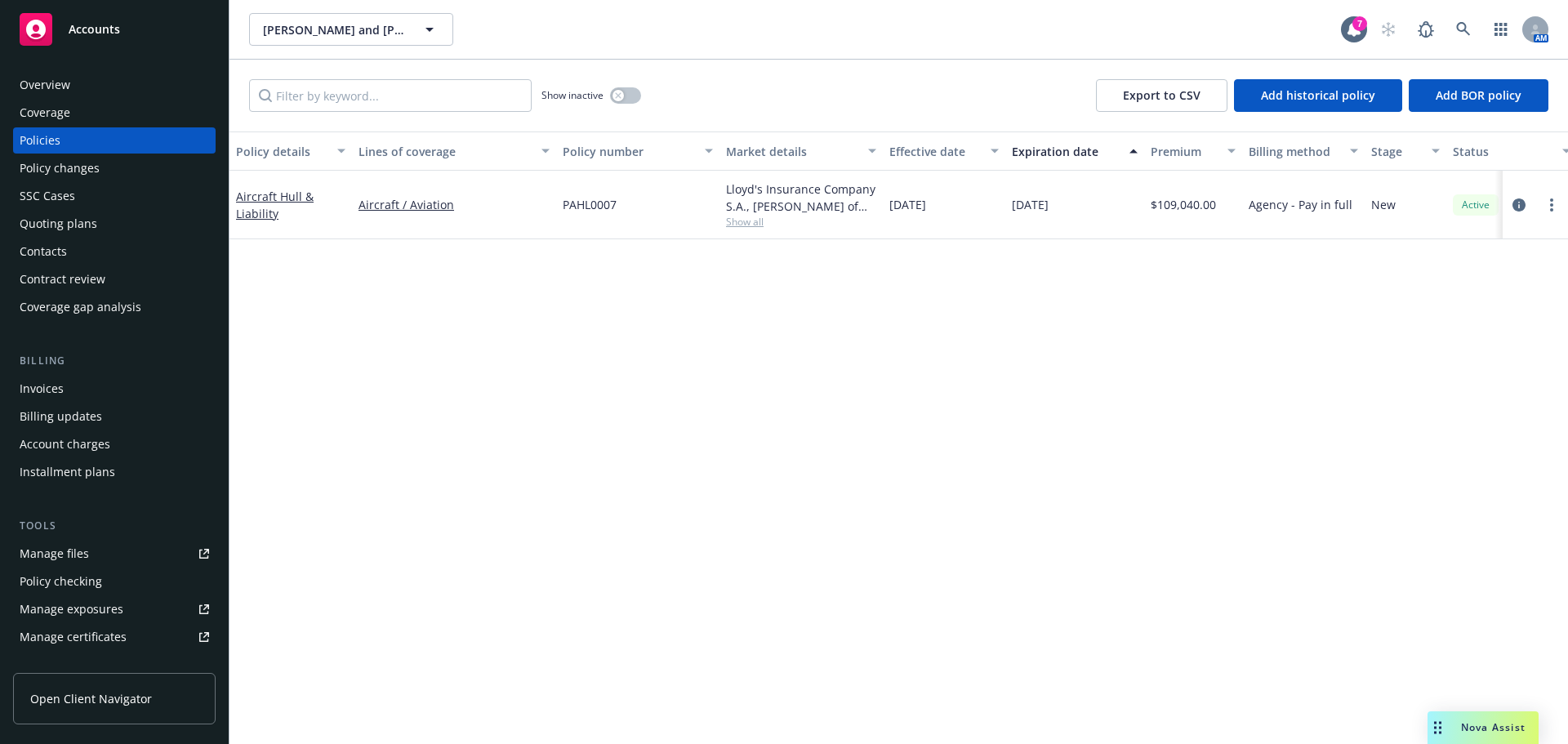
click at [50, 110] on div "Coverage" at bounding box center [45, 113] width 50 height 26
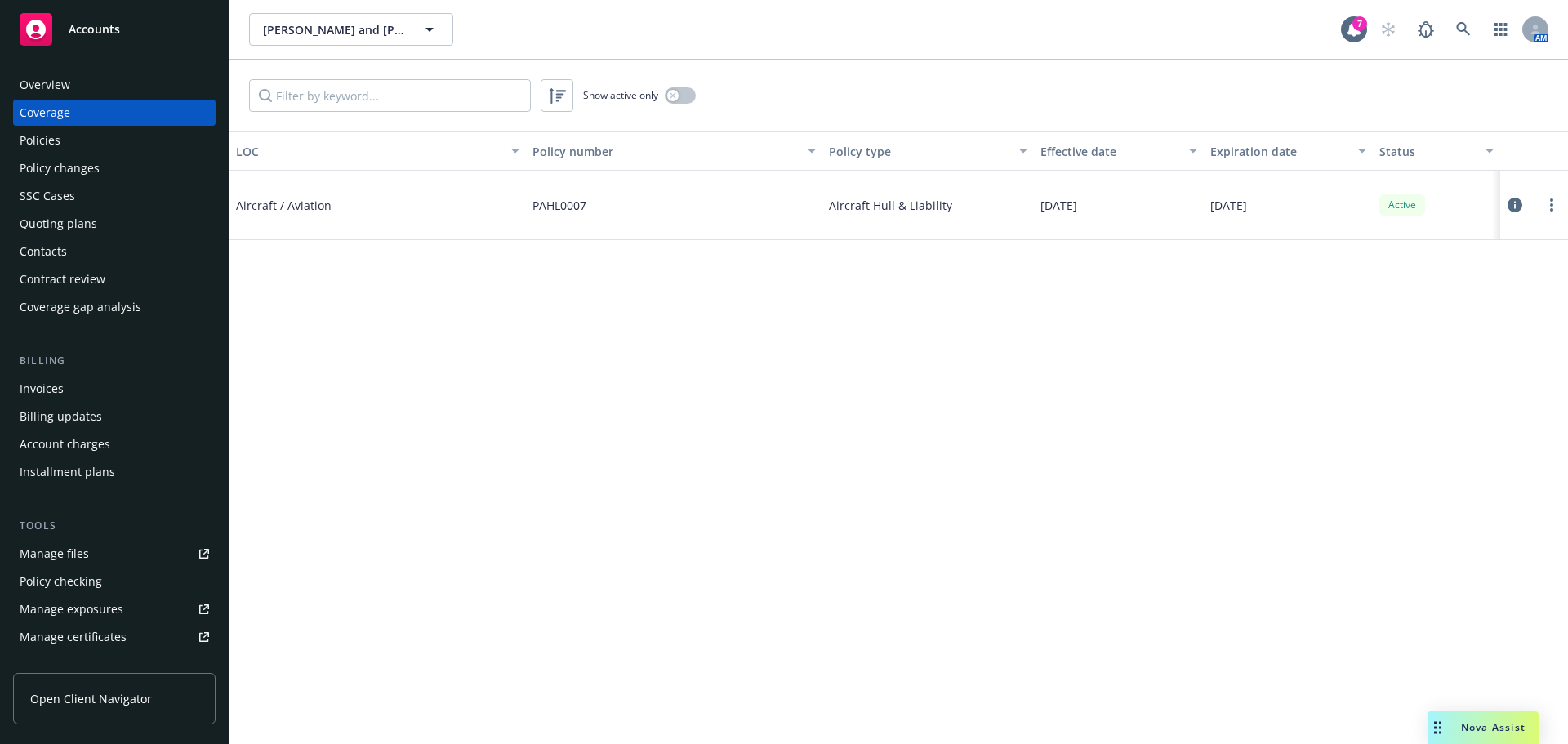
click at [90, 144] on div "Policies" at bounding box center [114, 140] width 190 height 26
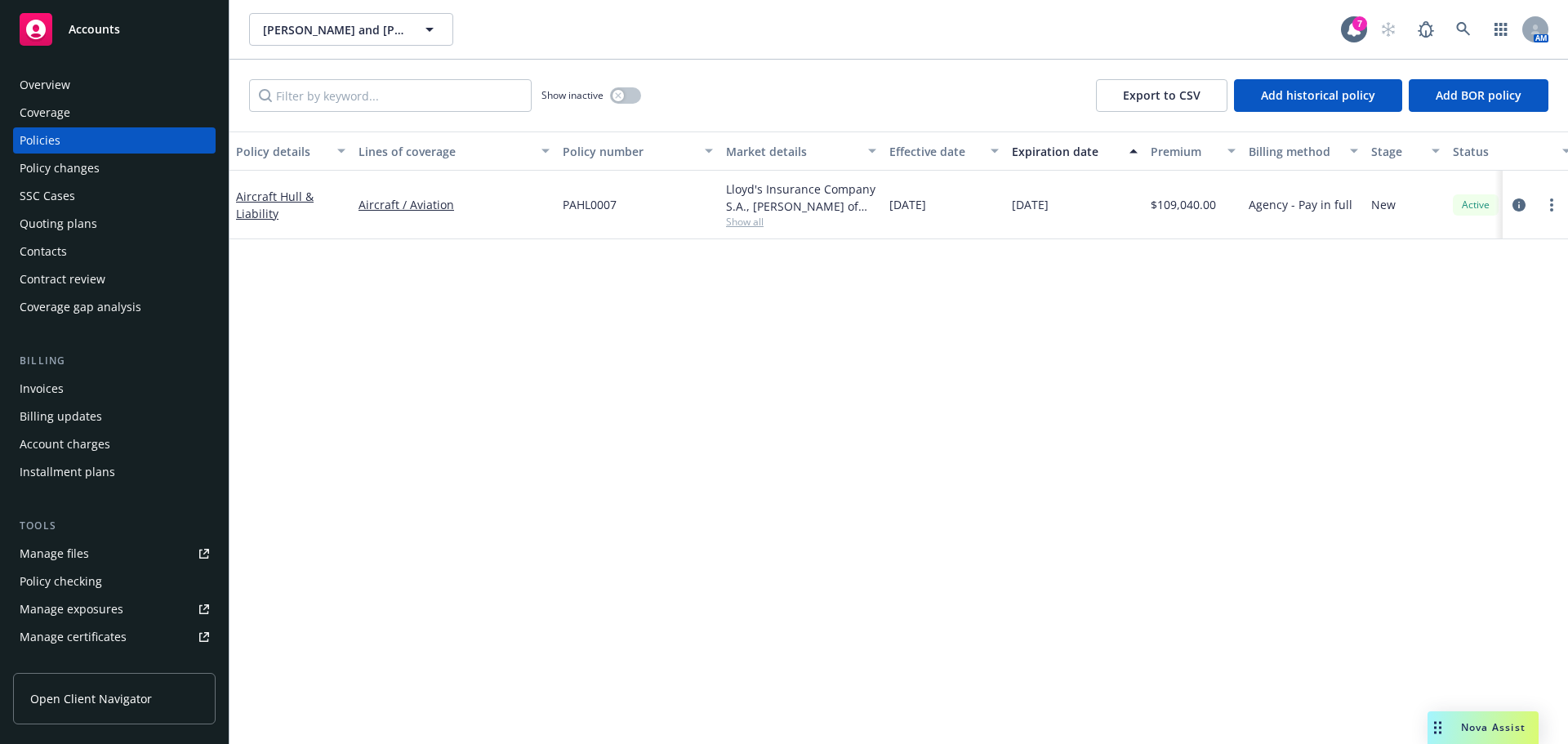
click at [731, 228] on span "Show all" at bounding box center [802, 221] width 151 height 14
click at [1226, 416] on div "Policy details Lines of coverage Policy number Market details Effective date Ex…" at bounding box center [898, 437] width 1338 height 613
click at [69, 546] on div "Manage files" at bounding box center [54, 553] width 70 height 26
click at [42, 205] on div "SSC Cases" at bounding box center [47, 196] width 56 height 26
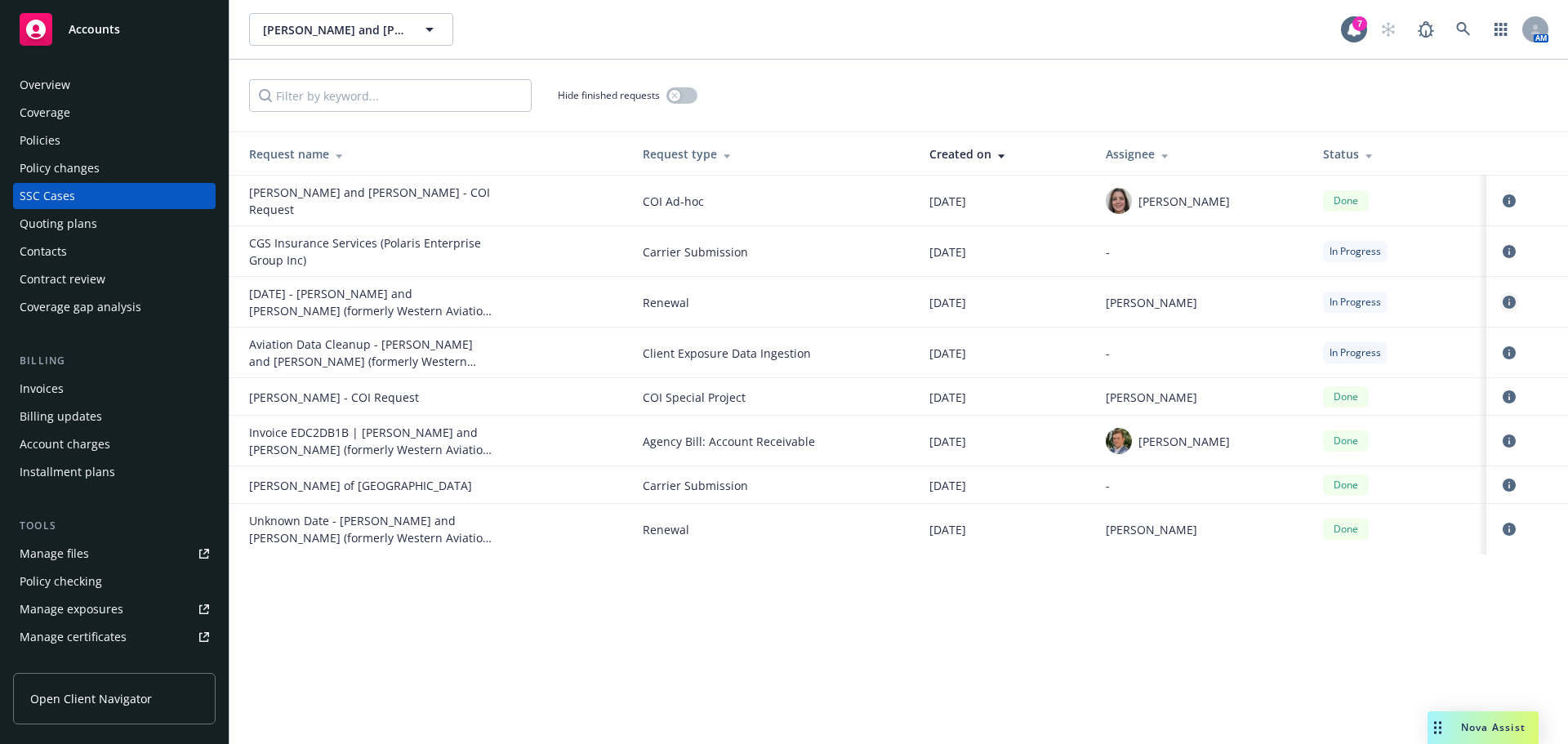
click at [1511, 299] on icon "circleInformation" at bounding box center [1509, 302] width 13 height 13
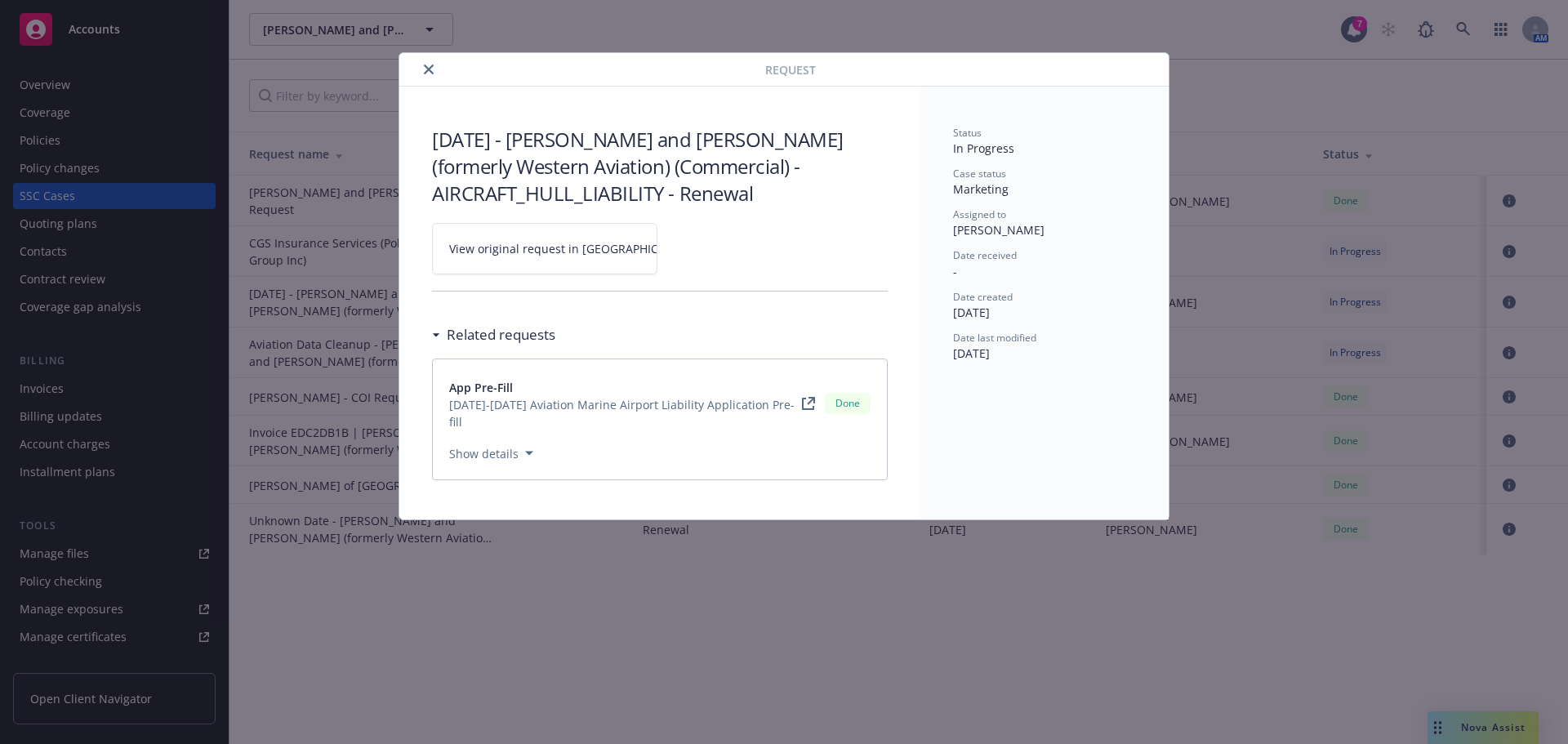
click at [618, 246] on link "View original request in SSC" at bounding box center [545, 248] width 225 height 51
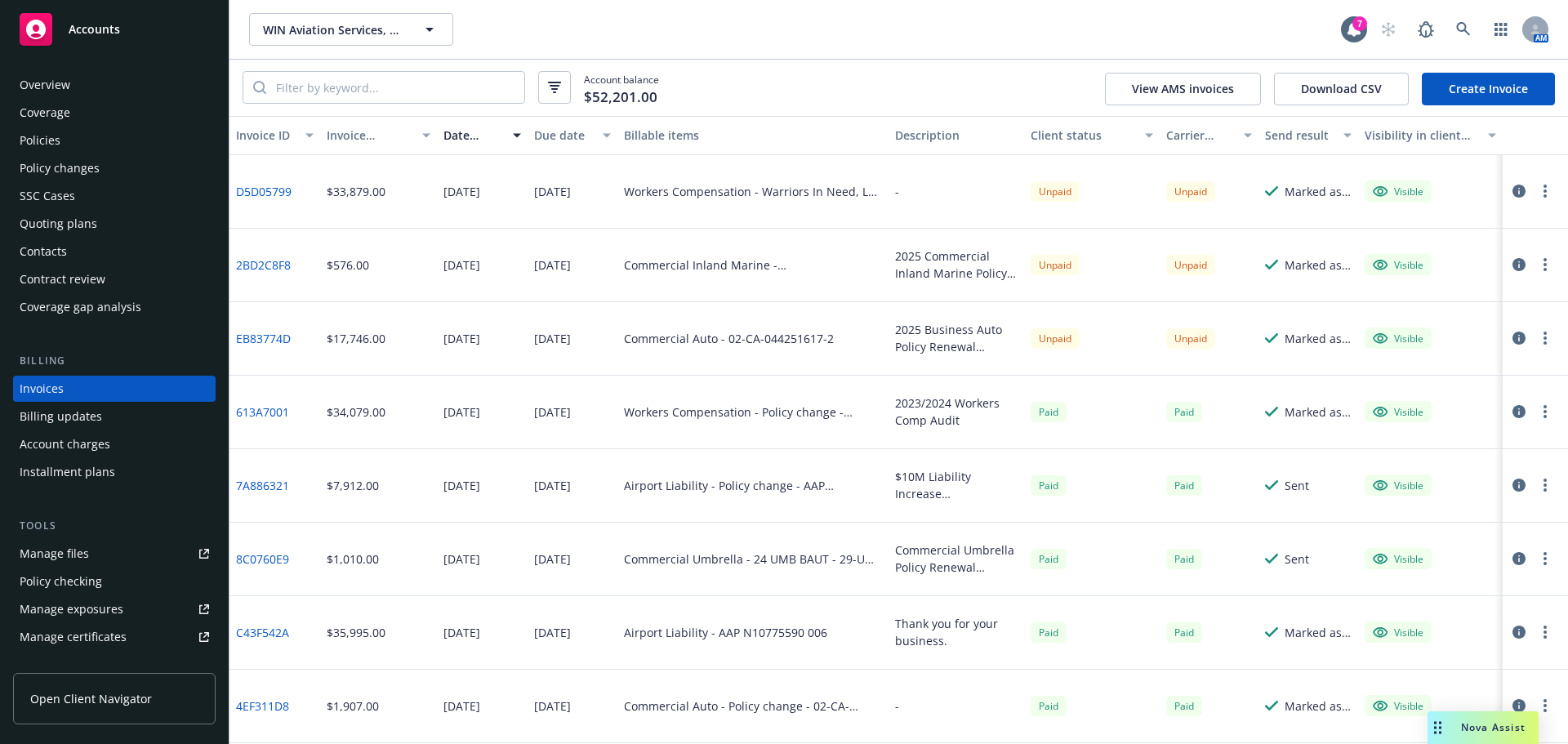
click at [864, 43] on div "WIN Aviation Services, LLC WIN Aviation Services, LLC" at bounding box center [795, 29] width 1092 height 33
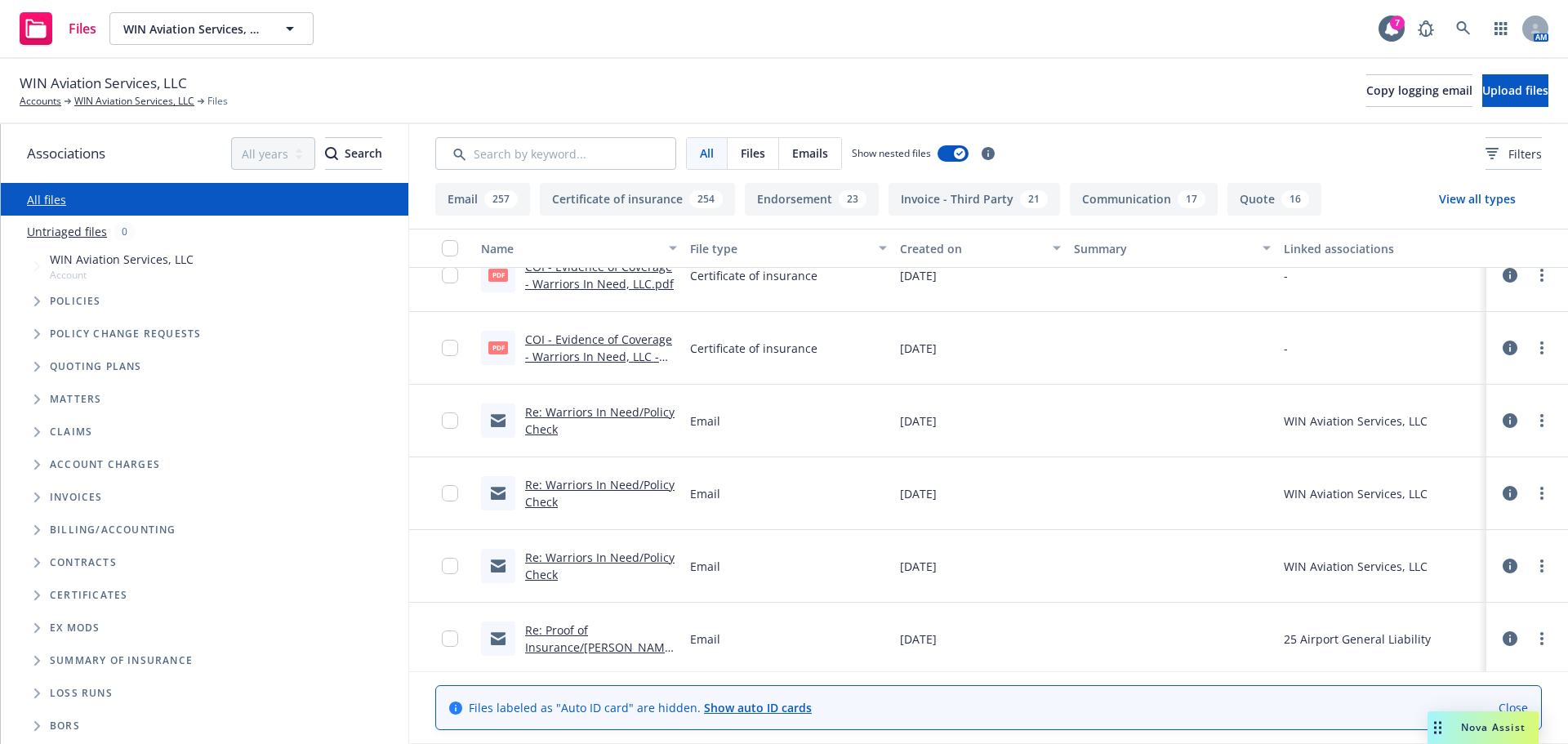
scroll to position [7514, 0]
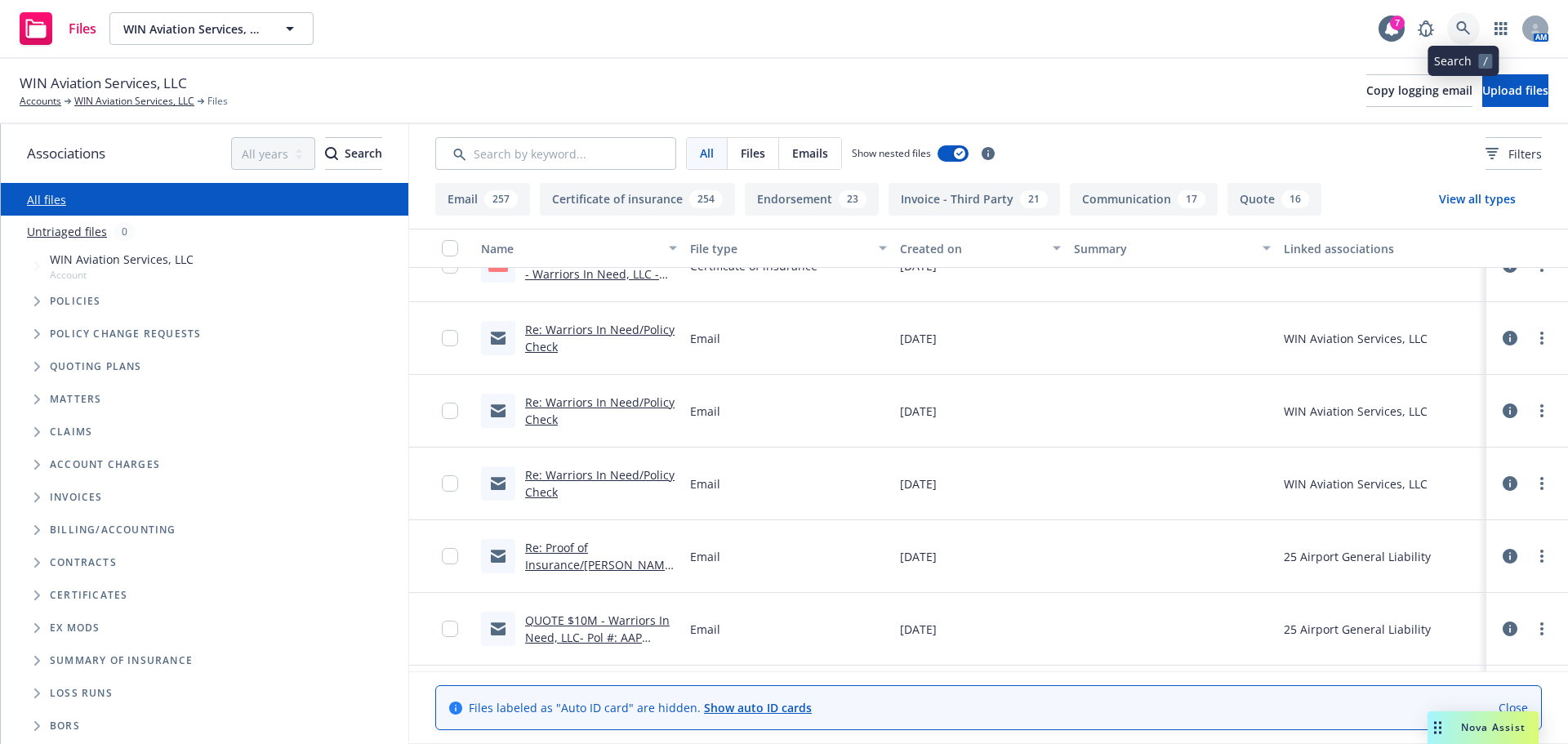
click at [1455, 34] on link at bounding box center [1463, 28] width 33 height 33
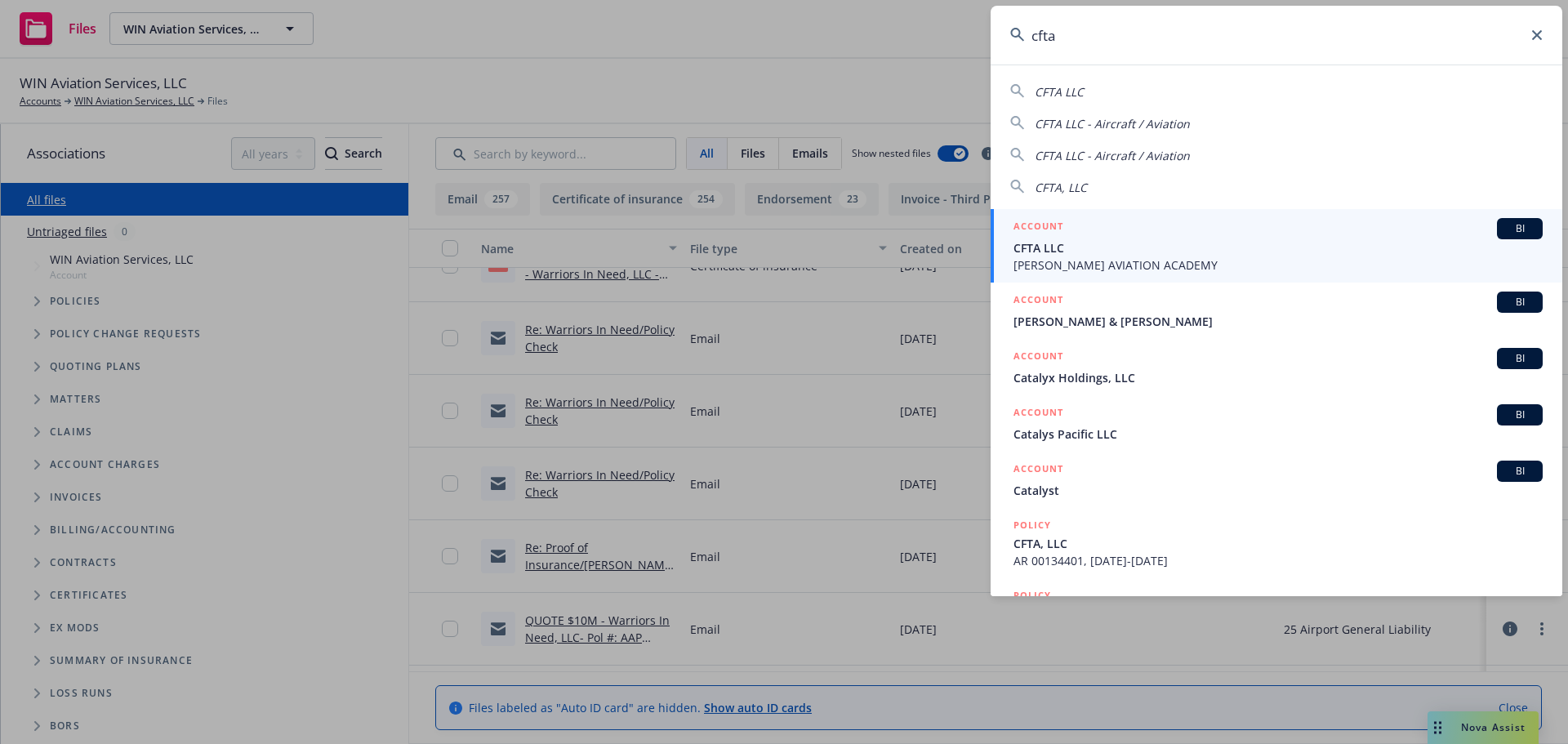
type input "cfta"
click at [1106, 247] on span "CFTA LLC" at bounding box center [1278, 247] width 529 height 17
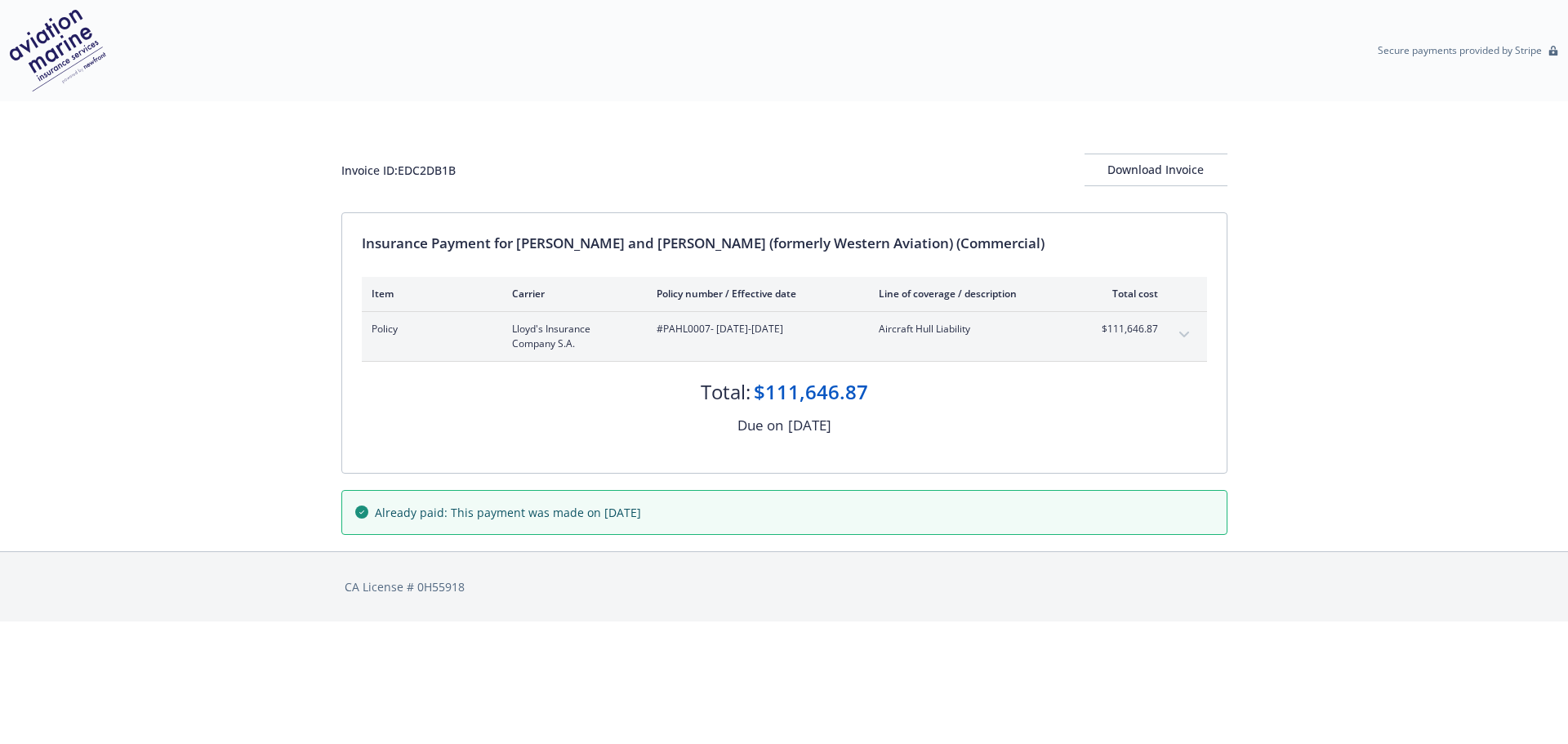
click at [1189, 335] on icon "expand content" at bounding box center [1184, 335] width 10 height 7
